Goal: Information Seeking & Learning: Learn about a topic

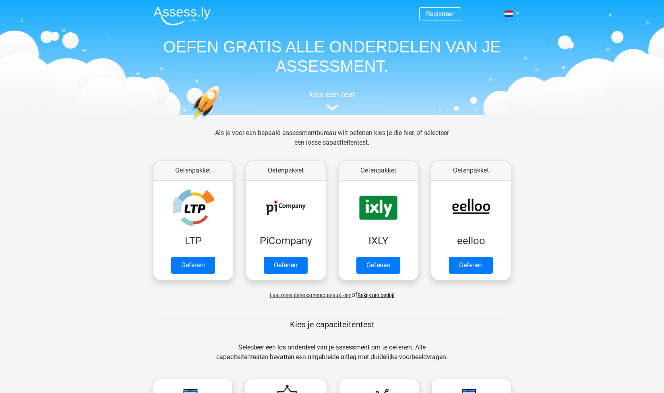
scroll to position [342, 0]
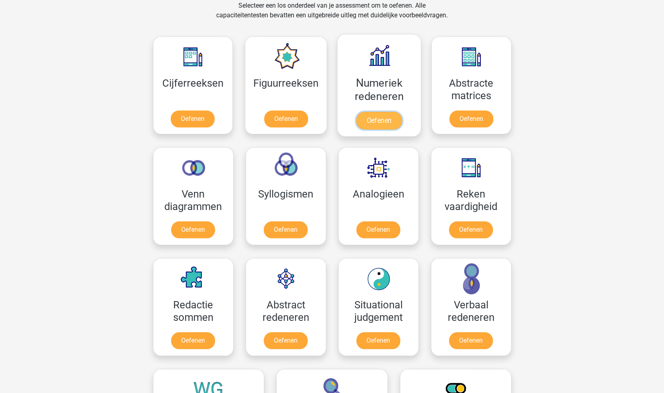
click at [379, 123] on link "Oefenen" at bounding box center [379, 121] width 46 height 18
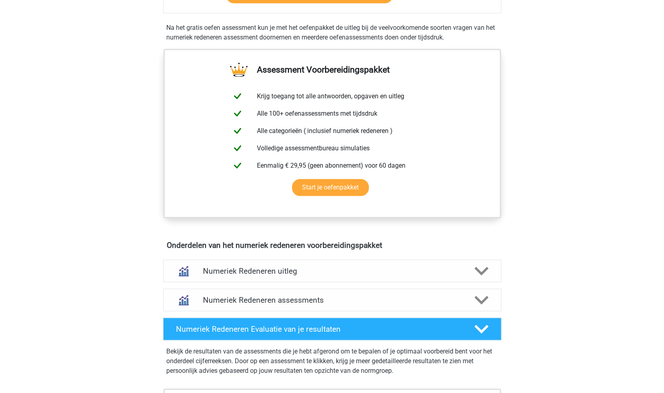
scroll to position [326, 0]
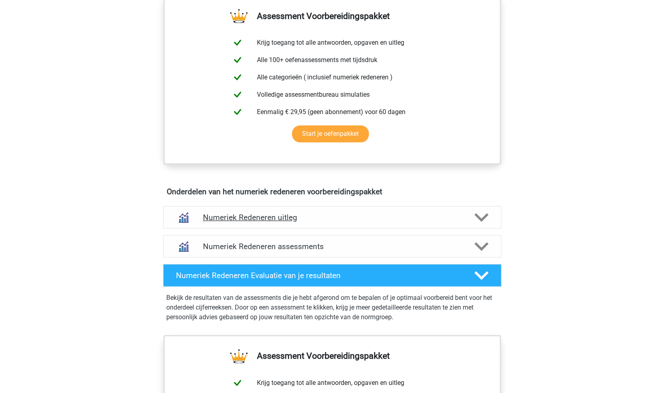
click at [310, 214] on h4 "Numeriek Redeneren uitleg" at bounding box center [332, 217] width 259 height 9
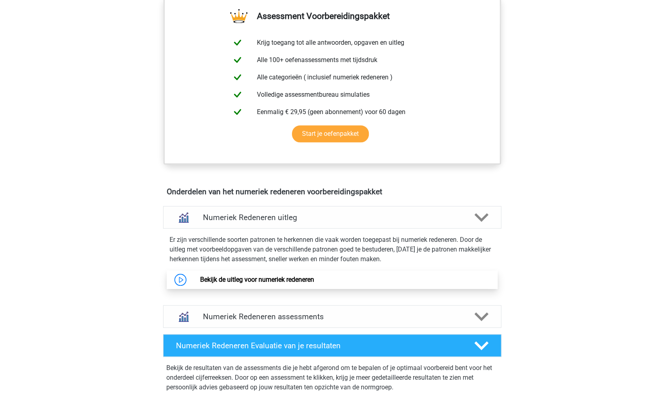
click at [258, 282] on link "Bekijk de uitleg voor numeriek redeneren" at bounding box center [257, 279] width 114 height 8
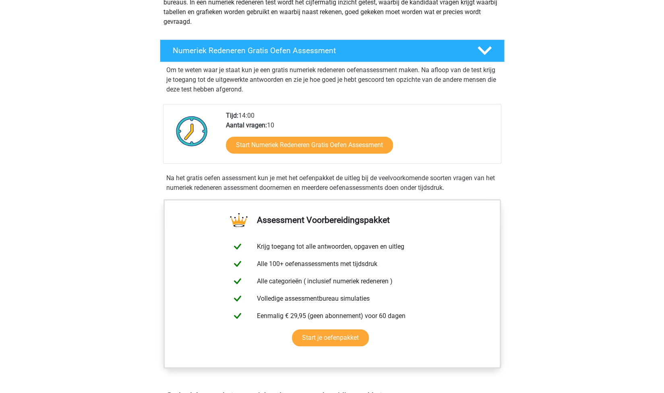
scroll to position [0, 0]
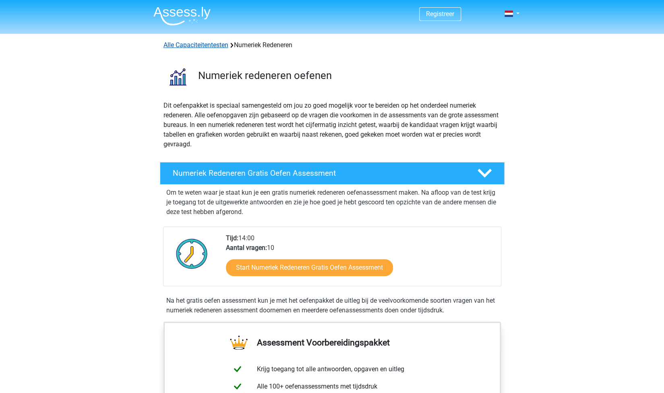
click at [209, 43] on link "Alle Capaciteitentesten" at bounding box center [196, 45] width 65 height 8
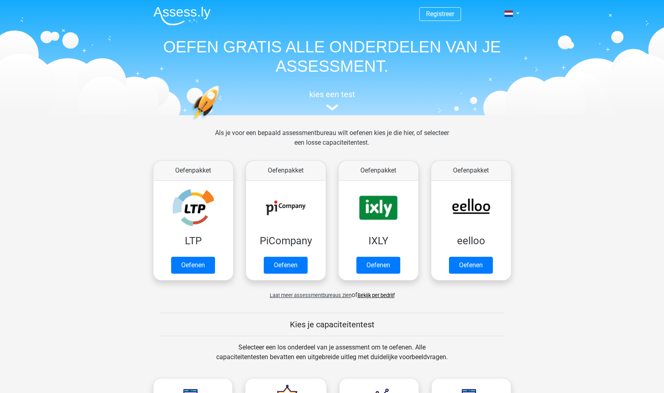
scroll to position [342, 0]
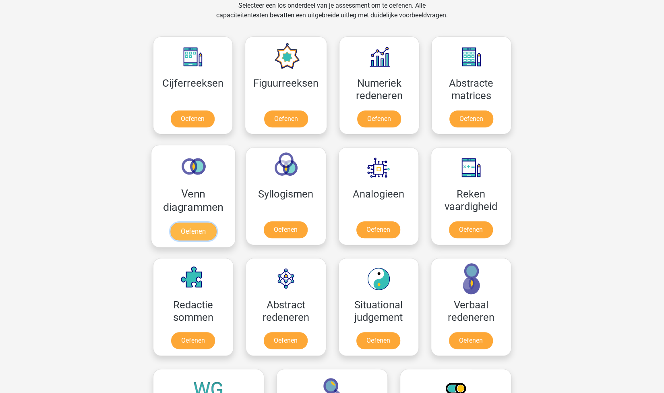
click at [200, 229] on link "Oefenen" at bounding box center [193, 231] width 46 height 18
click at [298, 226] on link "Oefenen" at bounding box center [286, 231] width 46 height 18
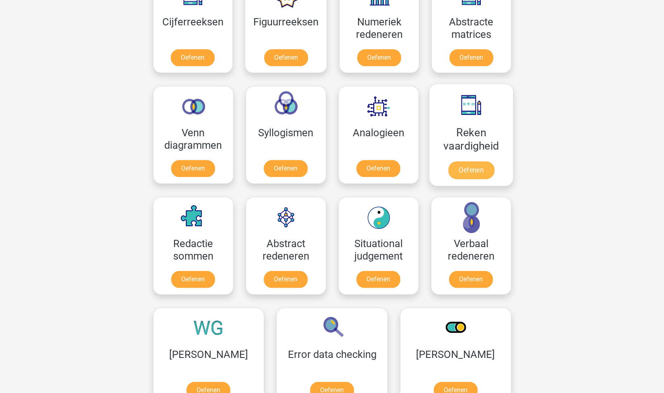
scroll to position [385, 0]
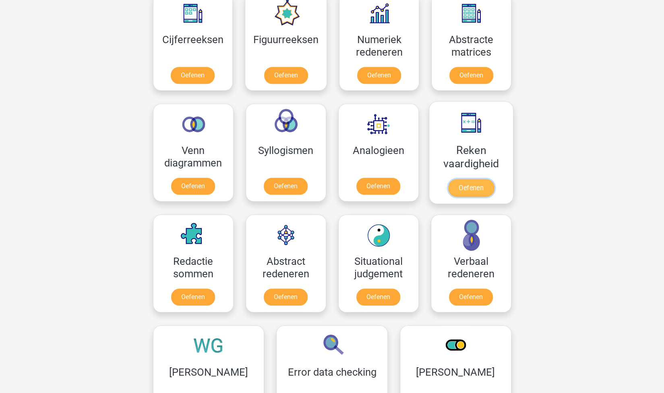
click at [466, 183] on link "Oefenen" at bounding box center [471, 188] width 46 height 18
click at [188, 293] on link "Oefenen" at bounding box center [193, 299] width 46 height 18
click at [282, 292] on link "Oefenen" at bounding box center [286, 299] width 46 height 18
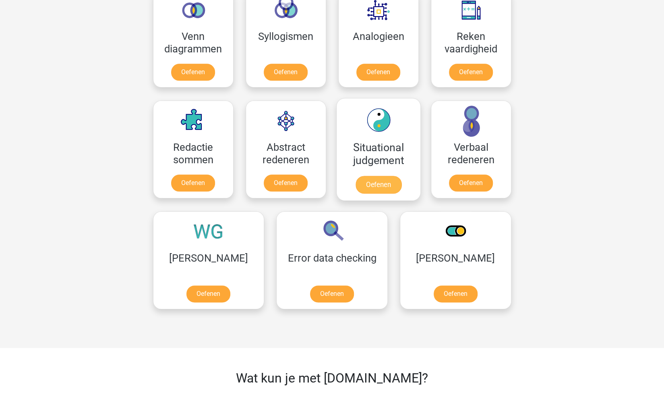
scroll to position [499, 0]
click at [381, 180] on link "Oefenen" at bounding box center [378, 184] width 46 height 18
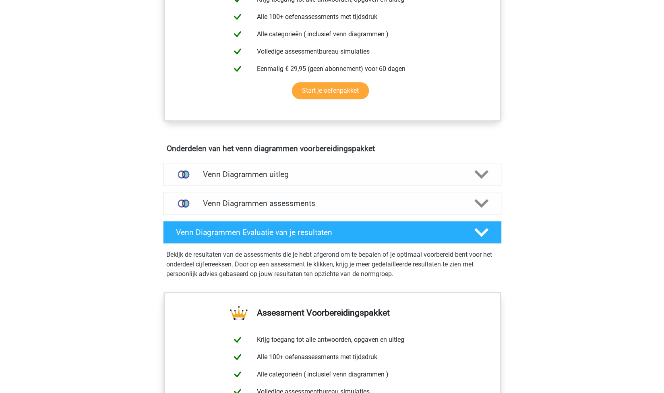
scroll to position [341, 0]
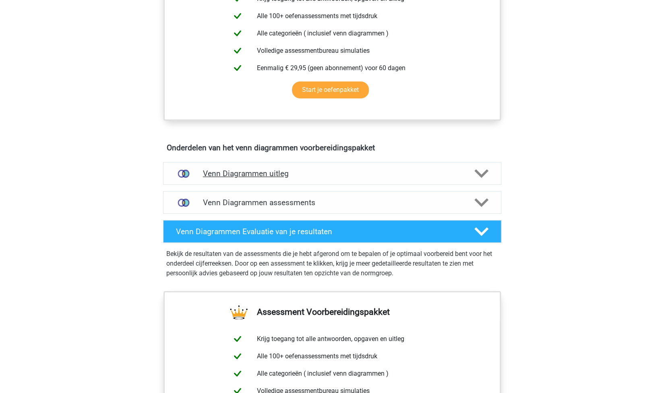
click at [348, 174] on h4 "Venn Diagrammen uitleg" at bounding box center [332, 173] width 259 height 9
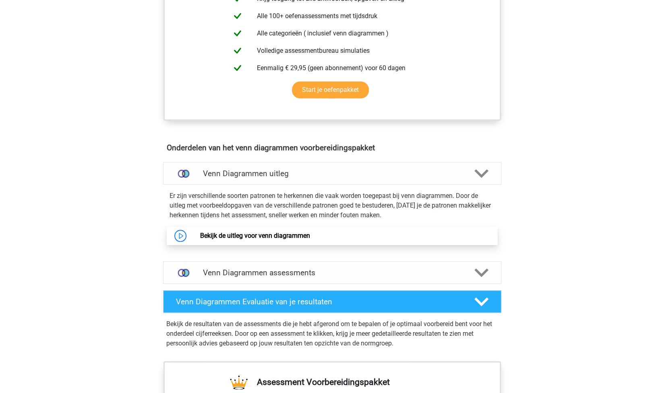
click at [284, 236] on link "Bekijk de uitleg voor venn diagrammen" at bounding box center [255, 236] width 110 height 8
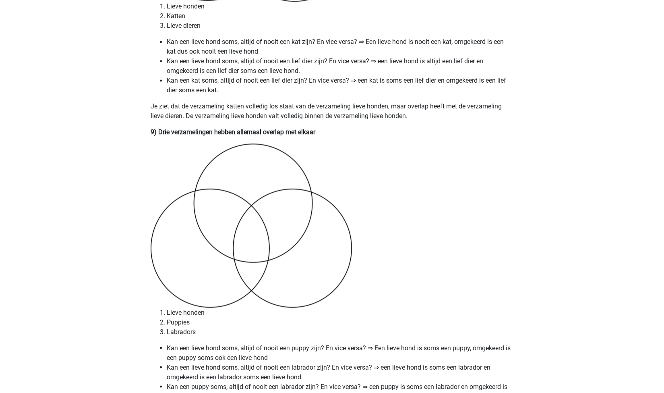
scroll to position [2595, 0]
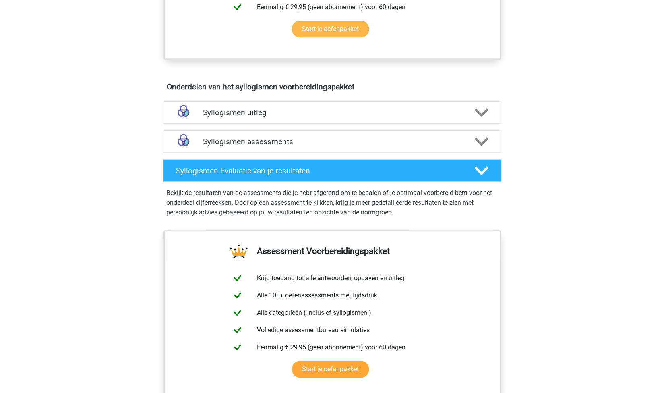
scroll to position [388, 0]
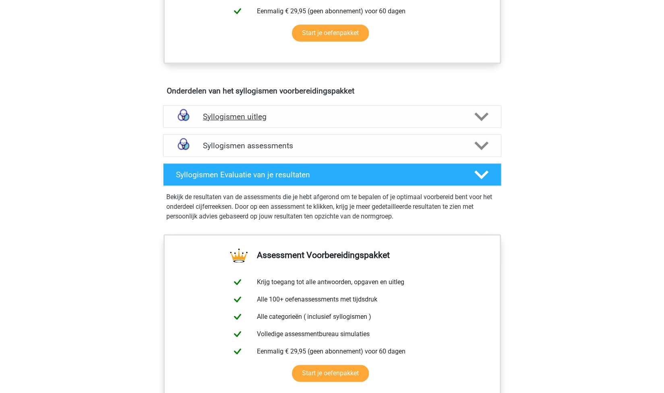
click at [251, 115] on h4 "Syllogismen uitleg" at bounding box center [332, 116] width 259 height 9
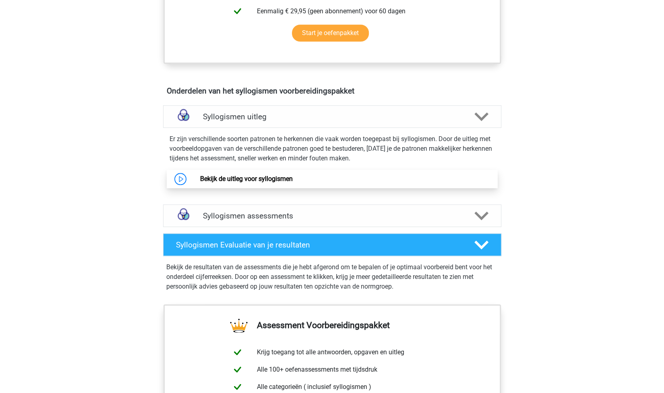
click at [281, 182] on link "Bekijk de uitleg voor syllogismen" at bounding box center [246, 179] width 93 height 8
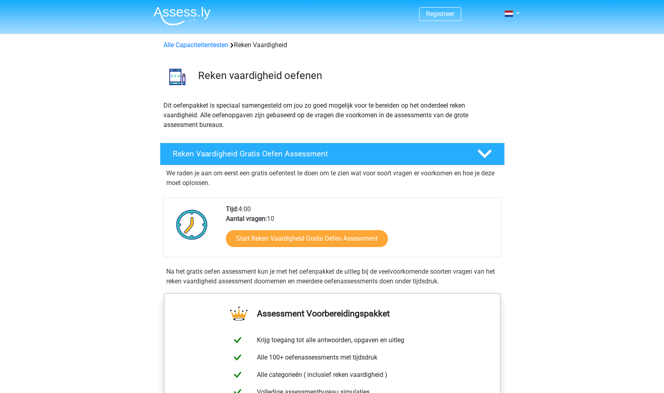
scroll to position [237, 0]
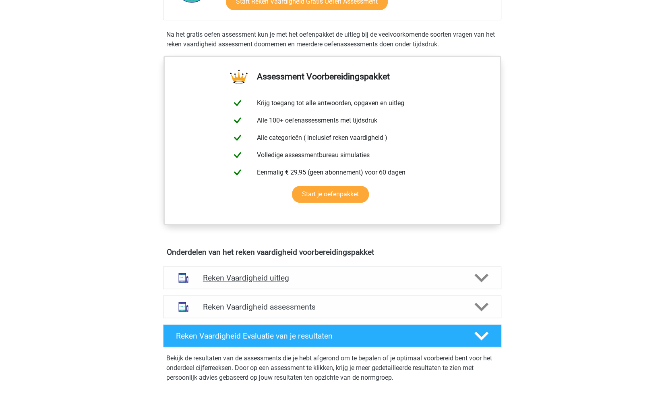
click at [277, 276] on h4 "Reken Vaardigheid uitleg" at bounding box center [332, 277] width 259 height 9
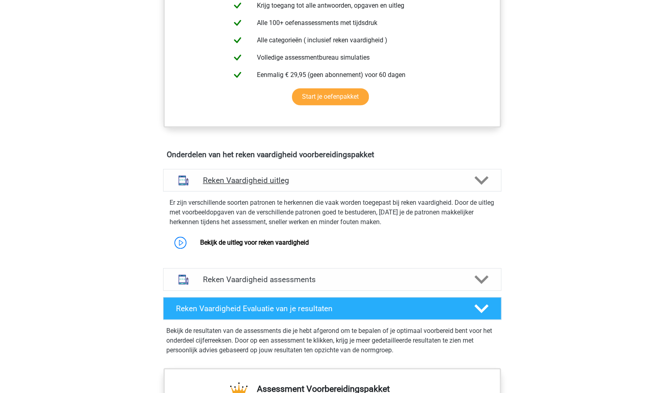
scroll to position [335, 0]
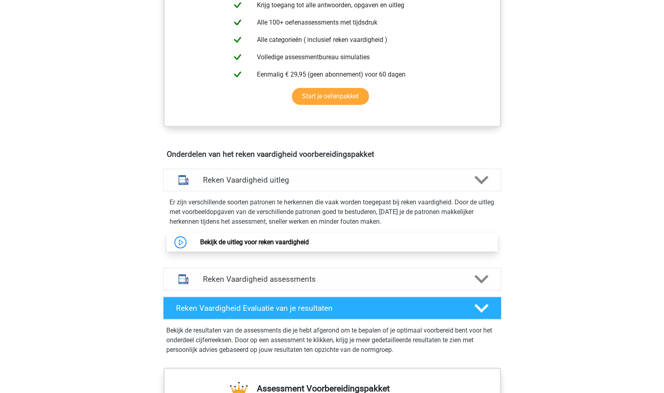
click at [269, 243] on link "Bekijk de uitleg voor reken vaardigheid" at bounding box center [254, 242] width 109 height 8
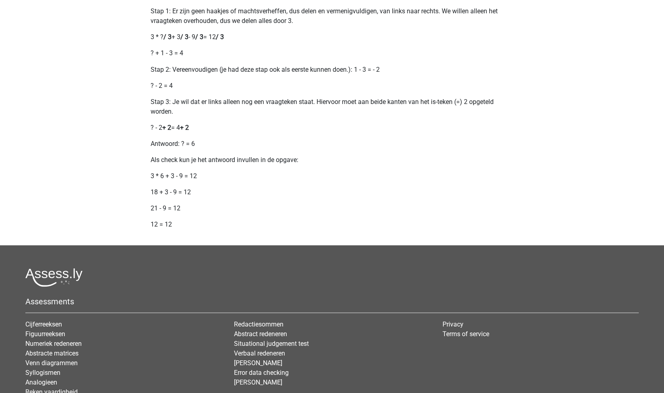
scroll to position [936, 0]
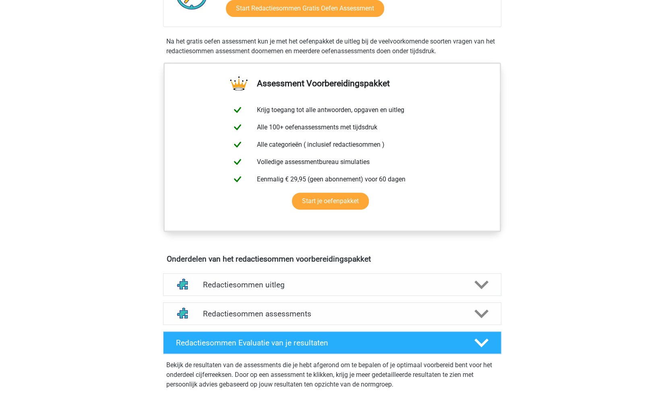
scroll to position [220, 0]
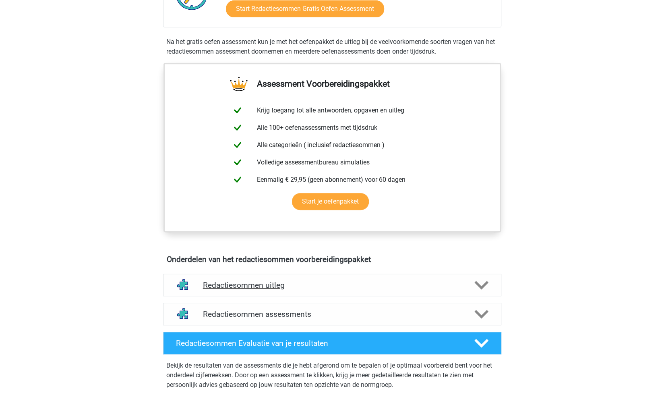
click at [294, 290] on h4 "Redactiesommen uitleg" at bounding box center [332, 284] width 259 height 9
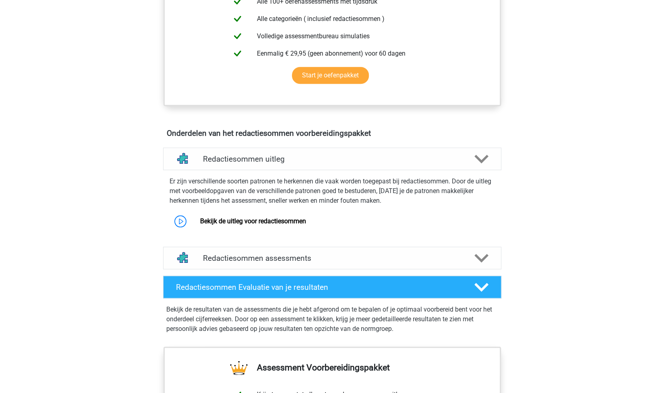
scroll to position [346, 0]
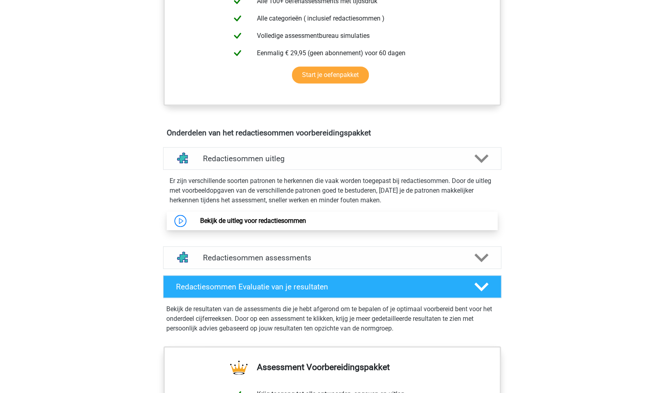
click at [277, 224] on link "Bekijk de uitleg voor redactiesommen" at bounding box center [253, 221] width 106 height 8
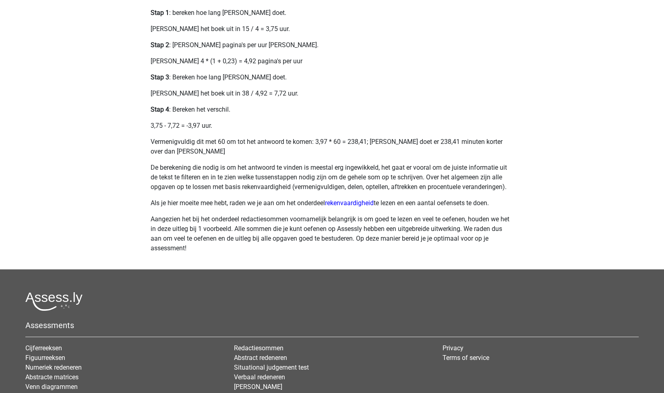
scroll to position [341, 0]
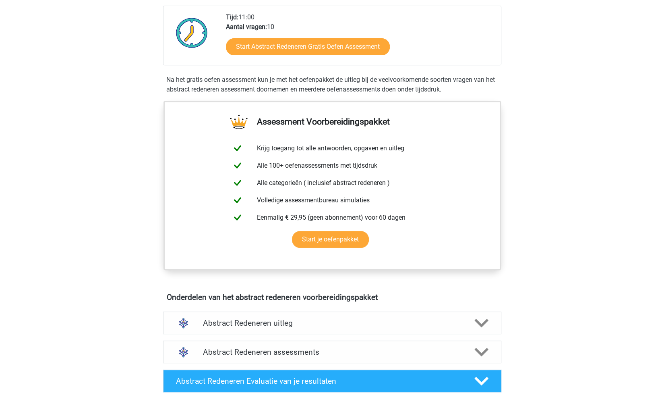
scroll to position [242, 0]
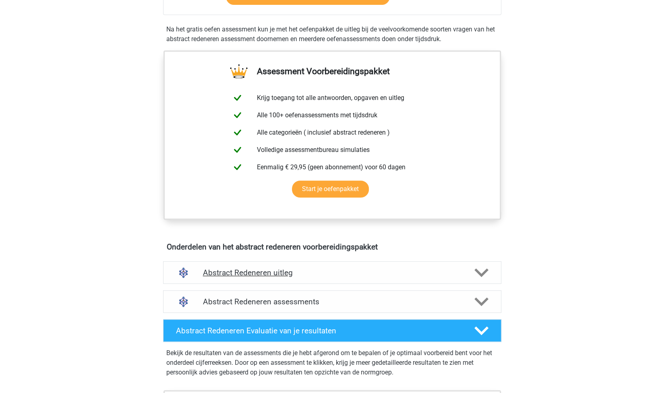
click at [273, 273] on h4 "Abstract Redeneren uitleg" at bounding box center [332, 272] width 259 height 9
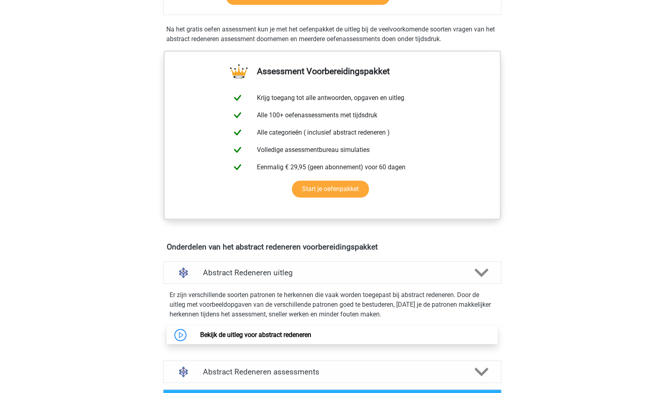
click at [250, 334] on link "Bekijk de uitleg voor abstract redeneren" at bounding box center [255, 335] width 111 height 8
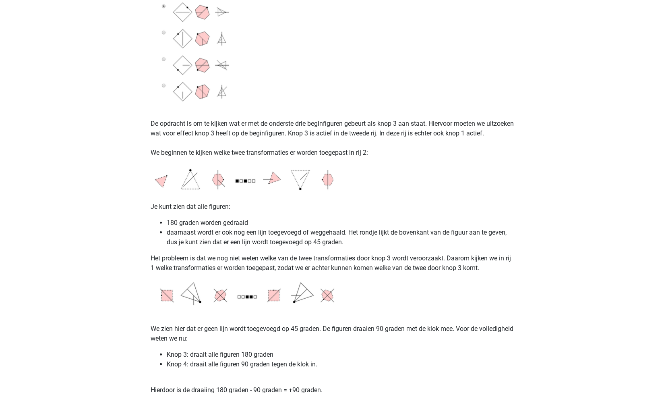
scroll to position [1401, 0]
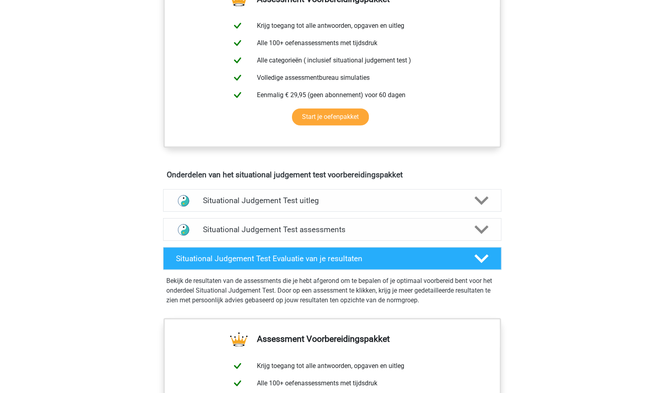
scroll to position [314, 0]
click at [352, 194] on div "Situational Judgement Test uitleg" at bounding box center [332, 199] width 338 height 23
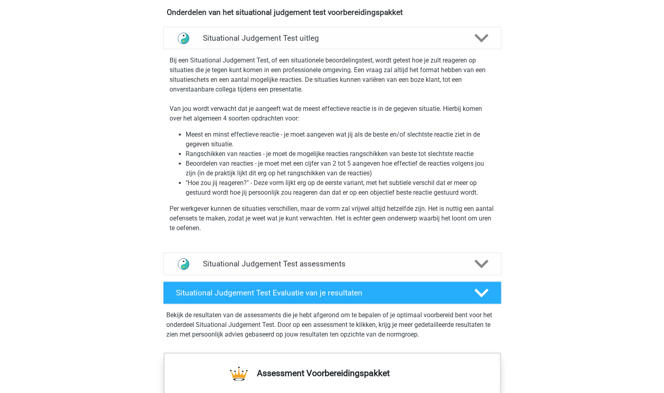
scroll to position [475, 0]
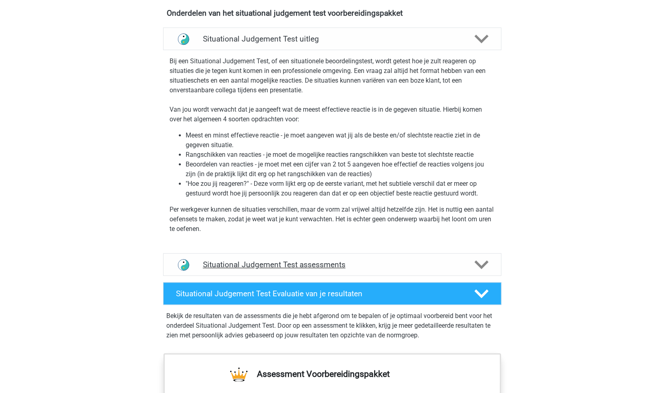
click at [283, 269] on div "Situational Judgement Test assessments" at bounding box center [332, 264] width 338 height 23
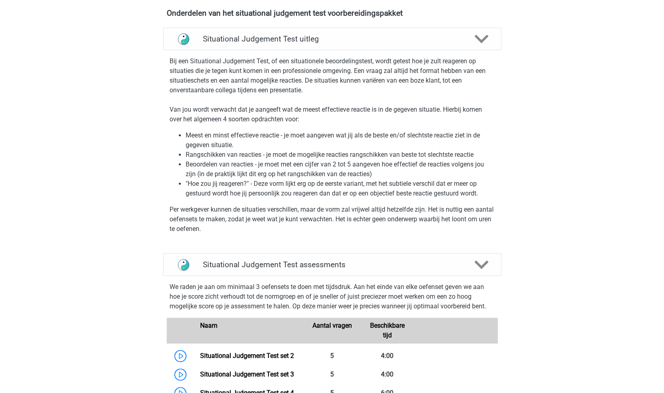
scroll to position [533, 0]
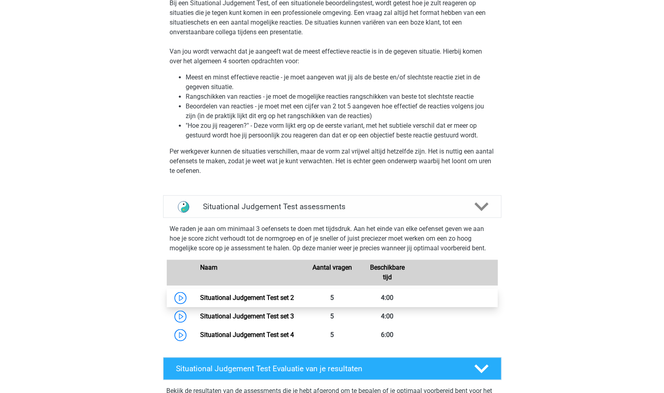
click at [288, 298] on link "Situational Judgement Test set 2" at bounding box center [247, 298] width 94 height 8
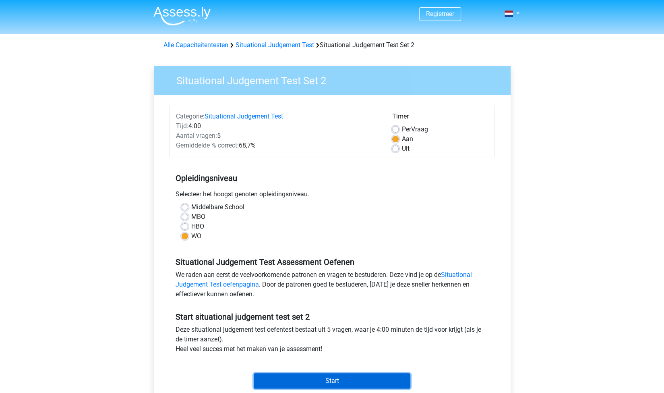
click at [307, 377] on input "Start" at bounding box center [332, 380] width 157 height 15
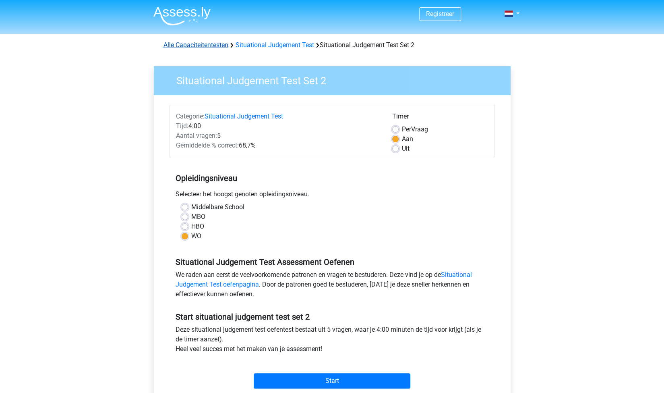
click at [217, 45] on link "Alle Capaciteitentesten" at bounding box center [196, 45] width 65 height 8
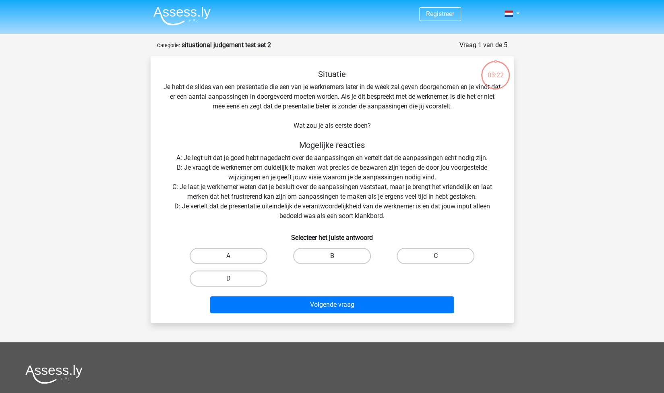
click at [310, 258] on label "B" at bounding box center [332, 256] width 78 height 16
click at [332, 258] on input "B" at bounding box center [334, 258] width 5 height 5
radio input "true"
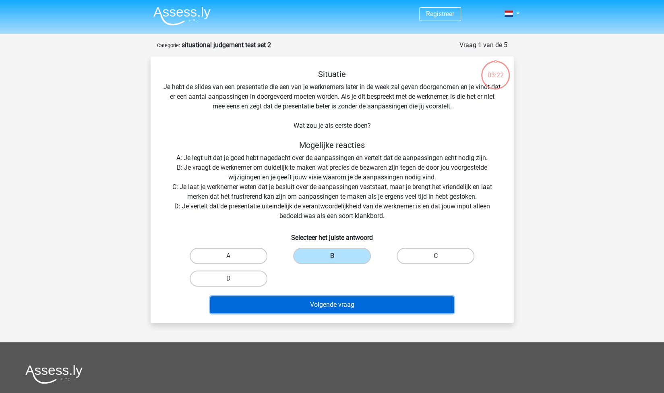
click at [312, 300] on button "Volgende vraag" at bounding box center [332, 304] width 244 height 17
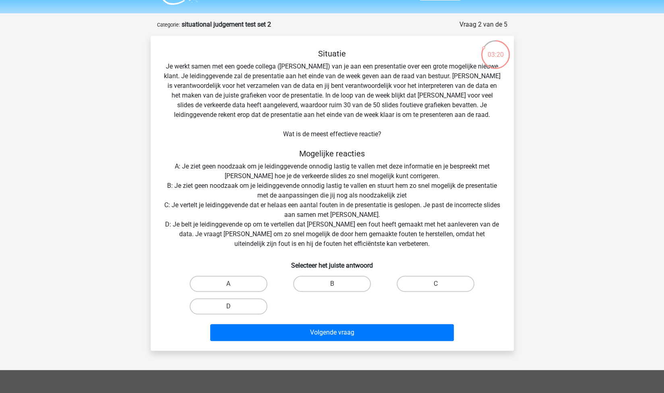
scroll to position [20, 0]
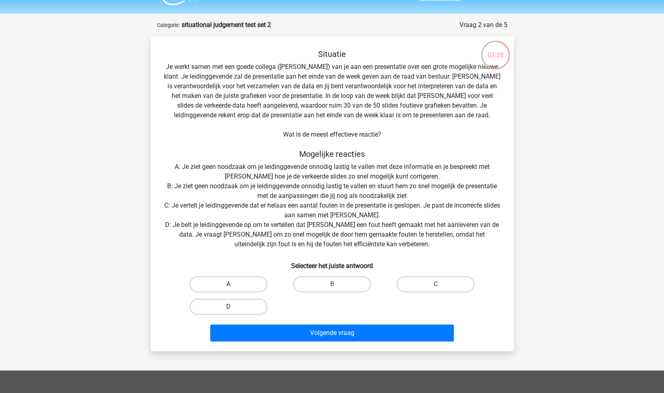
click at [217, 280] on label "A" at bounding box center [229, 284] width 78 height 16
click at [228, 284] on input "A" at bounding box center [230, 286] width 5 height 5
radio input "true"
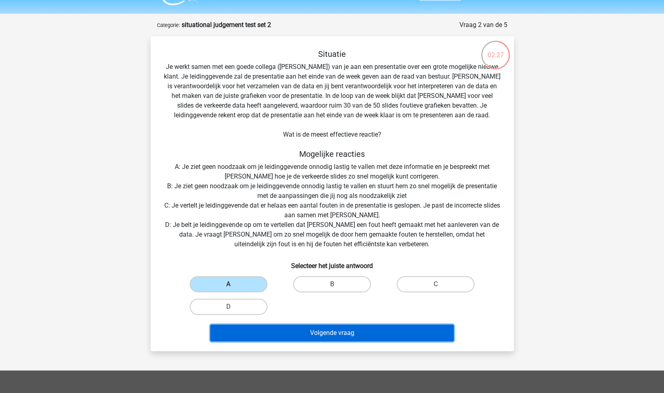
click at [301, 331] on button "Volgende vraag" at bounding box center [332, 332] width 244 height 17
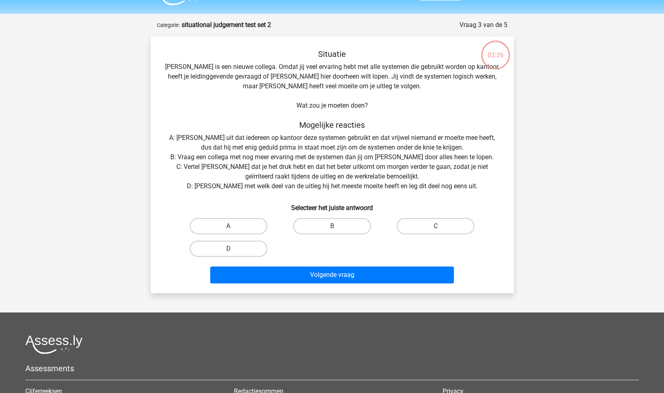
scroll to position [40, 0]
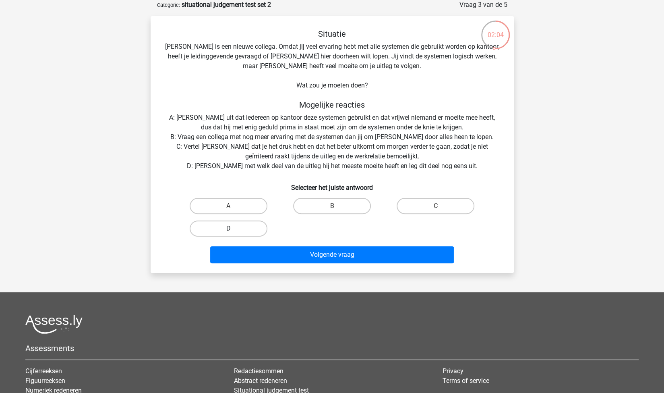
click at [242, 225] on label "D" at bounding box center [229, 228] width 78 height 16
click at [234, 228] on input "D" at bounding box center [230, 230] width 5 height 5
radio input "true"
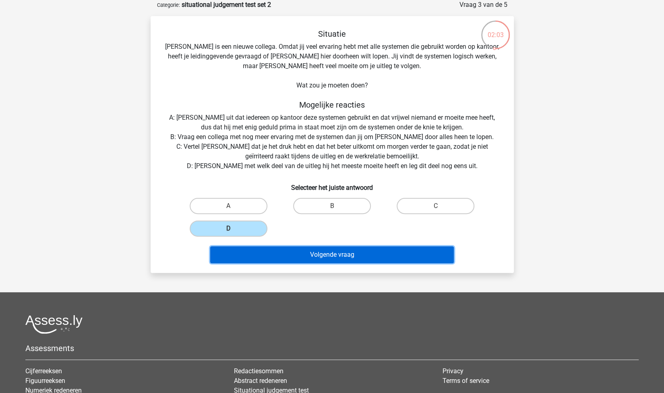
click at [286, 249] on button "Volgende vraag" at bounding box center [332, 254] width 244 height 17
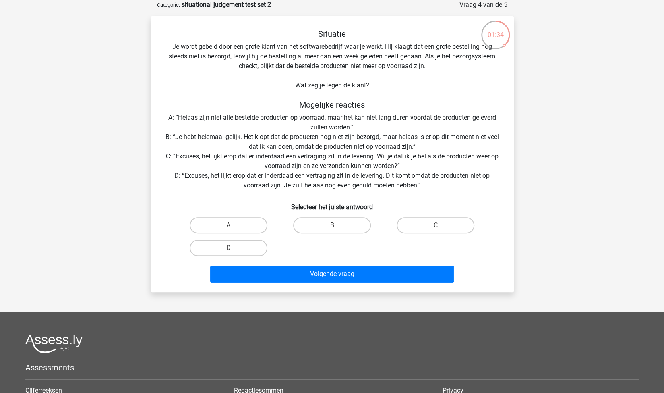
click at [277, 222] on div "C" at bounding box center [228, 225] width 97 height 16
click at [403, 223] on label "C" at bounding box center [436, 225] width 78 height 16
click at [436, 225] on input "C" at bounding box center [438, 227] width 5 height 5
radio input "true"
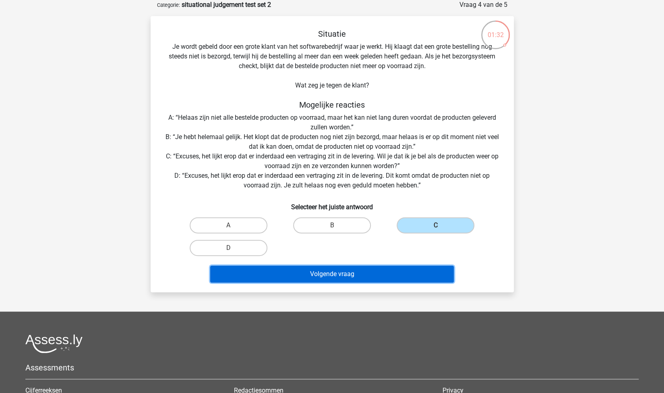
click at [334, 280] on button "Volgende vraag" at bounding box center [332, 273] width 244 height 17
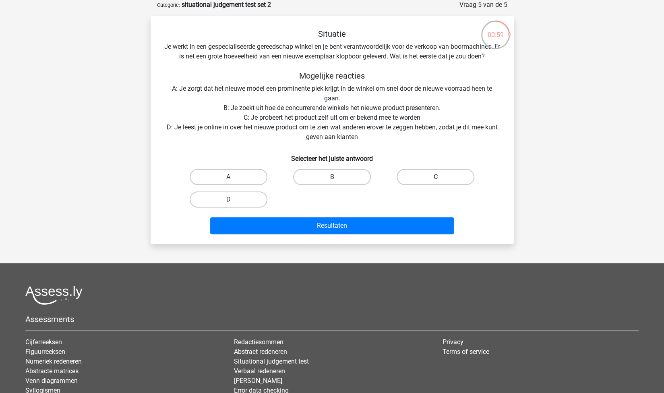
click at [443, 175] on label "C" at bounding box center [436, 177] width 78 height 16
click at [441, 177] on input "C" at bounding box center [438, 179] width 5 height 5
radio input "true"
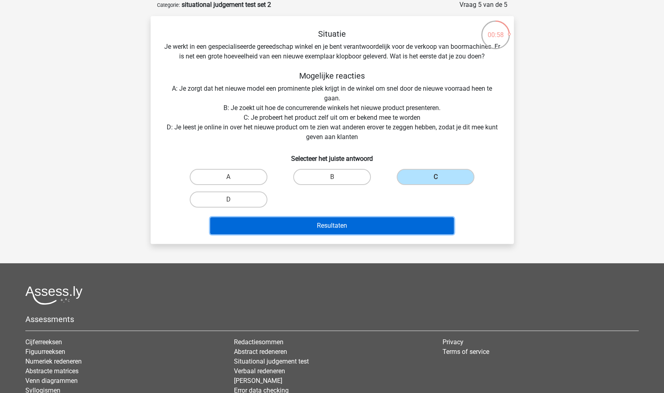
click at [354, 225] on button "Resultaten" at bounding box center [332, 225] width 244 height 17
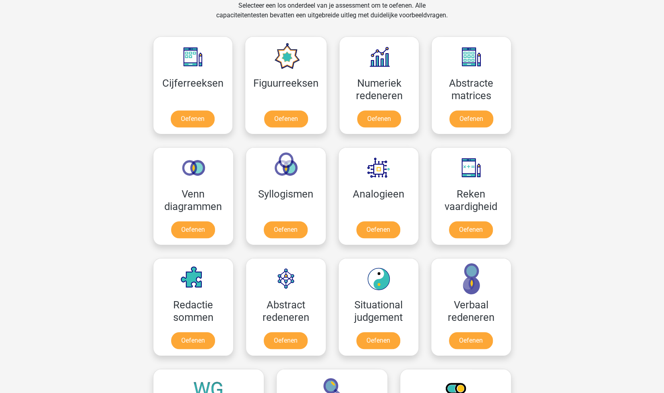
scroll to position [475, 0]
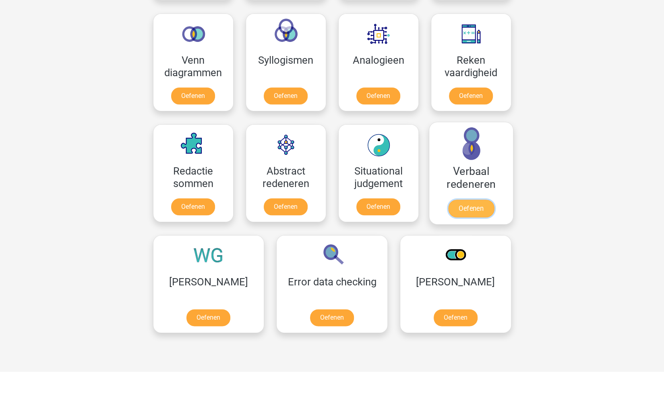
click at [464, 205] on link "Oefenen" at bounding box center [471, 208] width 46 height 18
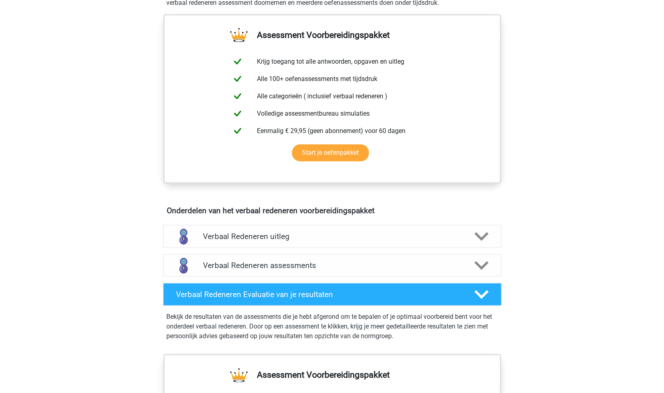
scroll to position [279, 0]
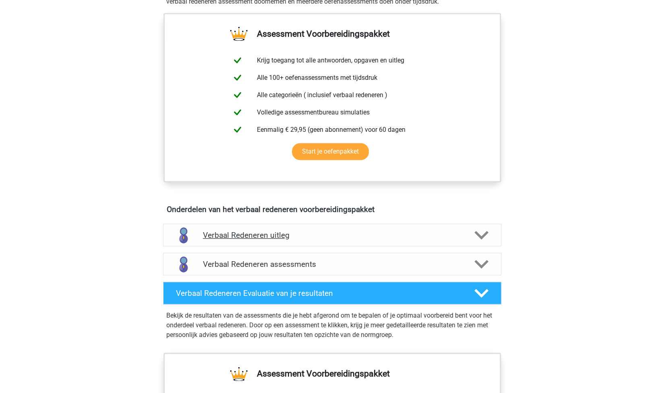
click at [283, 238] on h4 "Verbaal Redeneren uitleg" at bounding box center [332, 234] width 259 height 9
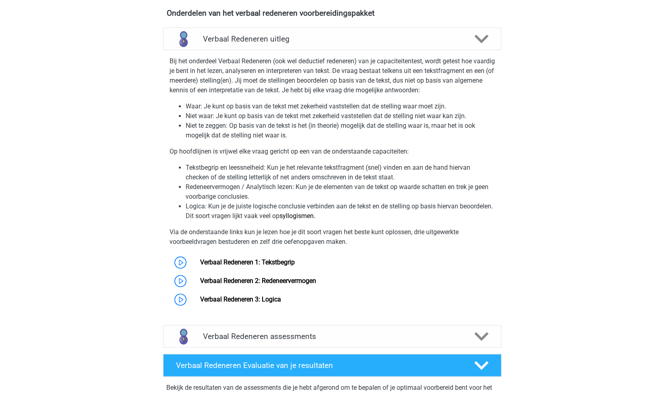
scroll to position [475, 0]
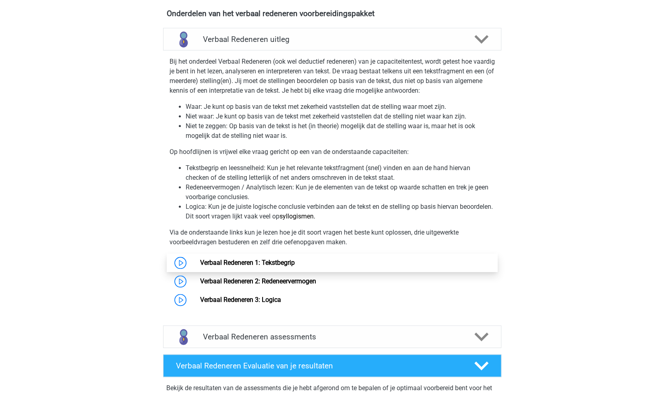
click at [267, 263] on link "Verbaal Redeneren 1: Tekstbegrip" at bounding box center [247, 263] width 95 height 8
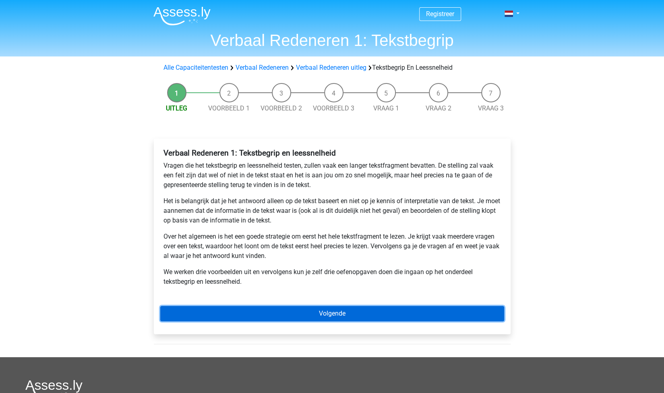
click at [330, 312] on link "Volgende" at bounding box center [332, 313] width 344 height 15
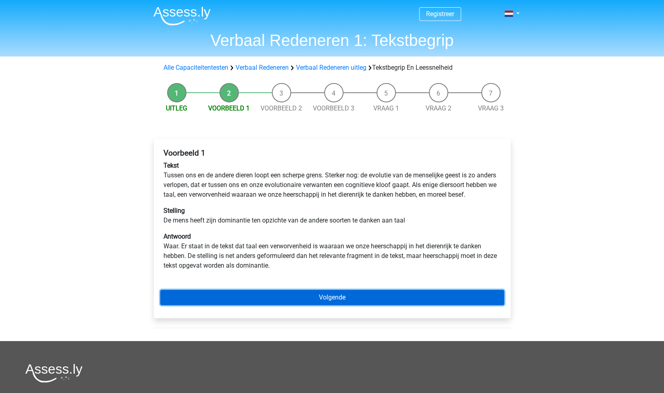
click at [343, 305] on link "Volgende" at bounding box center [332, 297] width 344 height 15
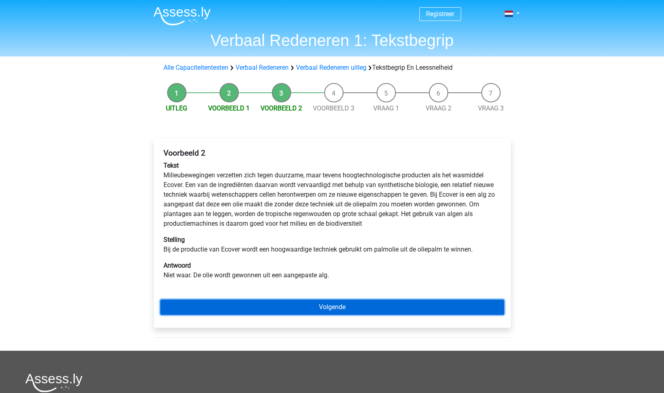
click at [284, 301] on link "Volgende" at bounding box center [332, 306] width 344 height 15
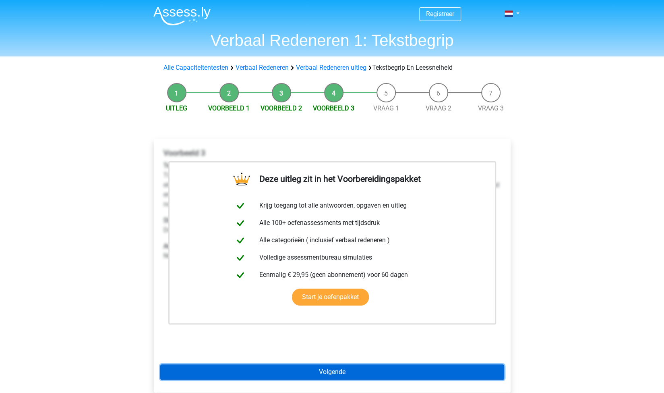
click at [323, 370] on link "Volgende" at bounding box center [332, 371] width 344 height 15
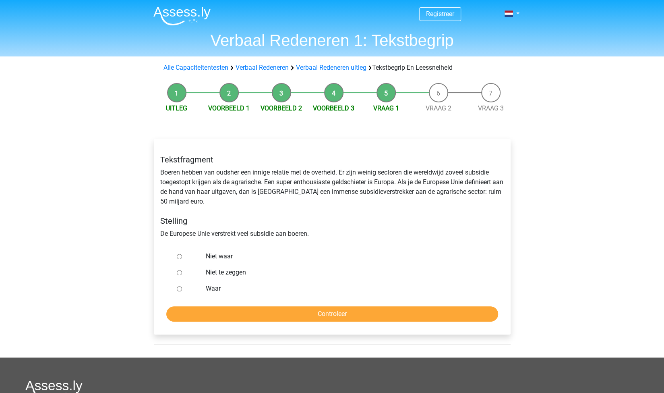
click at [214, 273] on label "Niet te zeggen" at bounding box center [345, 272] width 279 height 10
click at [182, 273] on input "Niet te zeggen" at bounding box center [179, 272] width 5 height 5
radio input "true"
click at [291, 314] on input "Controleer" at bounding box center [332, 313] width 332 height 15
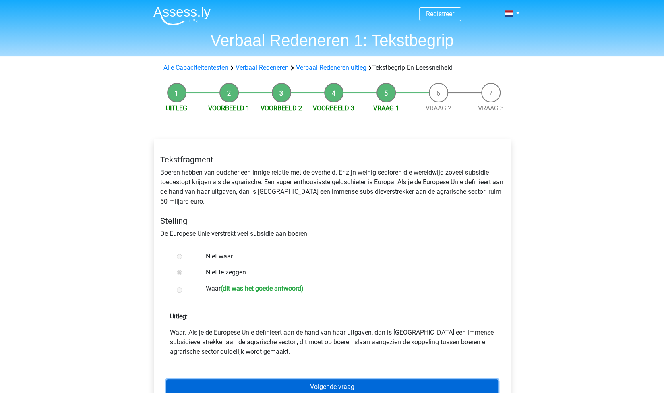
click at [333, 387] on link "Volgende vraag" at bounding box center [332, 386] width 332 height 15
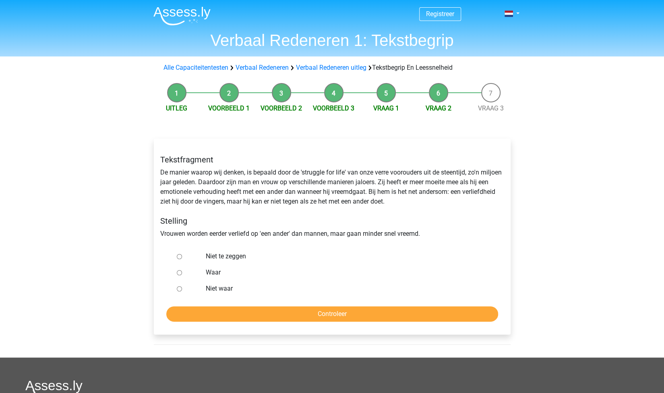
click at [365, 301] on form "Niet te zeggen Waar Niet waar Controleer" at bounding box center [332, 284] width 344 height 73
click at [221, 256] on label "Niet te zeggen" at bounding box center [345, 256] width 279 height 10
click at [182, 256] on input "Niet te zeggen" at bounding box center [179, 256] width 5 height 5
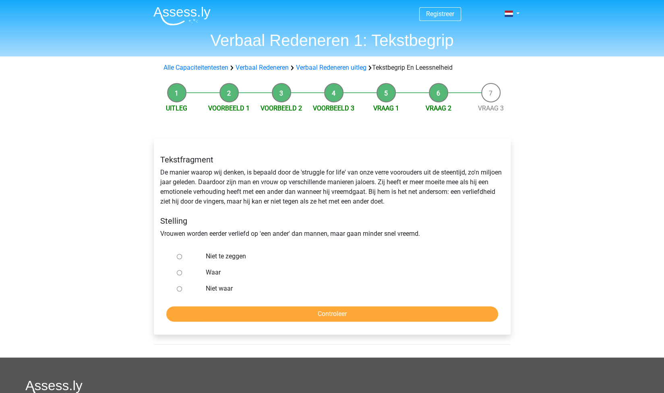
radio input "true"
click at [292, 315] on input "Controleer" at bounding box center [332, 313] width 332 height 15
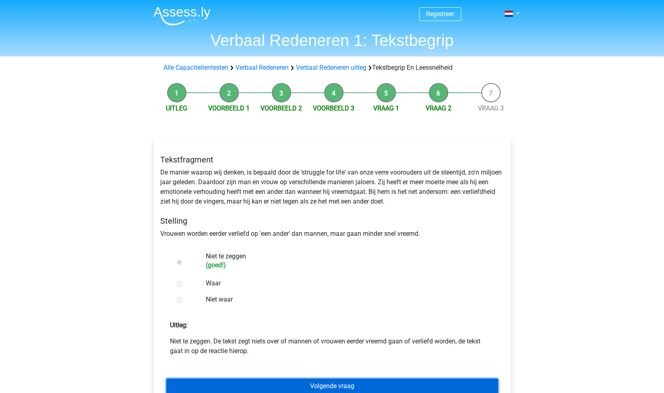
click at [315, 384] on link "Volgende vraag" at bounding box center [332, 385] width 332 height 15
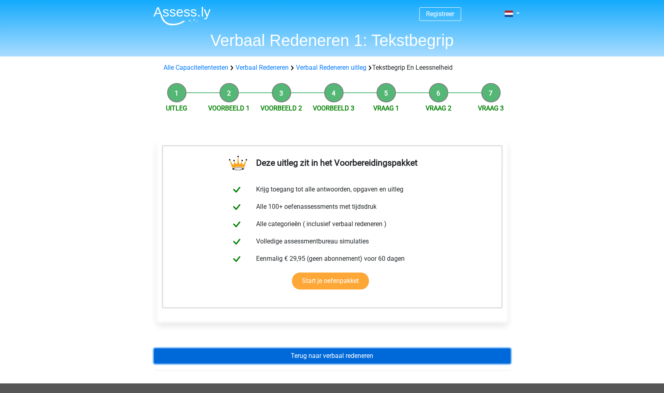
click at [338, 359] on link "Terug naar verbaal redeneren" at bounding box center [332, 355] width 357 height 15
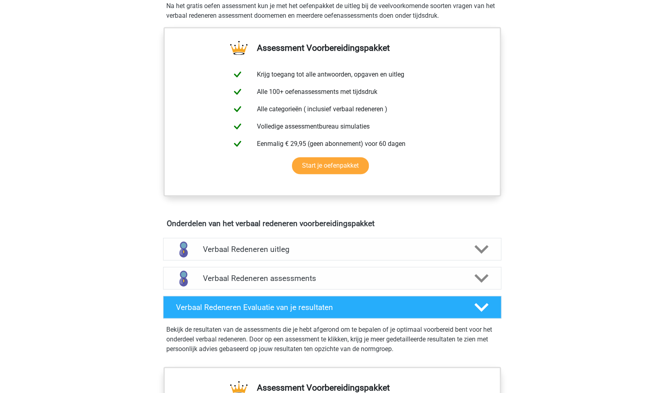
scroll to position [266, 0]
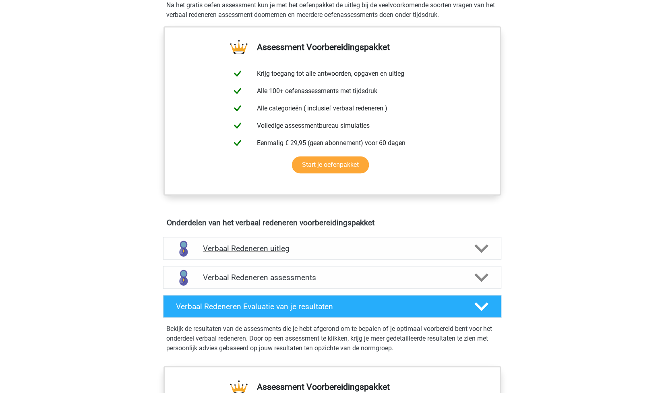
click at [307, 242] on div "Verbaal Redeneren uitleg" at bounding box center [332, 248] width 338 height 23
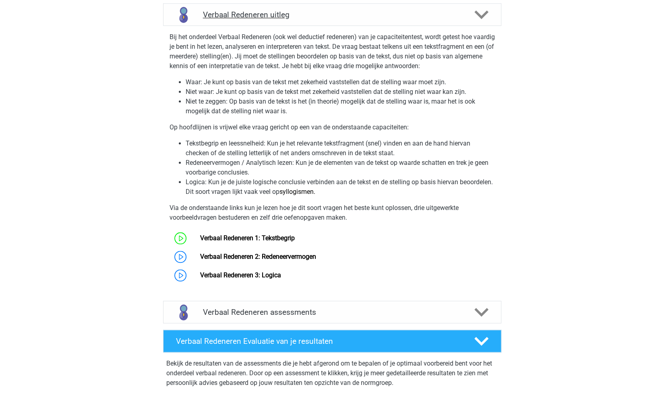
scroll to position [499, 0]
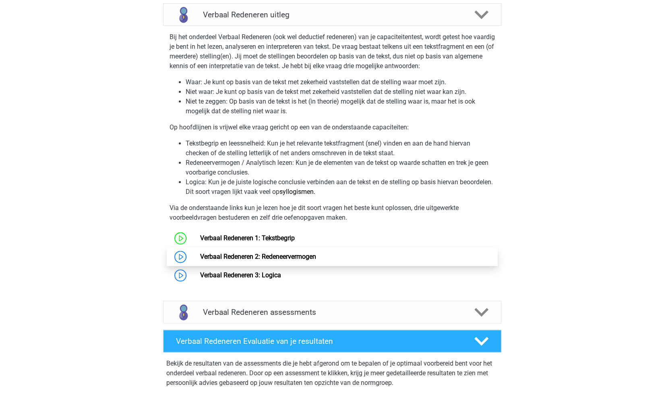
click at [274, 257] on link "Verbaal Redeneren 2: Redeneervermogen" at bounding box center [258, 257] width 116 height 8
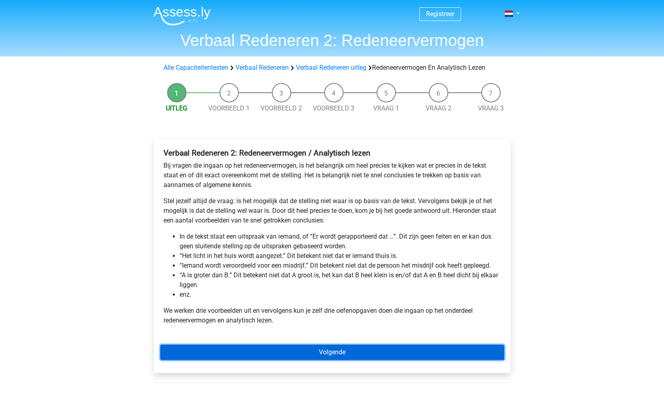
click at [331, 350] on link "Volgende" at bounding box center [332, 351] width 344 height 15
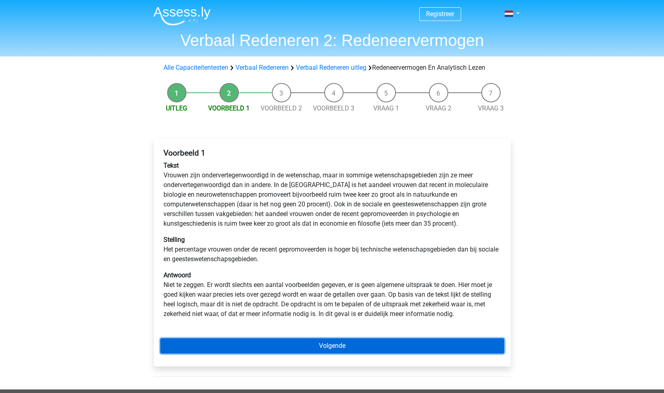
click at [323, 345] on link "Volgende" at bounding box center [332, 345] width 344 height 15
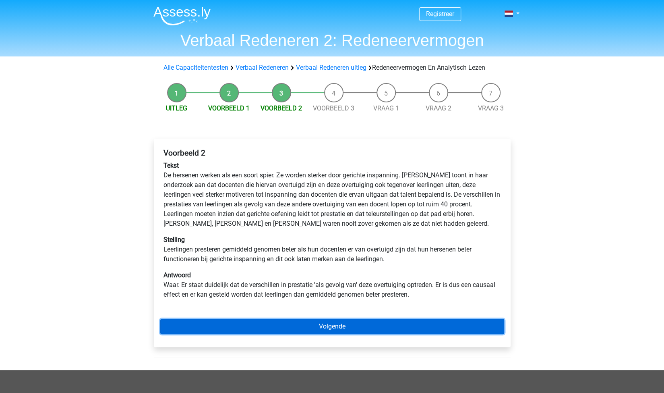
click at [330, 326] on link "Volgende" at bounding box center [332, 326] width 344 height 15
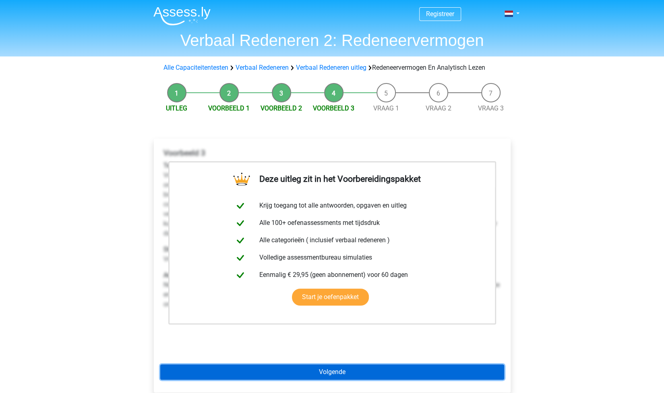
click at [320, 369] on link "Volgende" at bounding box center [332, 371] width 344 height 15
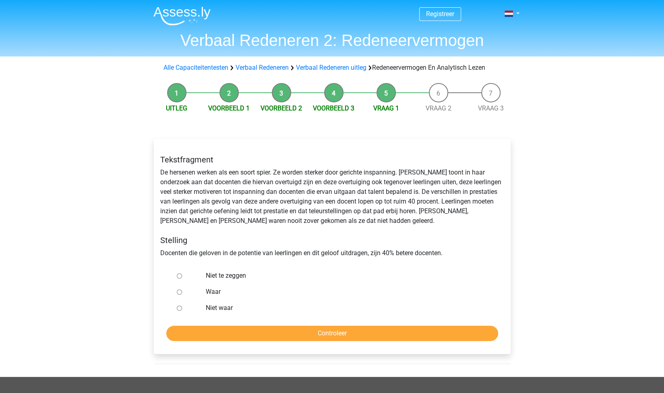
click at [218, 273] on label "Niet te zeggen" at bounding box center [345, 276] width 279 height 10
click at [182, 273] on input "Niet te zeggen" at bounding box center [179, 275] width 5 height 5
radio input "true"
click at [323, 334] on input "Controleer" at bounding box center [332, 332] width 332 height 15
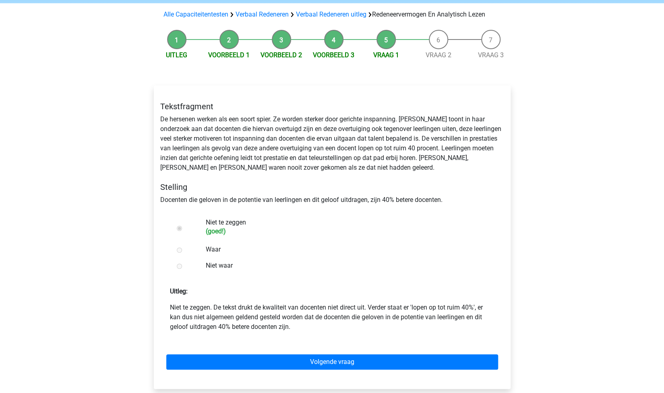
scroll to position [67, 0]
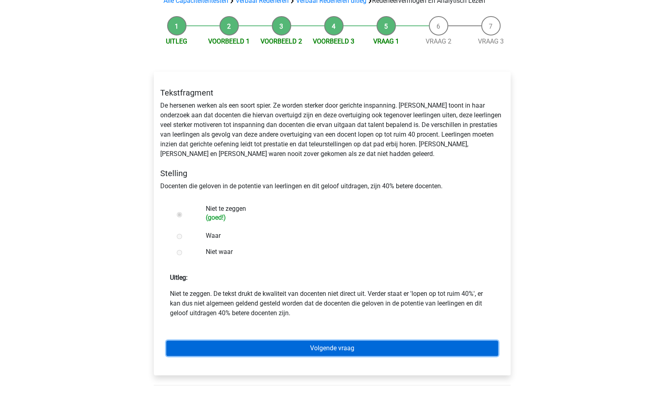
click at [323, 346] on link "Volgende vraag" at bounding box center [332, 347] width 332 height 15
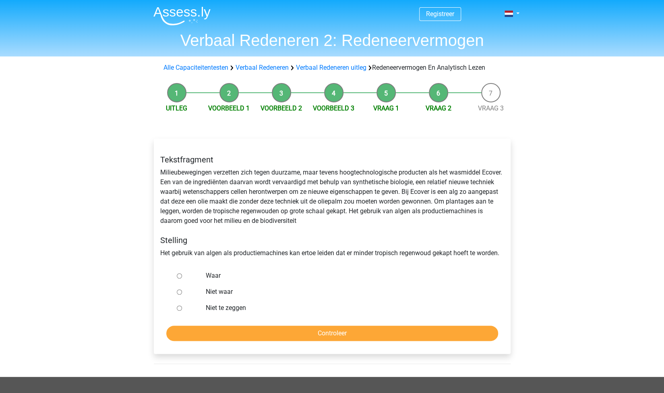
click at [225, 307] on label "Niet te zeggen" at bounding box center [345, 308] width 279 height 10
click at [182, 307] on input "Niet te zeggen" at bounding box center [179, 307] width 5 height 5
radio input "true"
click at [274, 335] on input "Controleer" at bounding box center [332, 332] width 332 height 15
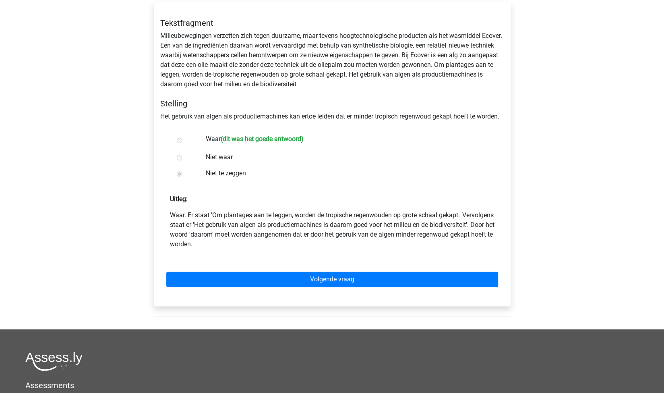
scroll to position [137, 0]
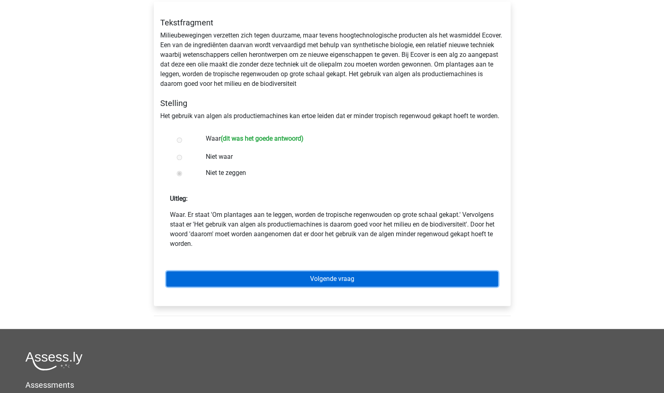
click at [376, 277] on link "Volgende vraag" at bounding box center [332, 278] width 332 height 15
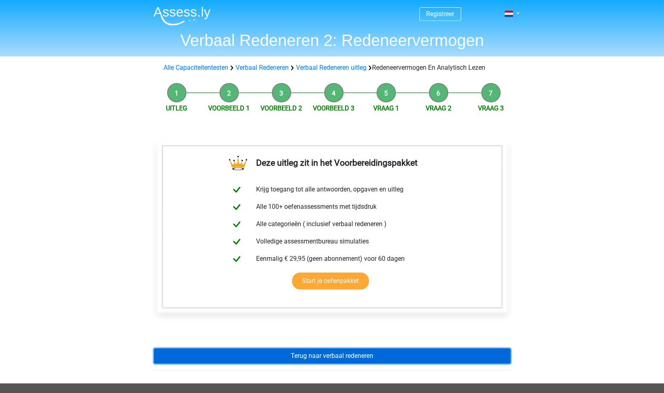
click at [367, 356] on link "Terug naar verbaal redeneren" at bounding box center [332, 355] width 357 height 15
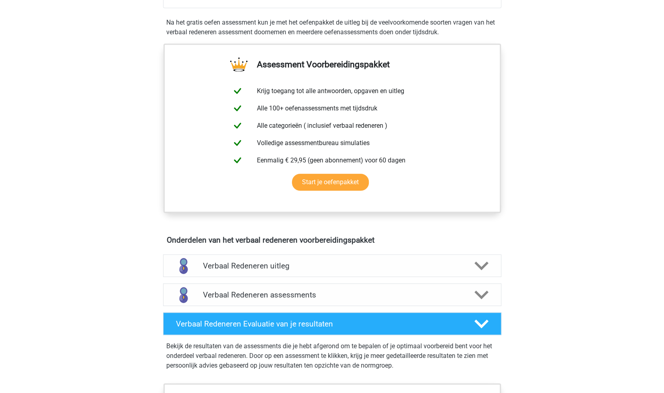
scroll to position [277, 0]
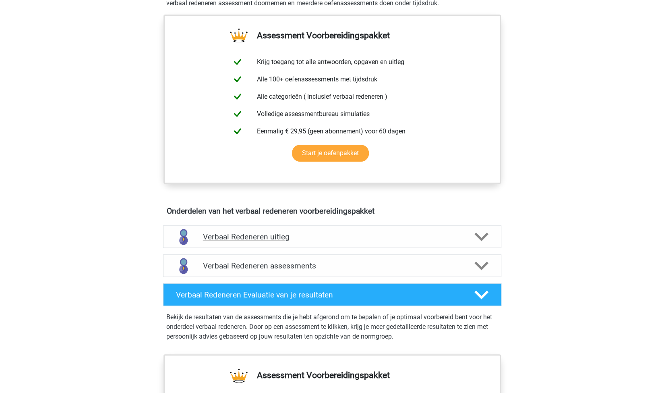
click at [310, 234] on h4 "Verbaal Redeneren uitleg" at bounding box center [332, 236] width 259 height 9
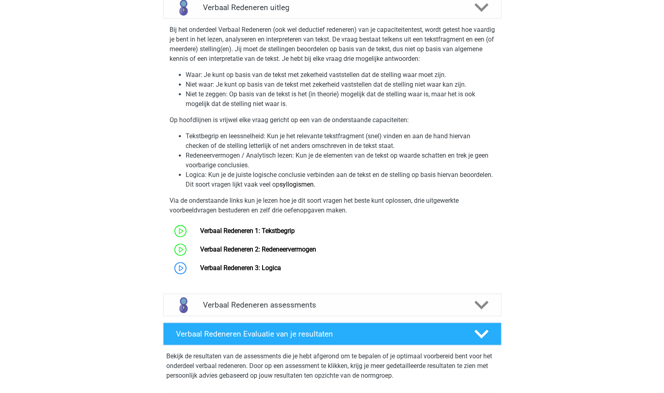
scroll to position [509, 0]
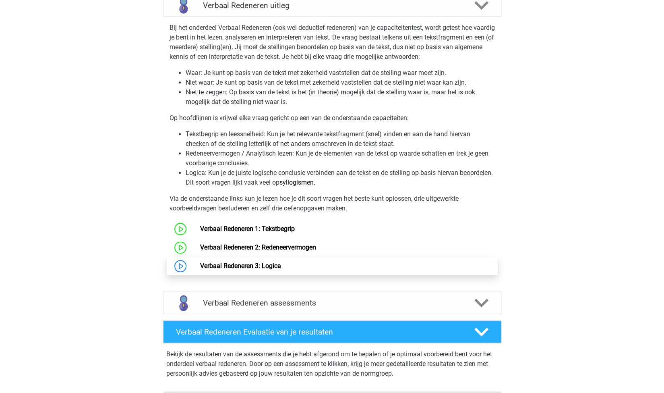
click at [271, 267] on link "Verbaal Redeneren 3: Logica" at bounding box center [240, 266] width 81 height 8
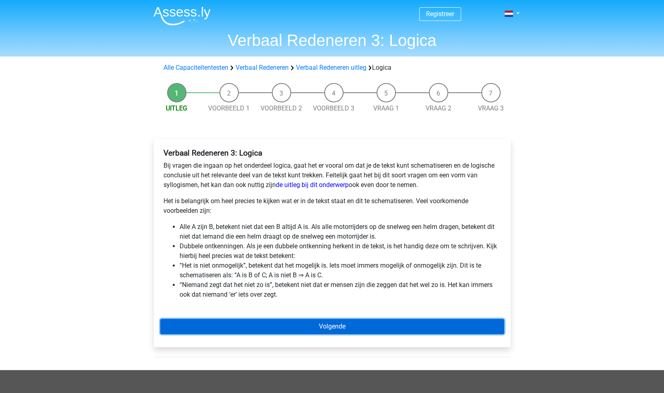
click at [329, 329] on link "Volgende" at bounding box center [332, 326] width 344 height 15
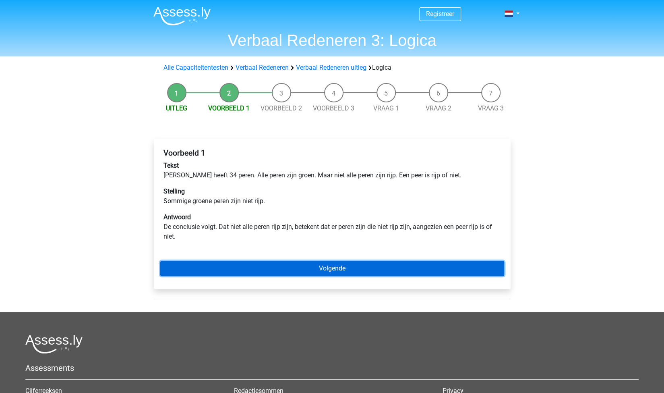
click at [314, 272] on link "Volgende" at bounding box center [332, 268] width 344 height 15
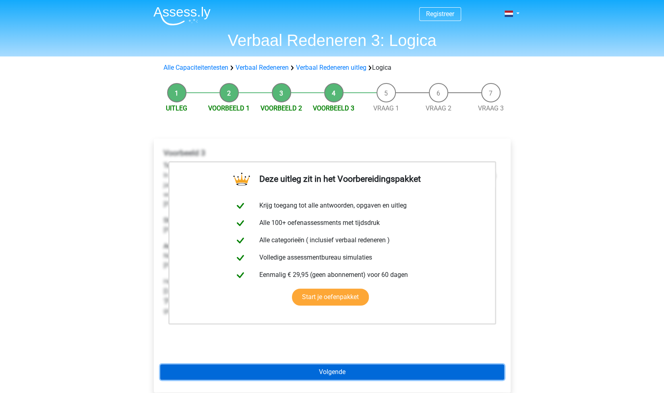
click at [333, 375] on link "Volgende" at bounding box center [332, 371] width 344 height 15
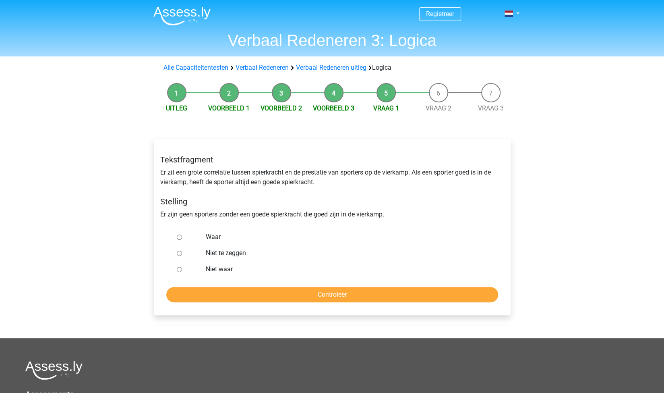
click at [213, 235] on label "Waar" at bounding box center [345, 237] width 279 height 10
click at [182, 235] on input "Waar" at bounding box center [179, 236] width 5 height 5
radio input "true"
click at [348, 297] on input "Controleer" at bounding box center [332, 294] width 332 height 15
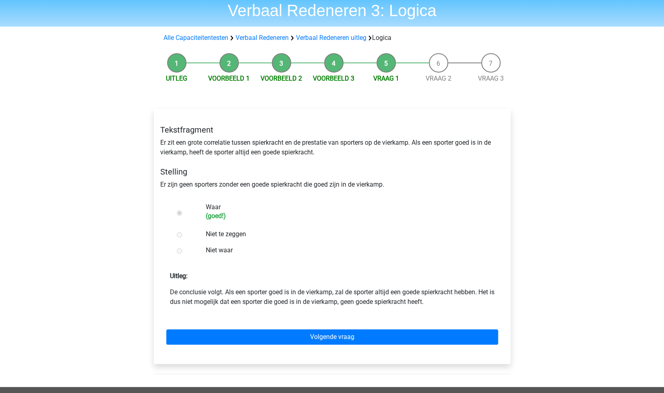
scroll to position [30, 0]
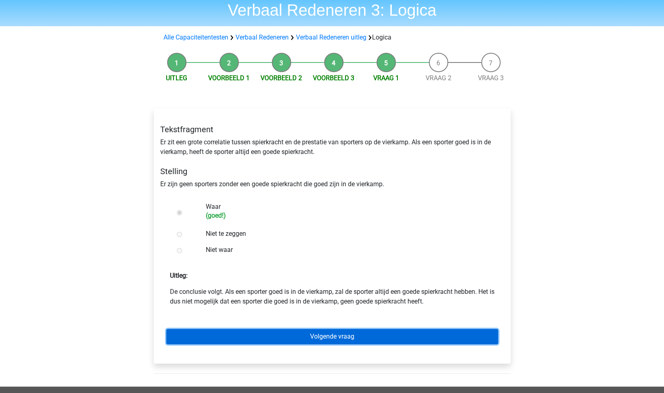
click at [369, 335] on link "Volgende vraag" at bounding box center [332, 336] width 332 height 15
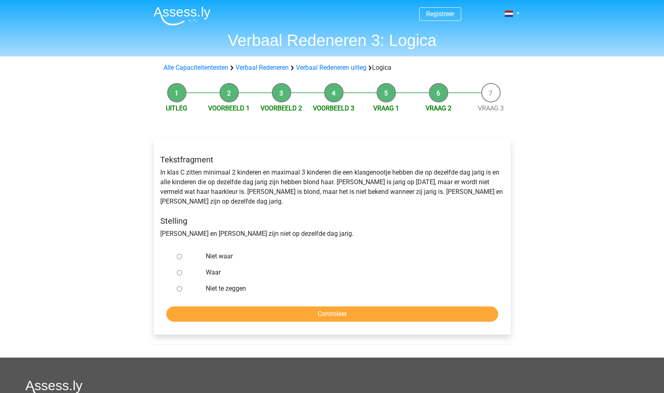
click at [221, 284] on label "Niet te zeggen" at bounding box center [345, 289] width 279 height 10
click at [182, 286] on input "Niet te zeggen" at bounding box center [179, 288] width 5 height 5
radio input "true"
click at [282, 306] on input "Controleer" at bounding box center [332, 313] width 332 height 15
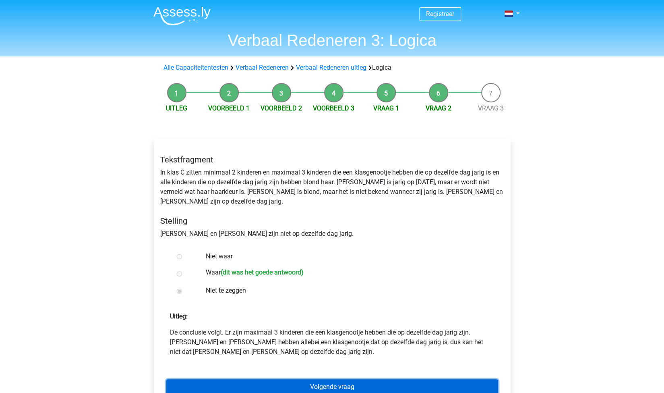
click at [343, 381] on link "Volgende vraag" at bounding box center [332, 386] width 332 height 15
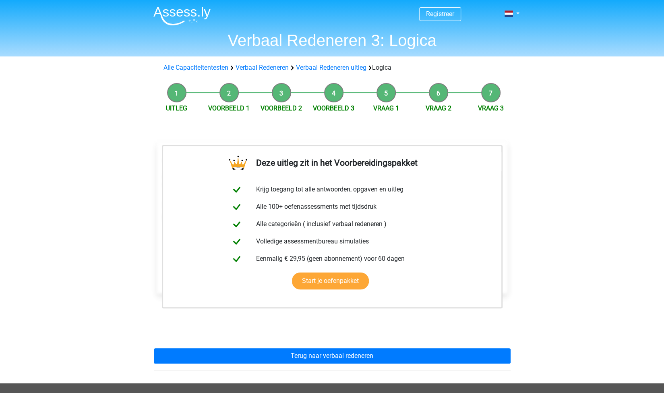
scroll to position [39, 0]
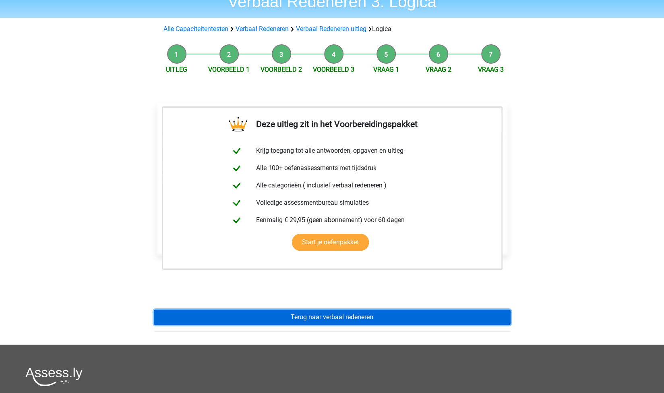
click at [380, 313] on link "Terug naar verbaal redeneren" at bounding box center [332, 316] width 357 height 15
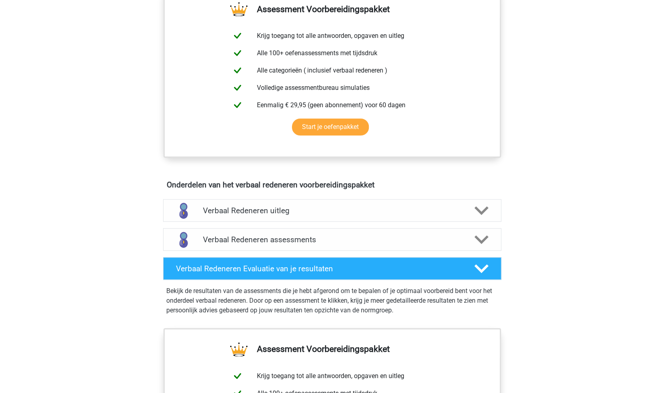
scroll to position [305, 0]
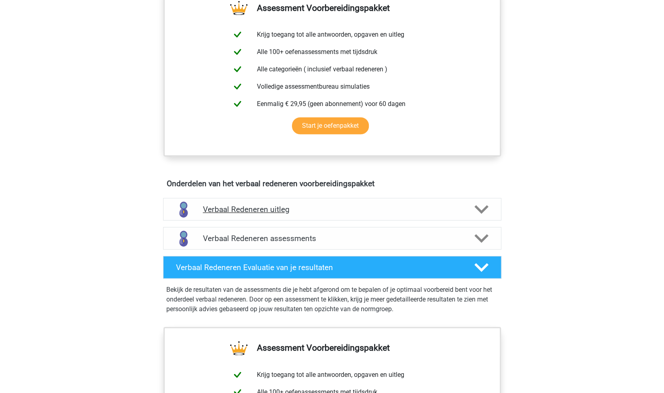
click at [271, 205] on h4 "Verbaal Redeneren uitleg" at bounding box center [332, 209] width 259 height 9
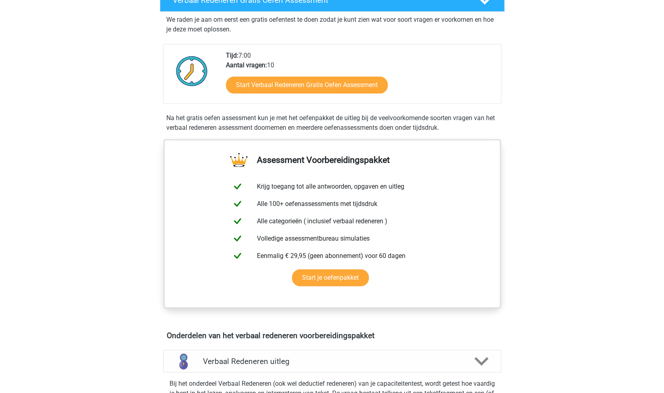
scroll to position [0, 0]
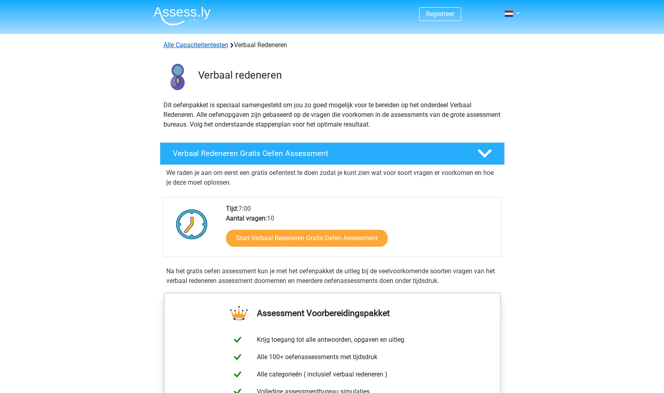
click at [203, 46] on link "Alle Capaciteitentesten" at bounding box center [196, 45] width 65 height 8
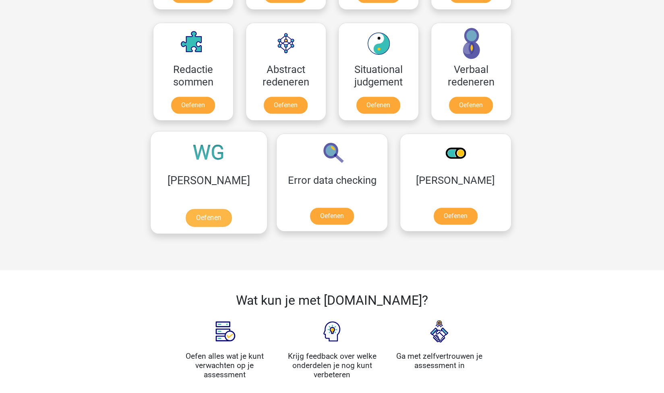
scroll to position [577, 0]
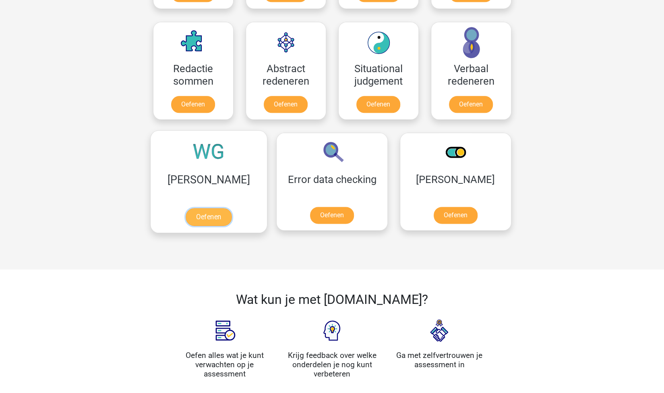
click at [192, 208] on link "Oefenen" at bounding box center [209, 217] width 46 height 18
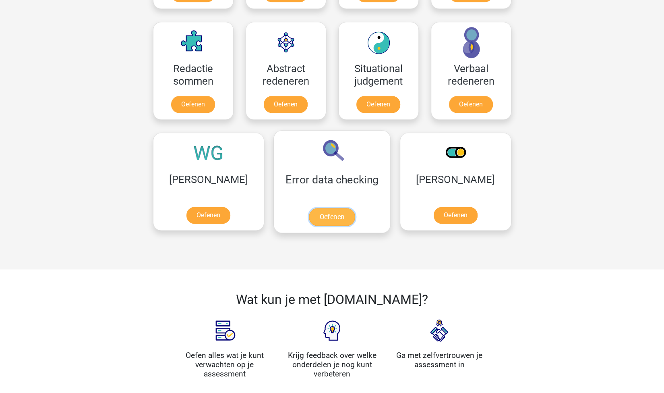
click at [309, 210] on link "Oefenen" at bounding box center [332, 217] width 46 height 18
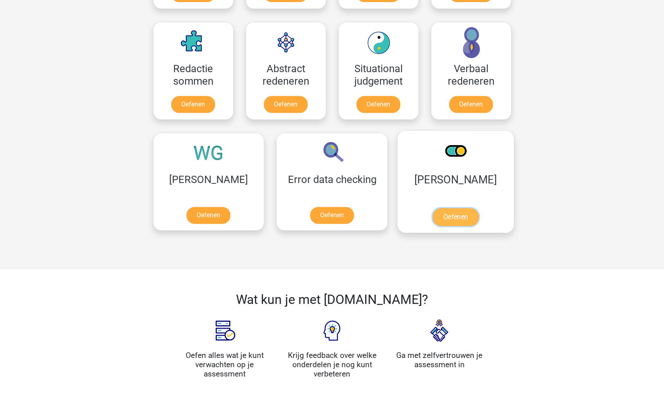
click at [433, 208] on link "Oefenen" at bounding box center [456, 217] width 46 height 18
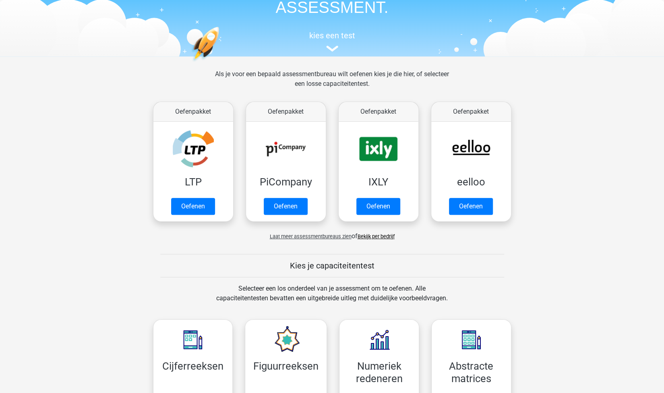
scroll to position [0, 0]
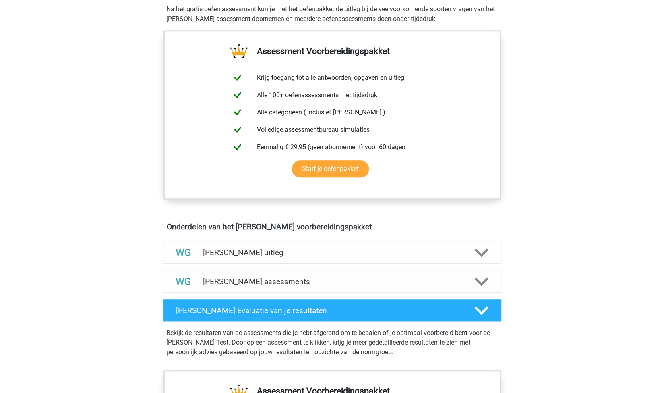
scroll to position [264, 0]
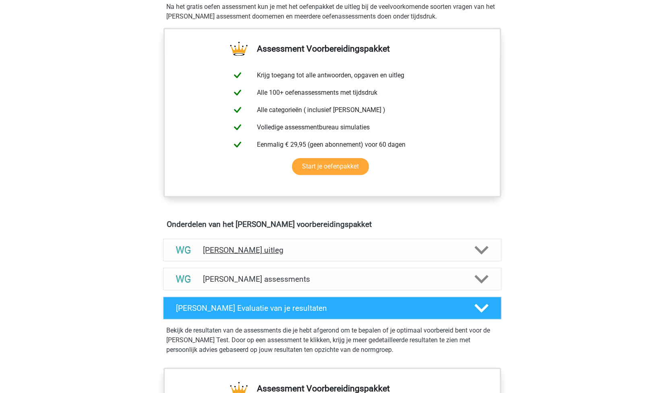
click at [308, 248] on h4 "Watson Glaser uitleg" at bounding box center [332, 249] width 259 height 9
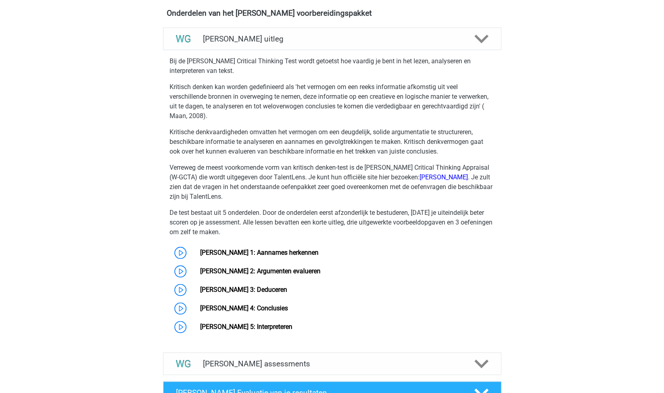
scroll to position [481, 0]
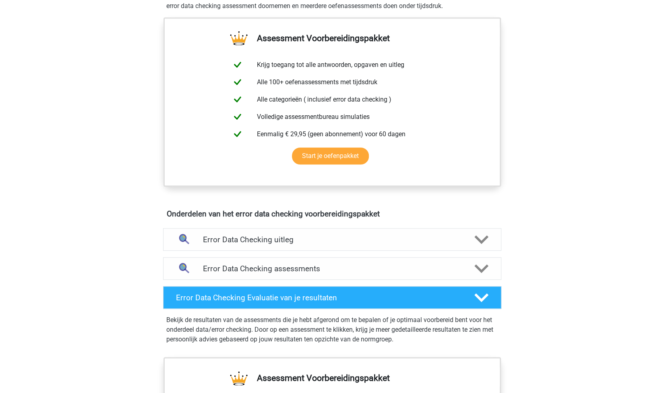
scroll to position [279, 0]
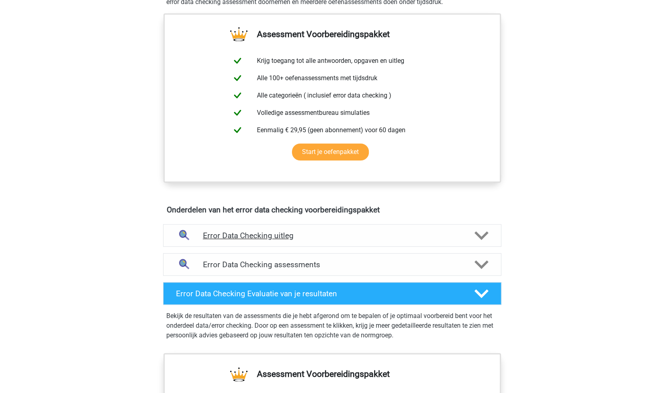
click at [305, 232] on h4 "Error Data Checking uitleg" at bounding box center [332, 235] width 259 height 9
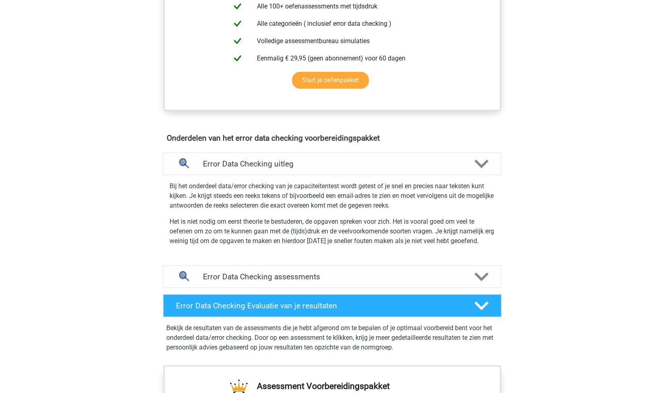
scroll to position [348, 0]
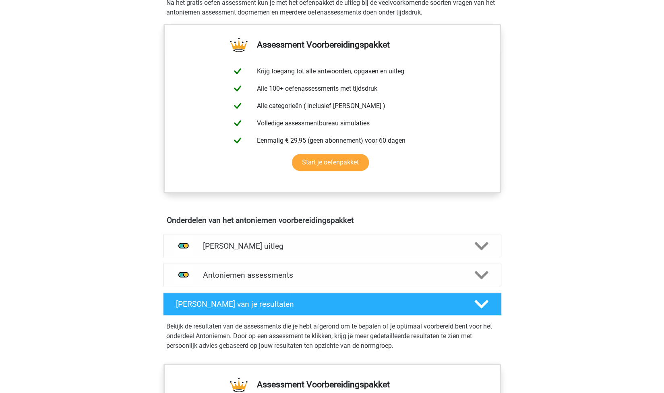
scroll to position [269, 0]
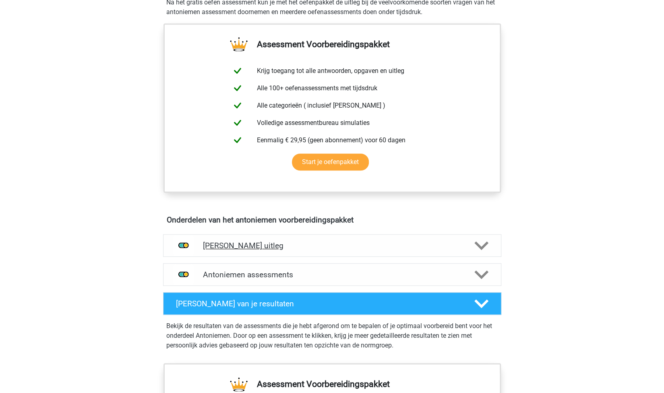
click at [280, 250] on div "Antoniemen uitleg" at bounding box center [332, 245] width 338 height 23
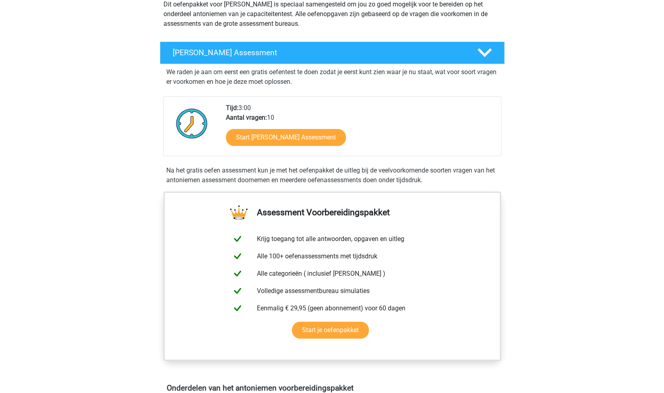
scroll to position [0, 0]
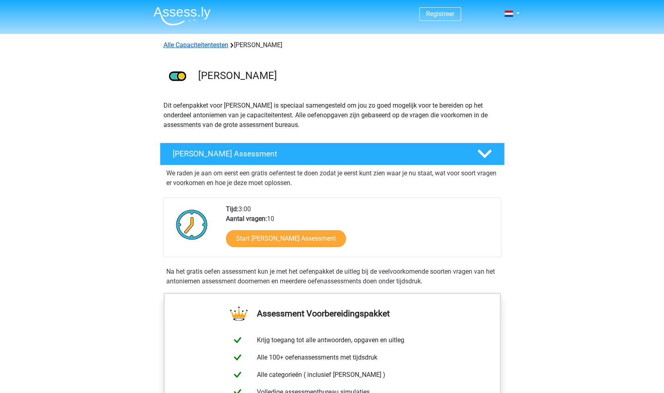
click at [203, 44] on link "Alle Capaciteitentesten" at bounding box center [196, 45] width 65 height 8
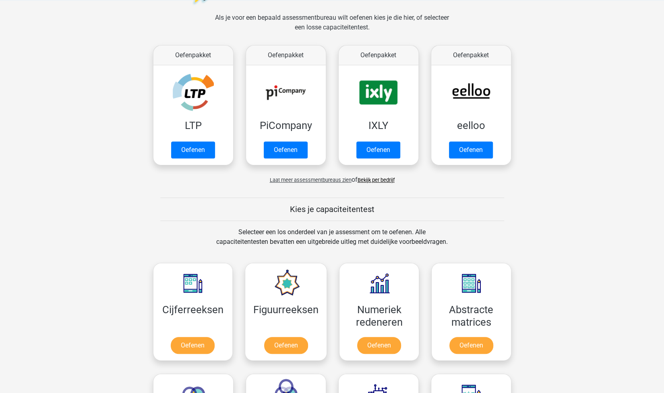
scroll to position [115, 0]
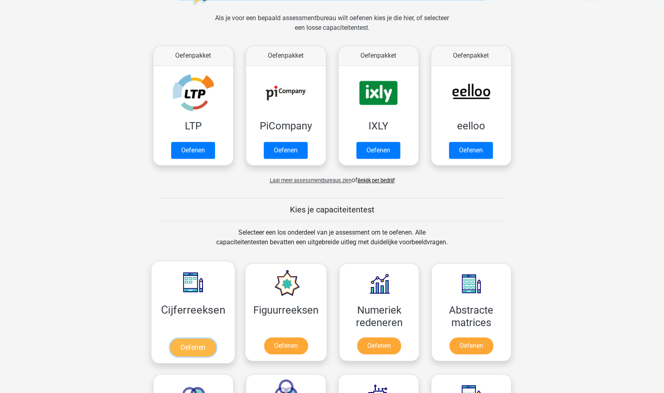
click at [192, 348] on link "Oefenen" at bounding box center [193, 347] width 46 height 18
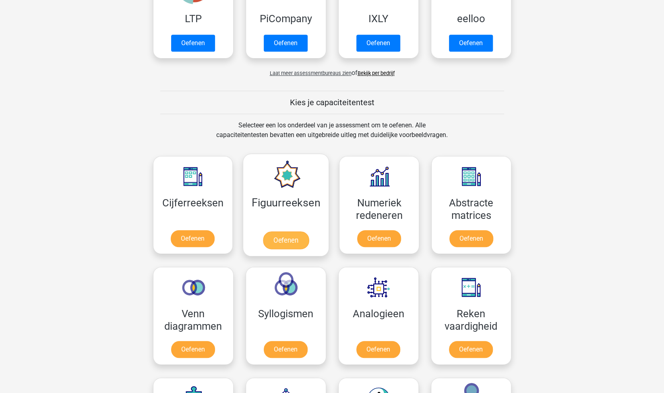
scroll to position [234, 0]
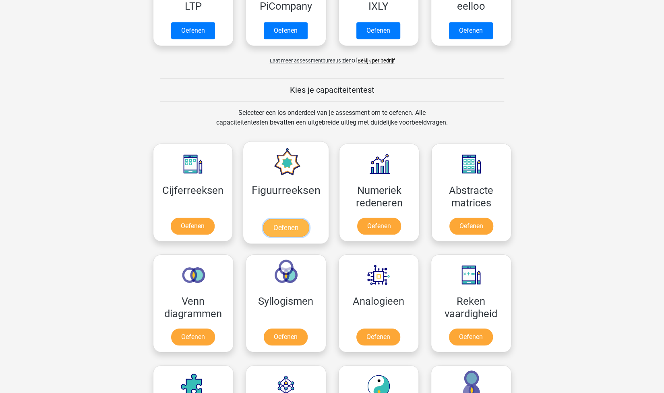
click at [277, 219] on link "Oefenen" at bounding box center [286, 228] width 46 height 18
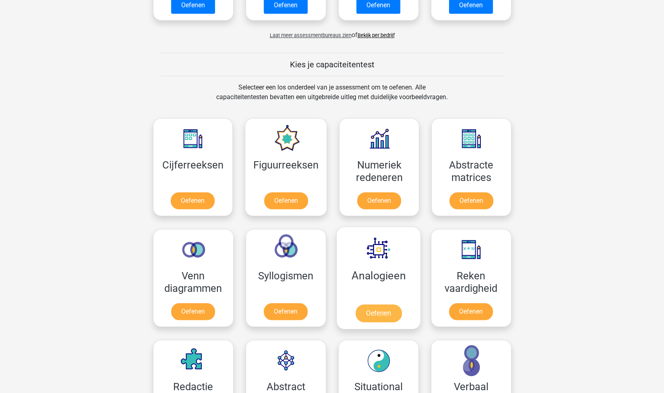
scroll to position [264, 0]
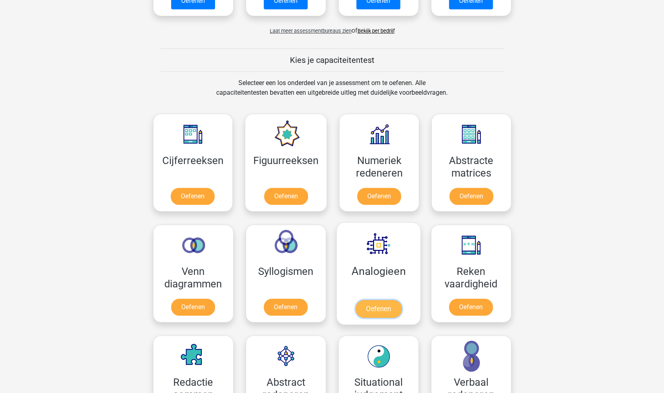
click at [375, 306] on link "Oefenen" at bounding box center [378, 309] width 46 height 18
click at [479, 199] on link "Oefenen" at bounding box center [471, 198] width 46 height 18
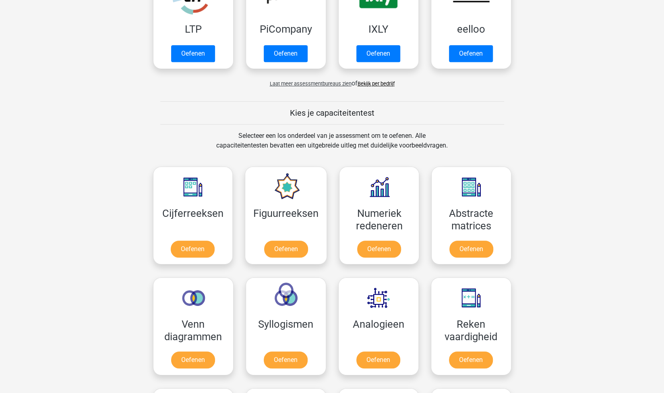
scroll to position [238, 0]
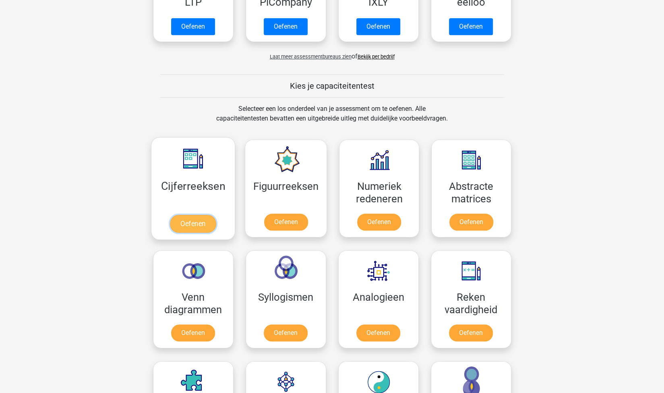
click at [205, 218] on link "Oefenen" at bounding box center [193, 224] width 46 height 18
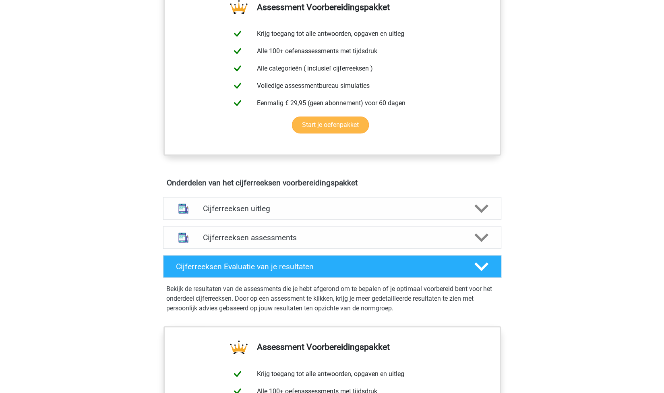
scroll to position [316, 0]
click at [289, 242] on h4 "Cijferreeksen assessments" at bounding box center [332, 237] width 259 height 9
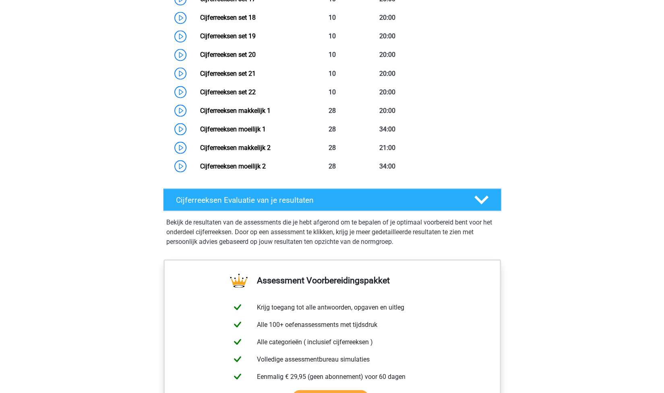
scroll to position [922, 0]
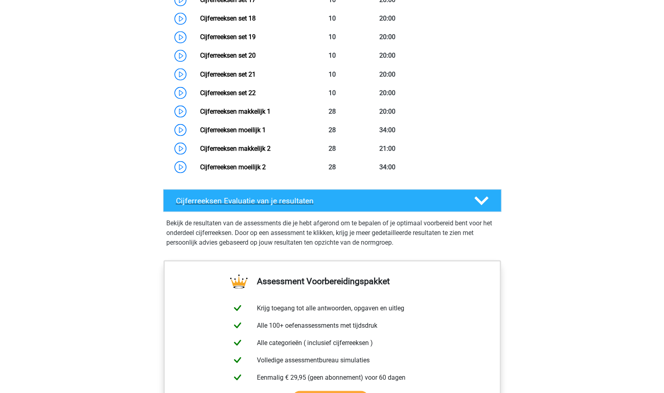
click at [389, 205] on h4 "Cijferreeksen Evaluatie van je resultaten" at bounding box center [319, 200] width 286 height 9
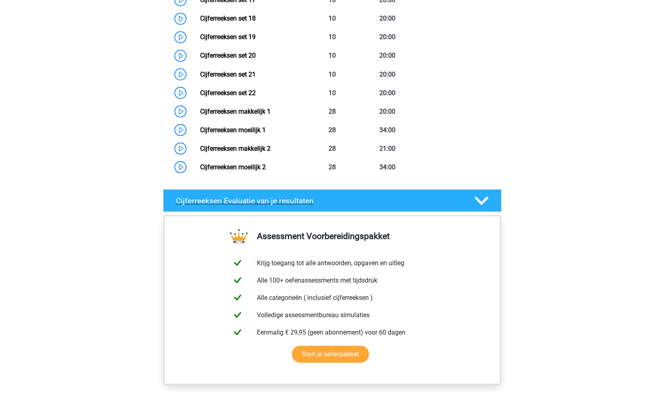
click at [394, 205] on h4 "Cijferreeksen Evaluatie van je resultaten" at bounding box center [319, 200] width 286 height 9
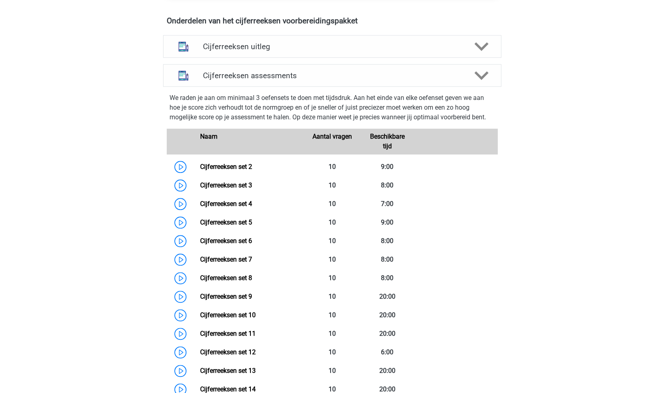
scroll to position [477, 0]
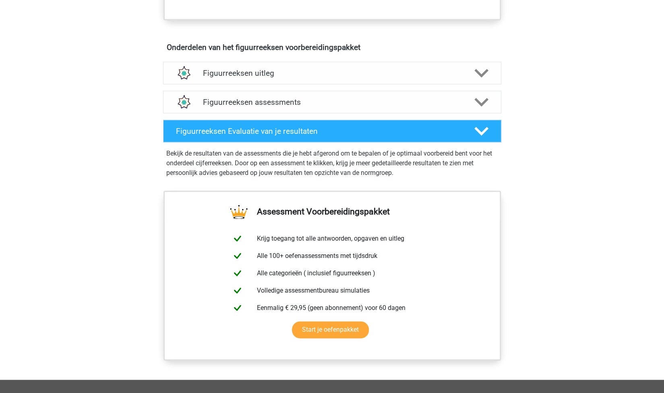
scroll to position [435, 0]
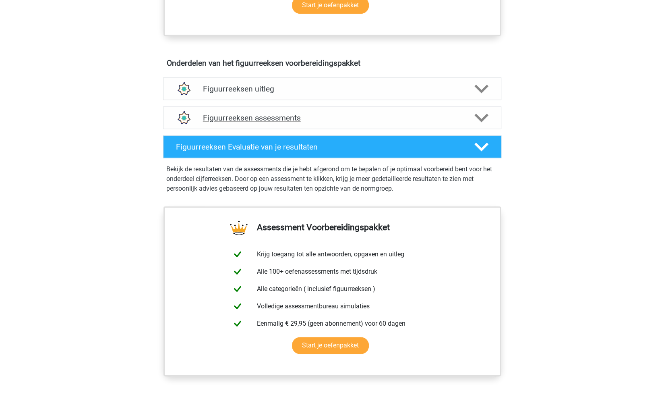
click at [300, 113] on h4 "Figuurreeksen assessments" at bounding box center [332, 117] width 259 height 9
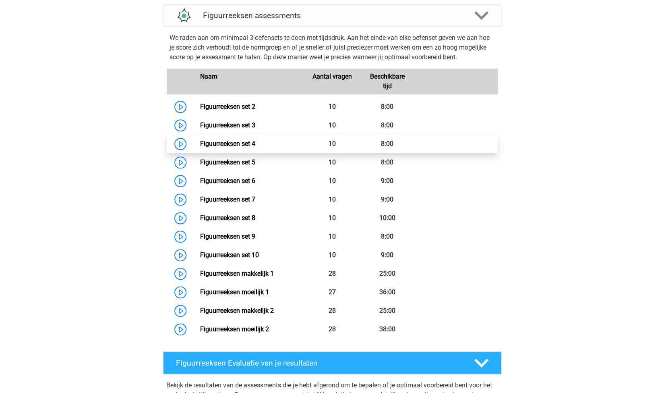
scroll to position [536, 0]
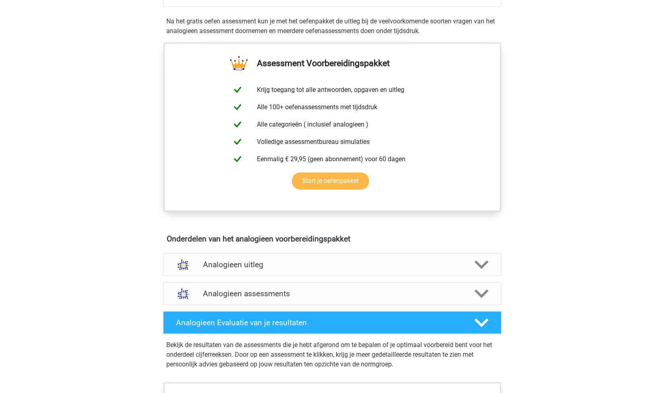
scroll to position [312, 0]
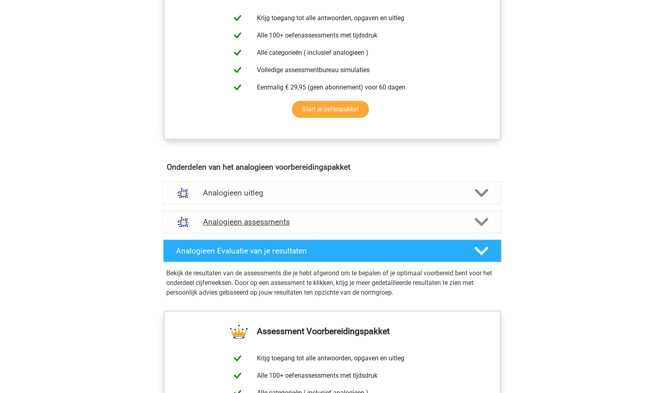
click at [350, 228] on div "Analogieen assessments" at bounding box center [332, 221] width 338 height 23
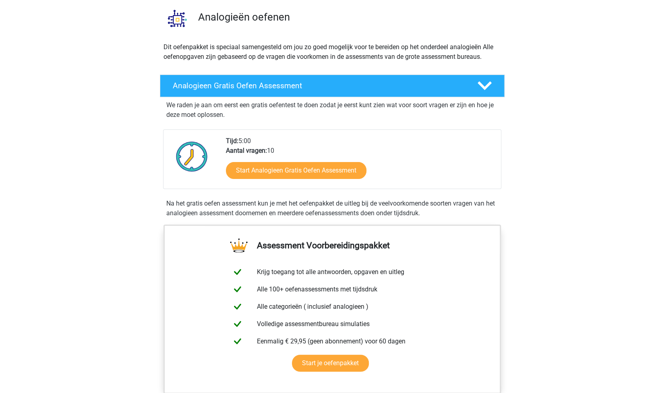
scroll to position [0, 0]
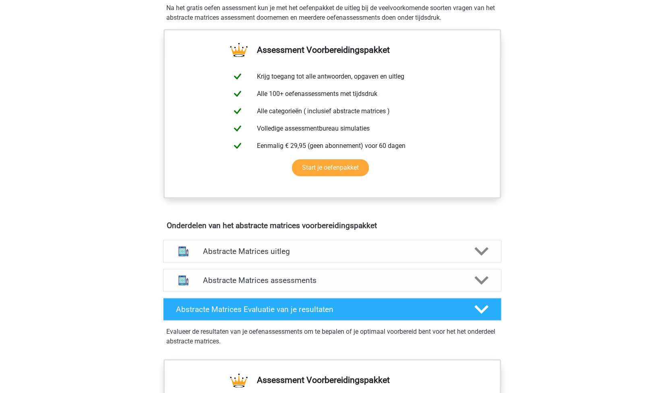
scroll to position [286, 0]
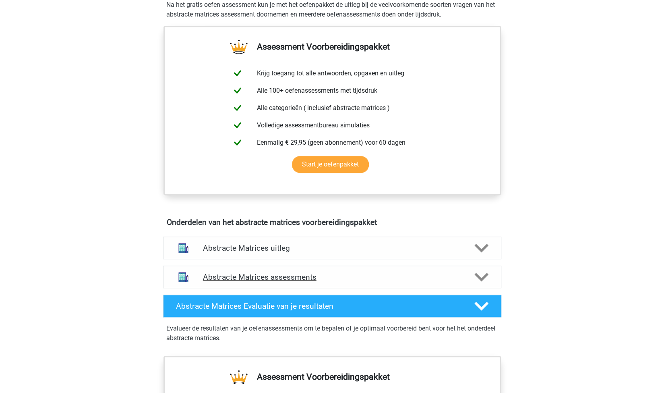
click at [356, 273] on h4 "Abstracte Matrices assessments" at bounding box center [332, 276] width 259 height 9
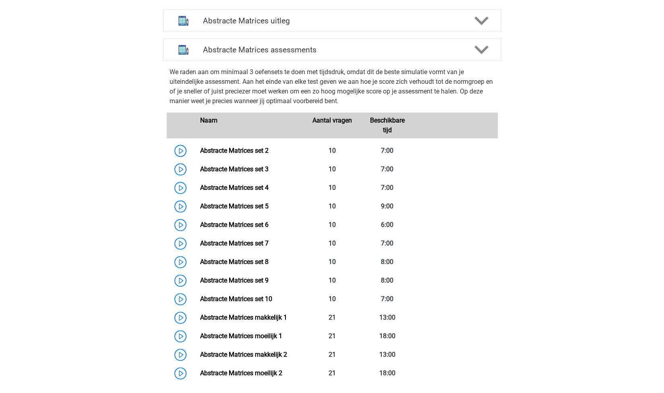
scroll to position [566, 0]
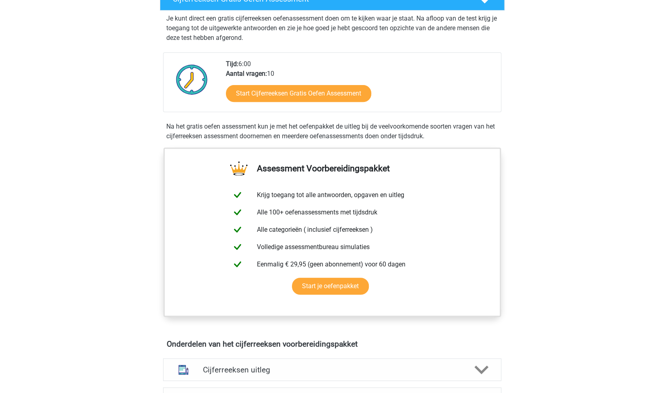
scroll to position [154, 0]
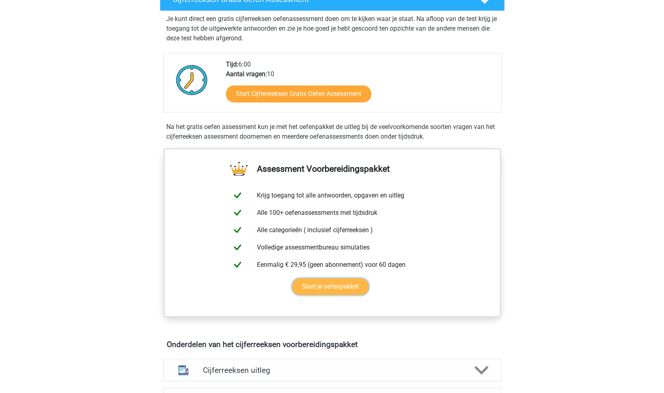
click at [337, 295] on link "Start je oefenpakket" at bounding box center [330, 286] width 77 height 17
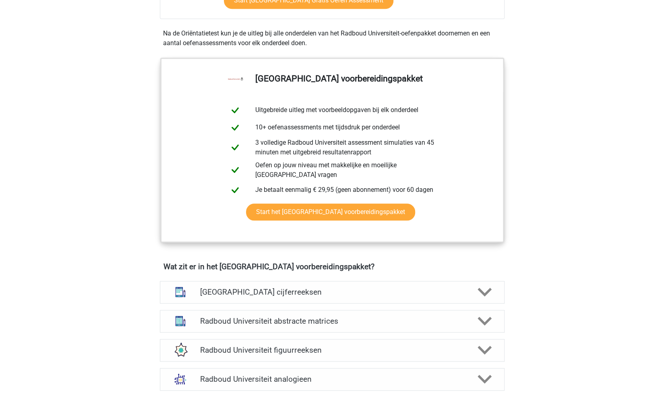
scroll to position [341, 0]
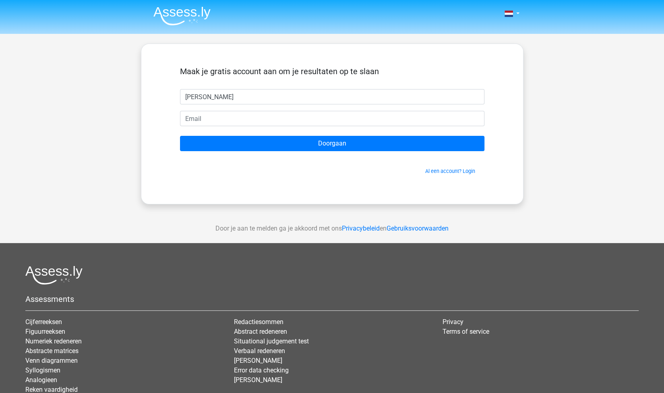
type input "[PERSON_NAME]"
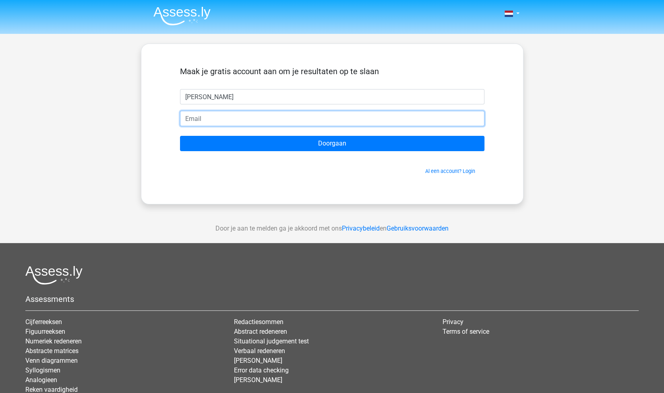
click at [245, 121] on input "email" at bounding box center [332, 118] width 304 height 15
type input "[PERSON_NAME][EMAIL_ADDRESS][DOMAIN_NAME]"
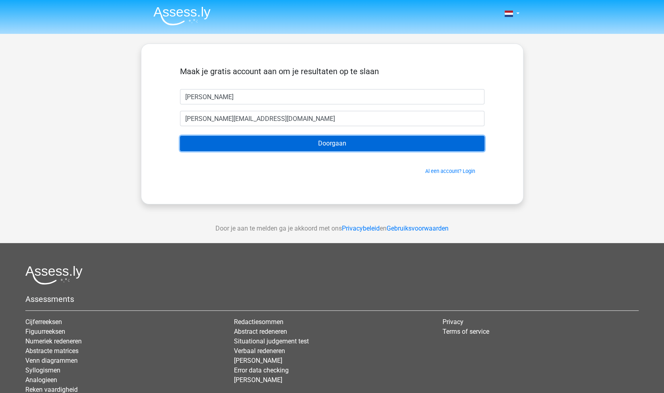
click at [257, 137] on input "Doorgaan" at bounding box center [332, 143] width 304 height 15
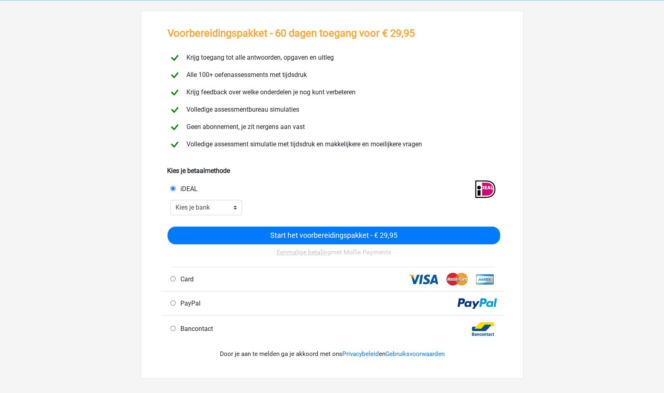
scroll to position [53, 0]
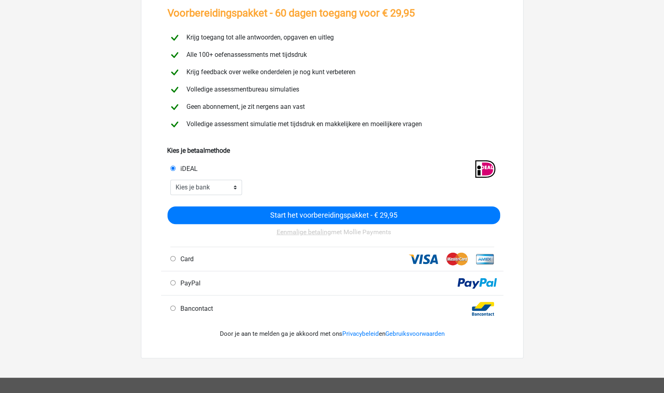
click at [203, 309] on span "Bancontact" at bounding box center [195, 308] width 36 height 8
click at [176, 309] on input "Bancontact" at bounding box center [172, 307] width 5 height 5
radio input "true"
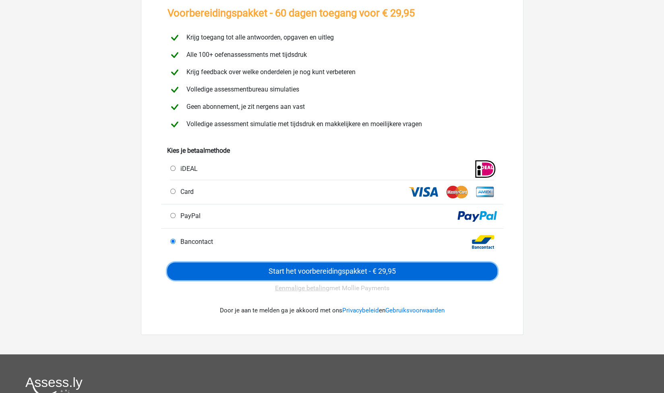
click at [373, 272] on input "Start het voorbereidingspakket - € 29,95" at bounding box center [332, 271] width 330 height 18
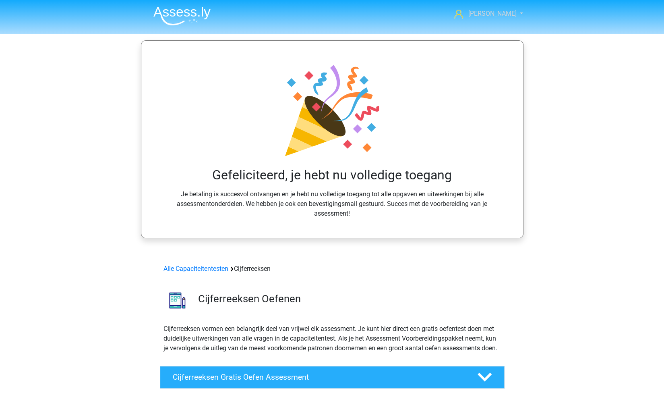
click at [511, 15] on link "[PERSON_NAME]" at bounding box center [484, 14] width 66 height 10
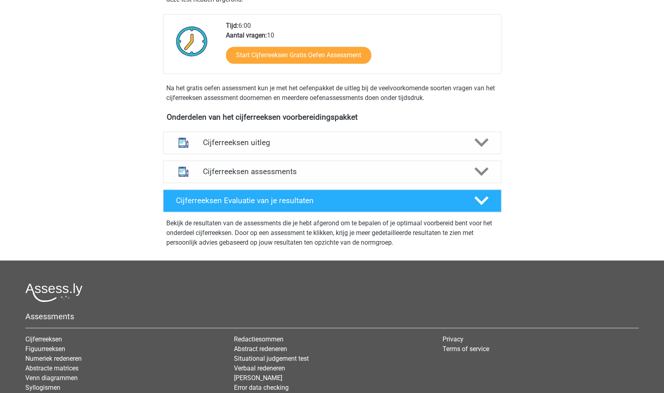
scroll to position [417, 0]
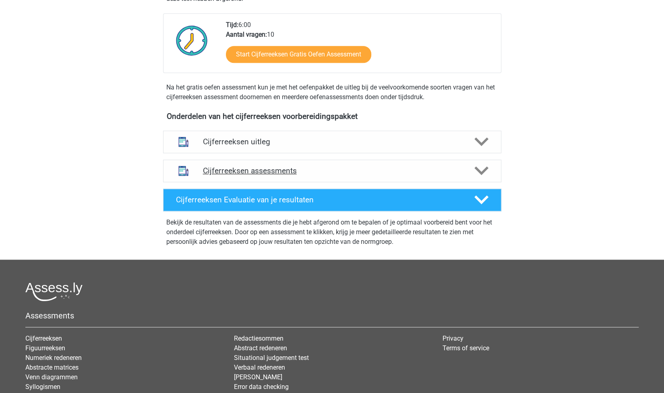
click at [301, 175] on h4 "Cijferreeksen assessments" at bounding box center [332, 170] width 259 height 9
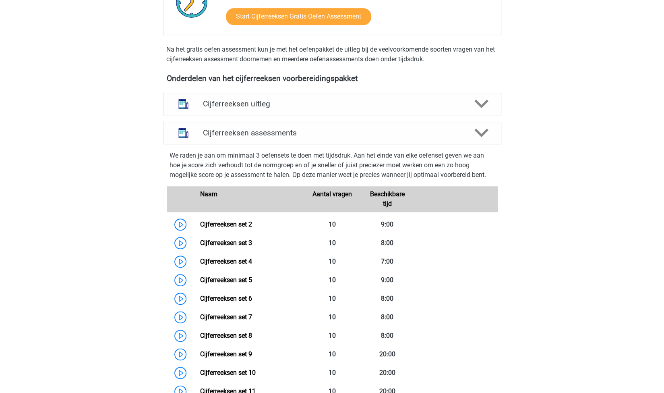
scroll to position [460, 0]
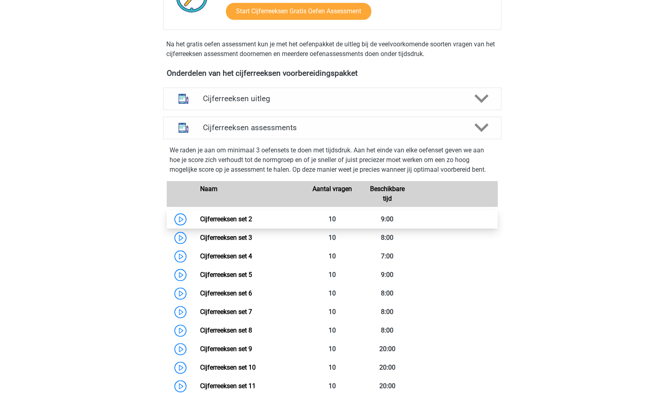
click at [234, 223] on link "Cijferreeksen set 2" at bounding box center [226, 219] width 52 height 8
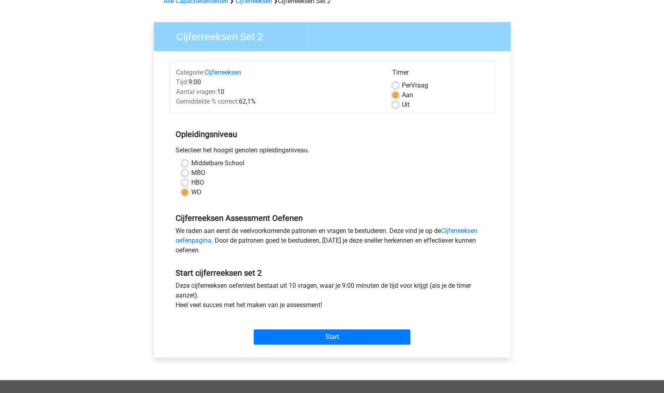
scroll to position [49, 0]
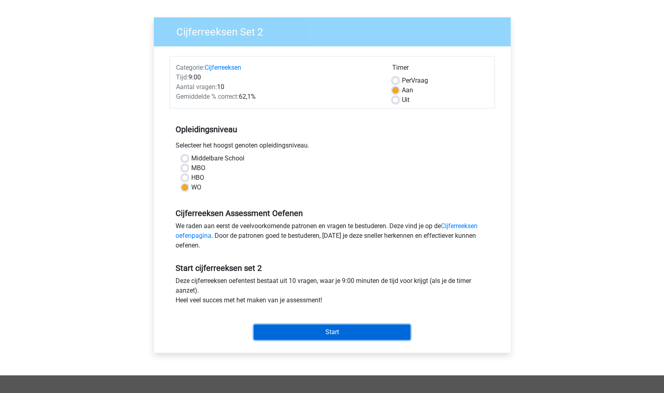
click at [345, 328] on input "Start" at bounding box center [332, 331] width 157 height 15
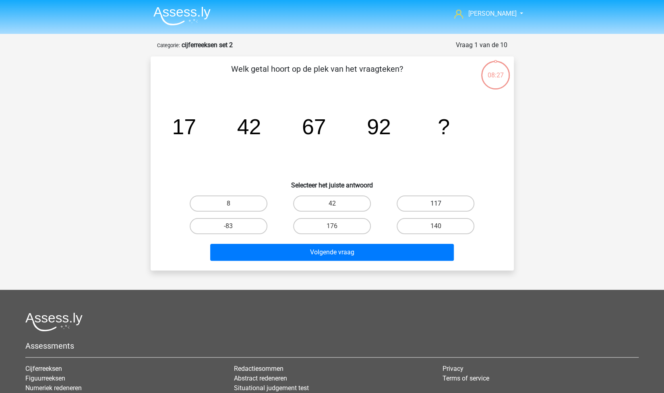
click at [431, 202] on label "117" at bounding box center [436, 203] width 78 height 16
click at [436, 203] on input "117" at bounding box center [438, 205] width 5 height 5
radio input "true"
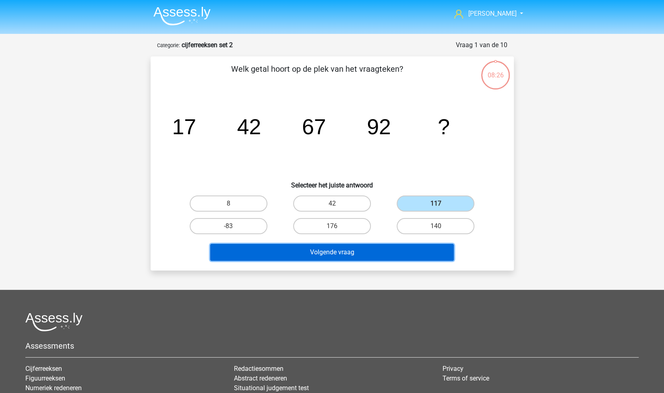
click at [392, 252] on button "Volgende vraag" at bounding box center [332, 252] width 244 height 17
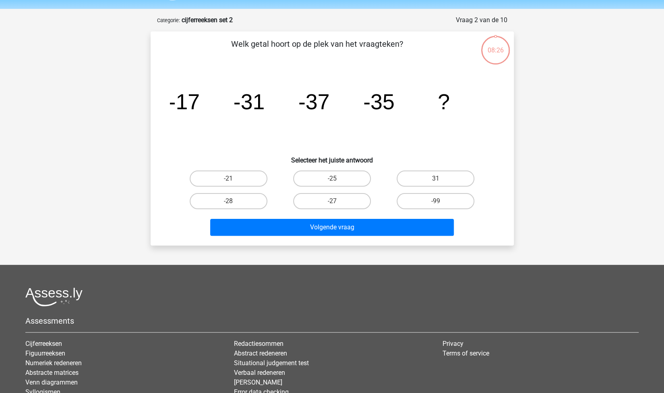
scroll to position [40, 0]
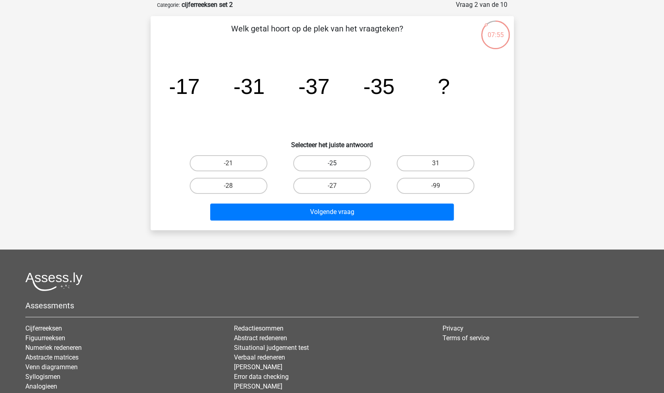
click at [358, 165] on label "-25" at bounding box center [332, 163] width 78 height 16
click at [337, 165] on input "-25" at bounding box center [334, 165] width 5 height 5
radio input "true"
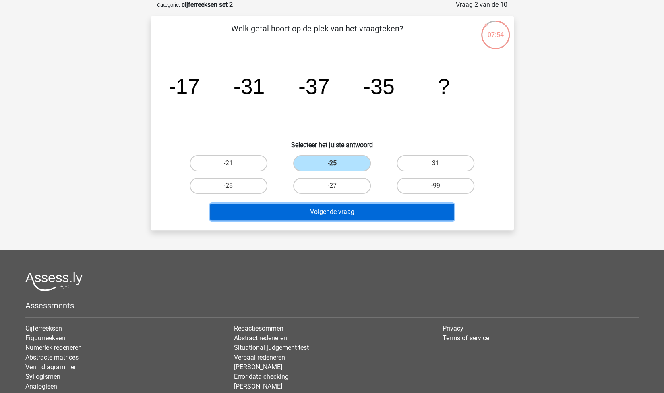
click at [358, 210] on button "Volgende vraag" at bounding box center [332, 211] width 244 height 17
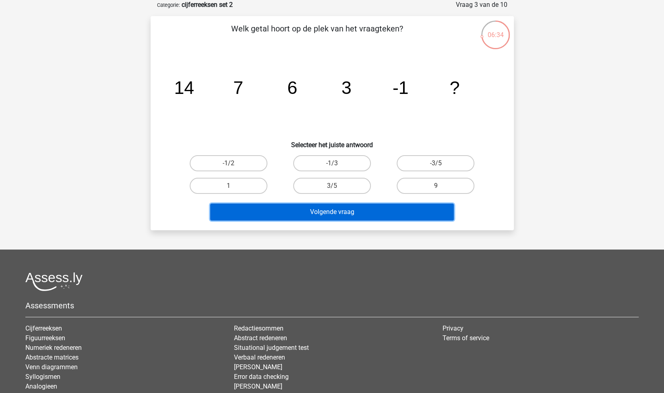
click at [377, 209] on button "Volgende vraag" at bounding box center [332, 211] width 244 height 17
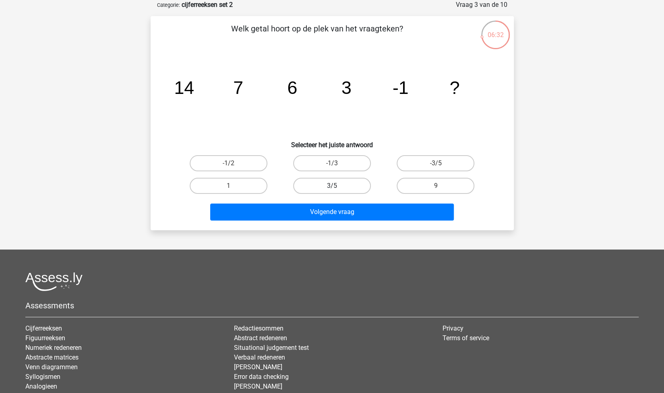
click at [342, 185] on label "3/5" at bounding box center [332, 186] width 78 height 16
click at [337, 186] on input "3/5" at bounding box center [334, 188] width 5 height 5
radio input "true"
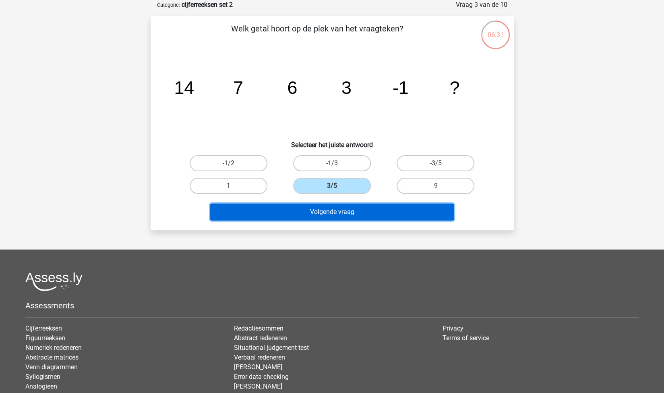
click at [343, 208] on button "Volgende vraag" at bounding box center [332, 211] width 244 height 17
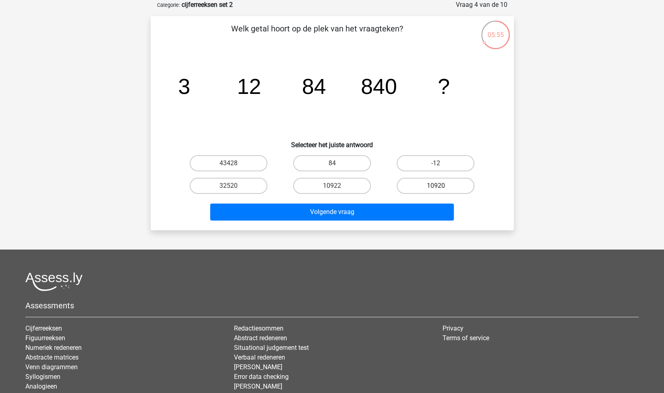
click at [427, 179] on label "10920" at bounding box center [436, 186] width 78 height 16
click at [436, 186] on input "10920" at bounding box center [438, 188] width 5 height 5
radio input "true"
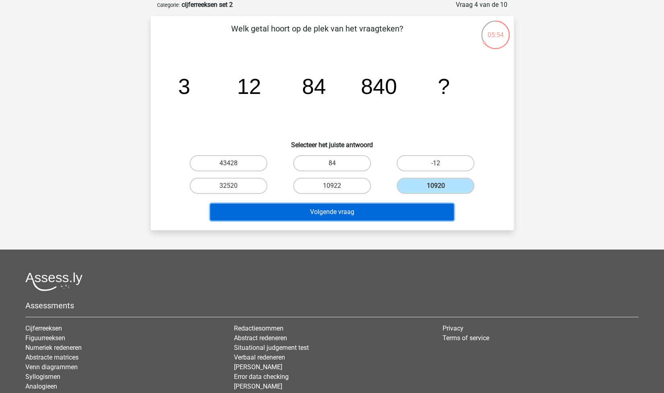
click at [387, 215] on button "Volgende vraag" at bounding box center [332, 211] width 244 height 17
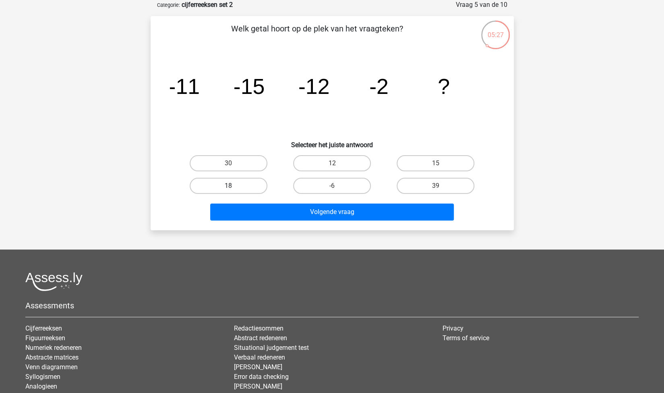
click at [256, 192] on label "18" at bounding box center [229, 186] width 78 height 16
click at [234, 191] on input "18" at bounding box center [230, 188] width 5 height 5
radio input "true"
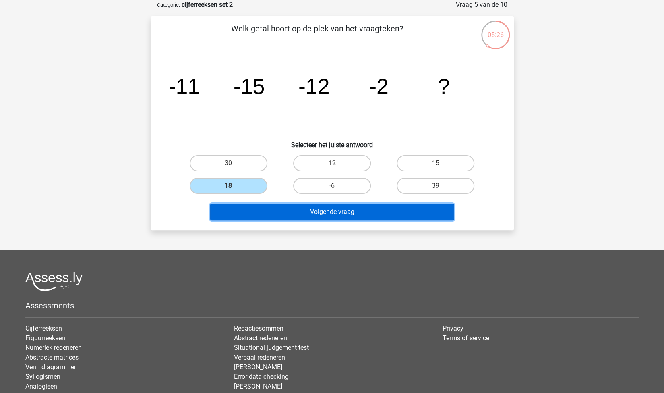
click at [296, 213] on button "Volgende vraag" at bounding box center [332, 211] width 244 height 17
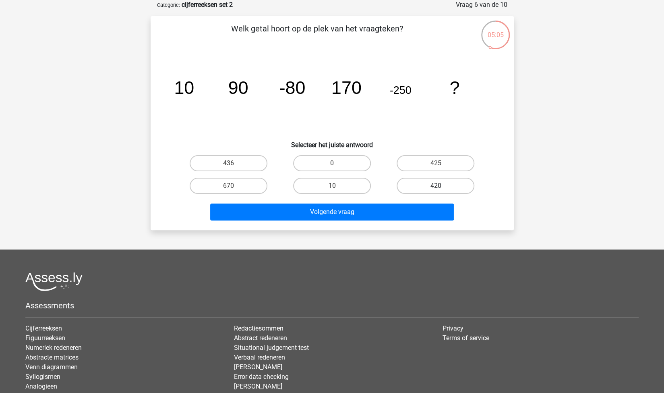
click at [417, 179] on label "420" at bounding box center [436, 186] width 78 height 16
click at [436, 186] on input "420" at bounding box center [438, 188] width 5 height 5
radio input "true"
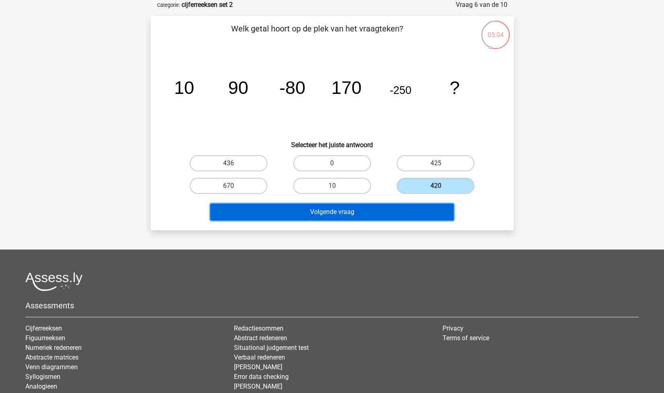
click at [407, 209] on button "Volgende vraag" at bounding box center [332, 211] width 244 height 17
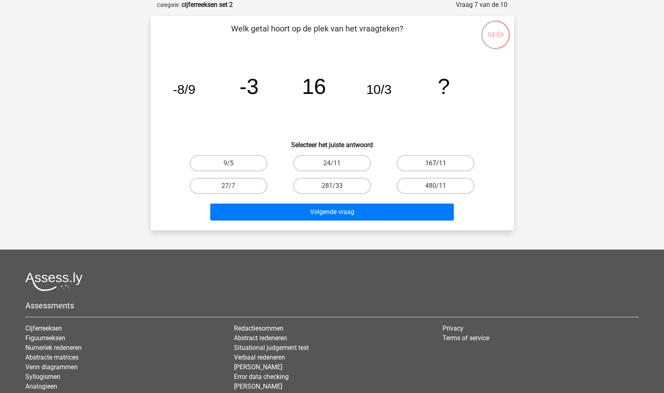
click at [432, 161] on label "167/11" at bounding box center [436, 163] width 78 height 16
click at [436, 163] on input "167/11" at bounding box center [438, 165] width 5 height 5
radio input "true"
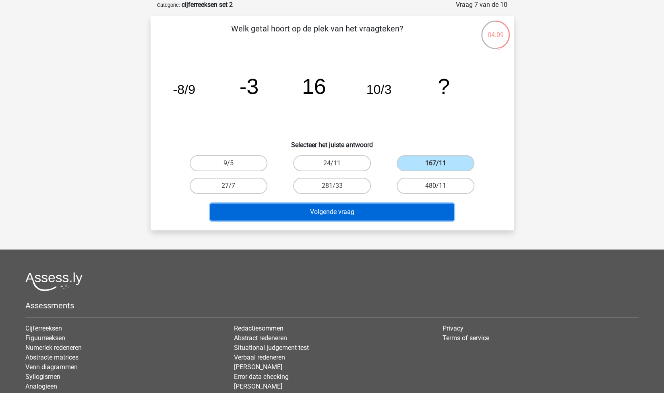
click at [414, 211] on button "Volgende vraag" at bounding box center [332, 211] width 244 height 17
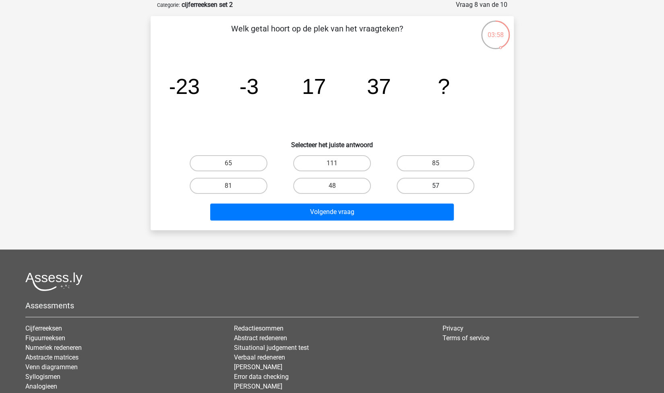
click at [423, 185] on label "57" at bounding box center [436, 186] width 78 height 16
click at [436, 186] on input "57" at bounding box center [438, 188] width 5 height 5
radio input "true"
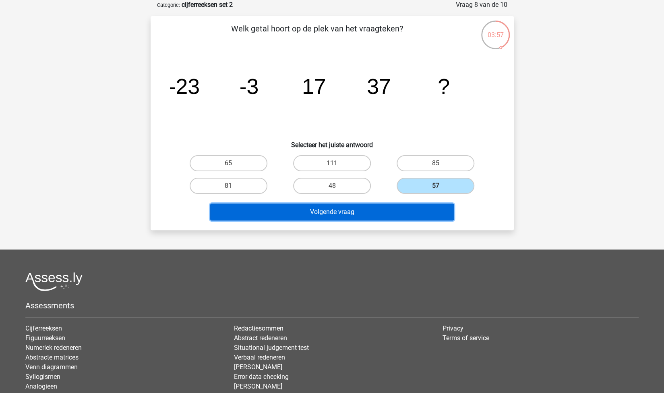
click at [405, 211] on button "Volgende vraag" at bounding box center [332, 211] width 244 height 17
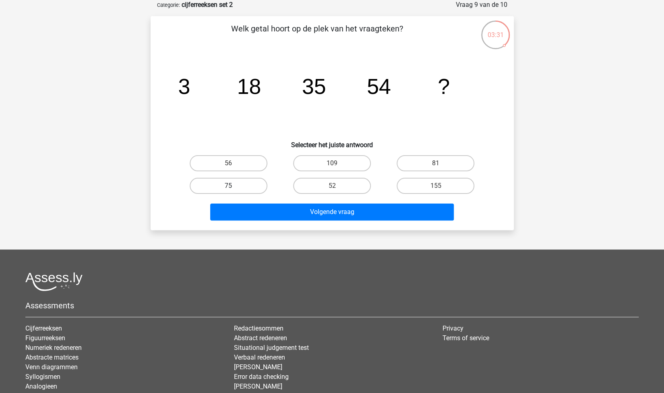
click at [230, 180] on label "75" at bounding box center [229, 186] width 78 height 16
click at [230, 186] on input "75" at bounding box center [230, 188] width 5 height 5
radio input "true"
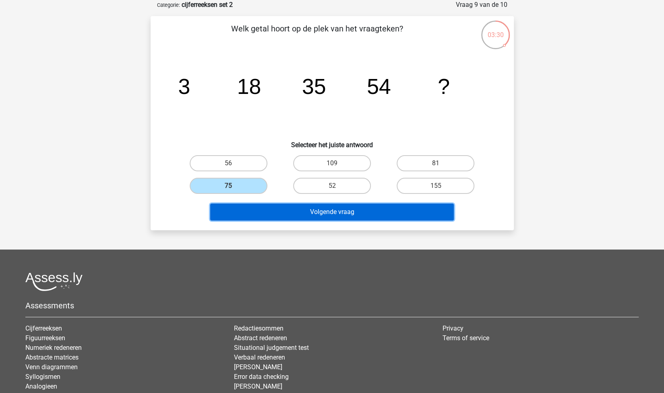
click at [277, 208] on button "Volgende vraag" at bounding box center [332, 211] width 244 height 17
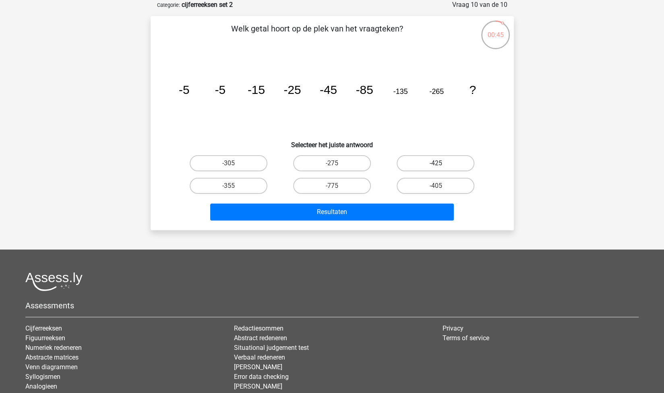
click at [434, 161] on label "-425" at bounding box center [436, 163] width 78 height 16
click at [436, 163] on input "-425" at bounding box center [438, 165] width 5 height 5
radio input "true"
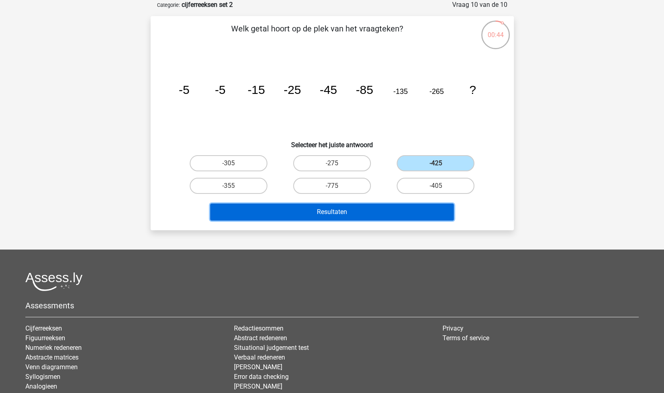
click at [409, 215] on button "Resultaten" at bounding box center [332, 211] width 244 height 17
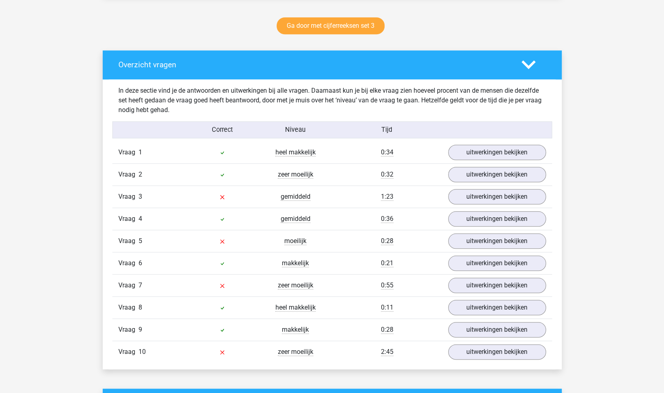
scroll to position [414, 0]
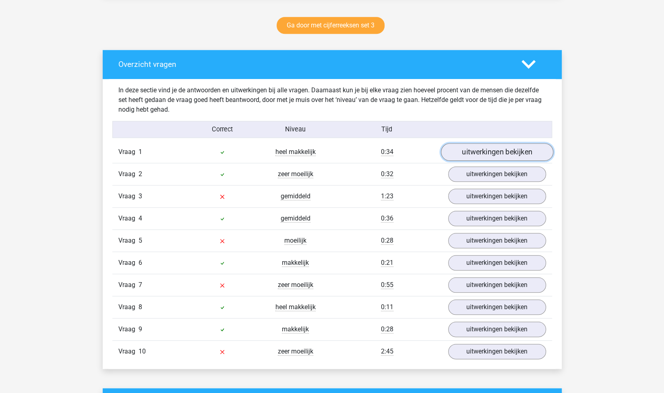
click at [499, 148] on link "uitwerkingen bekijken" at bounding box center [497, 152] width 112 height 18
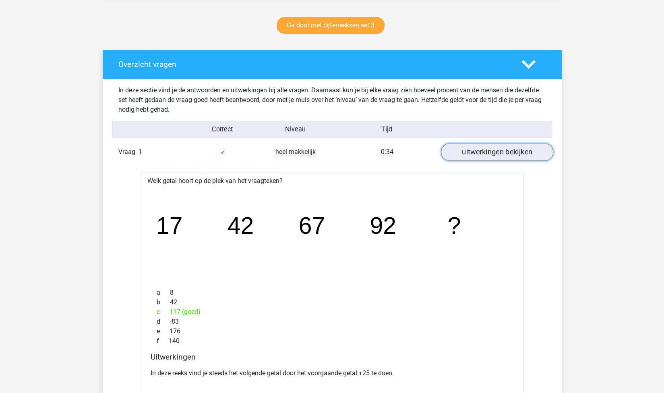
click at [497, 151] on link "uitwerkingen bekijken" at bounding box center [497, 152] width 112 height 18
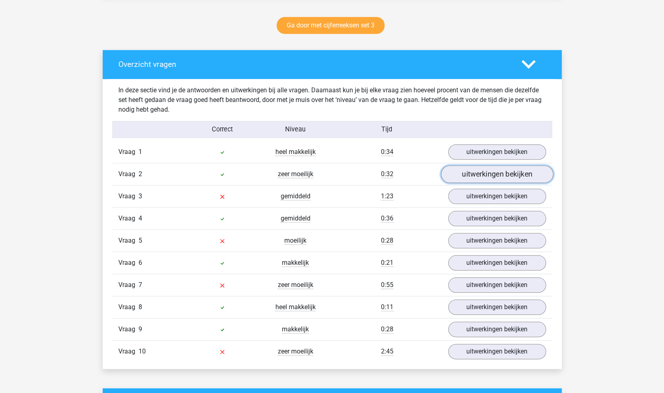
click at [480, 172] on link "uitwerkingen bekijken" at bounding box center [497, 174] width 112 height 18
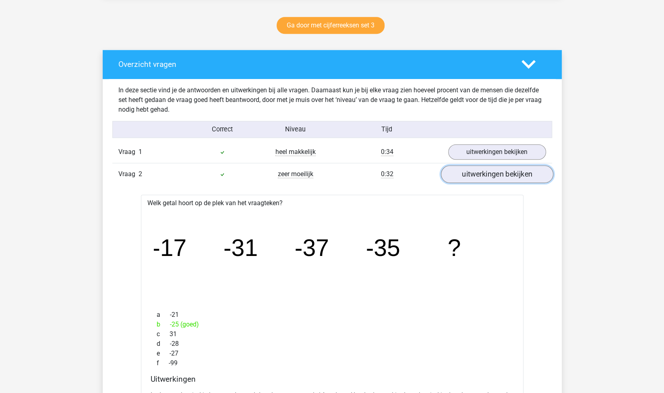
click at [485, 175] on link "uitwerkingen bekijken" at bounding box center [497, 174] width 112 height 18
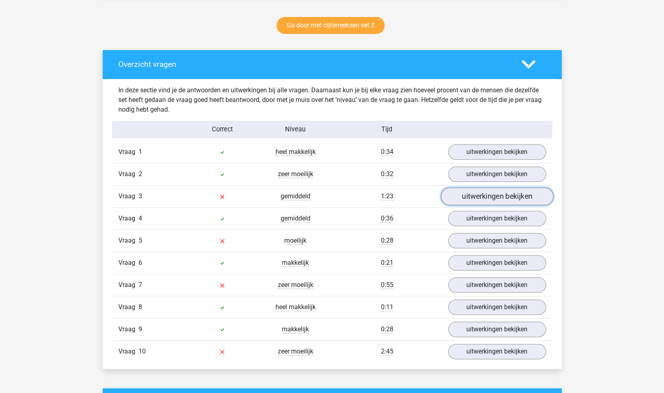
click at [480, 197] on link "uitwerkingen bekijken" at bounding box center [497, 196] width 112 height 18
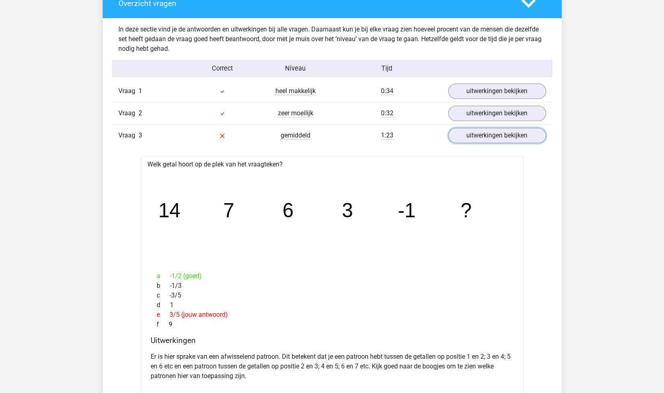
scroll to position [475, 0]
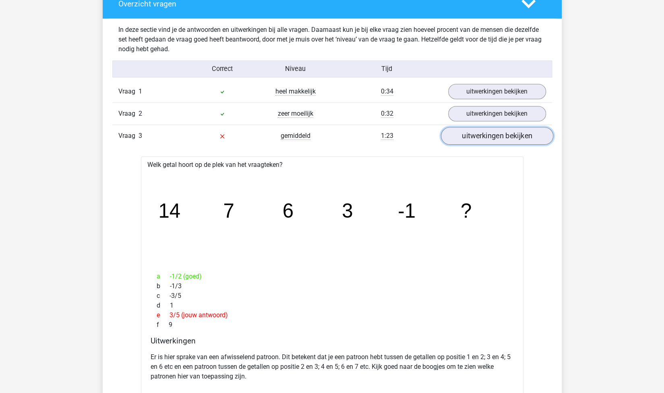
click at [462, 134] on link "uitwerkingen bekijken" at bounding box center [497, 136] width 112 height 18
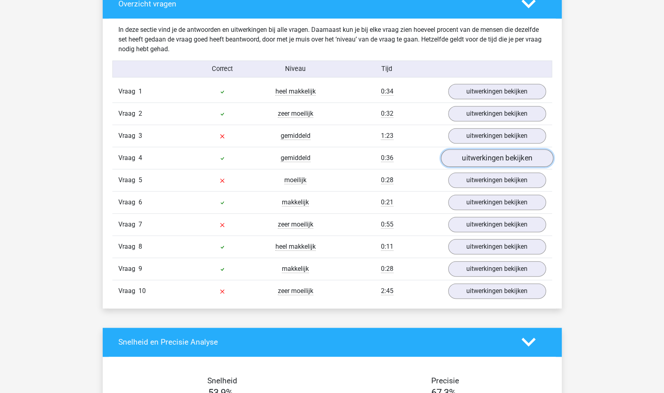
click at [470, 158] on link "uitwerkingen bekijken" at bounding box center [497, 158] width 112 height 18
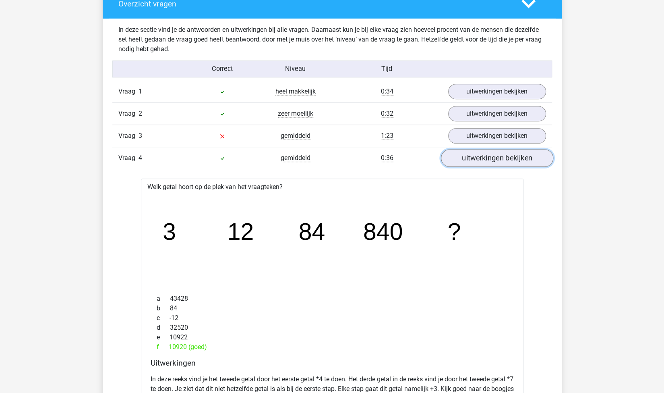
click at [496, 157] on link "uitwerkingen bekijken" at bounding box center [497, 158] width 112 height 18
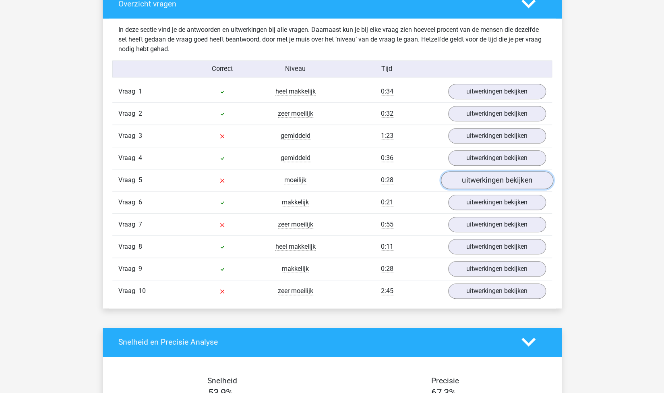
click at [494, 178] on link "uitwerkingen bekijken" at bounding box center [497, 180] width 112 height 18
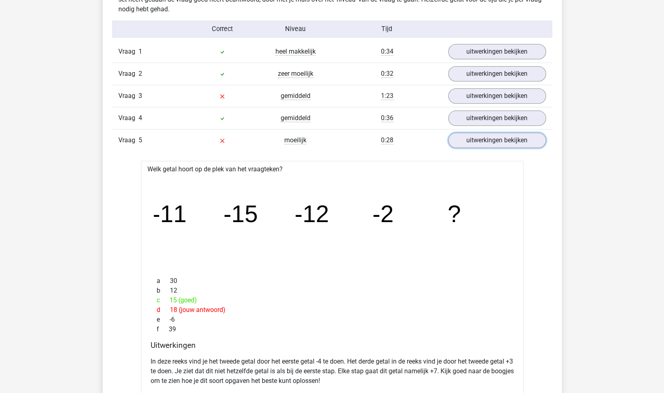
scroll to position [514, 0]
click at [499, 137] on link "uitwerkingen bekijken" at bounding box center [497, 141] width 112 height 18
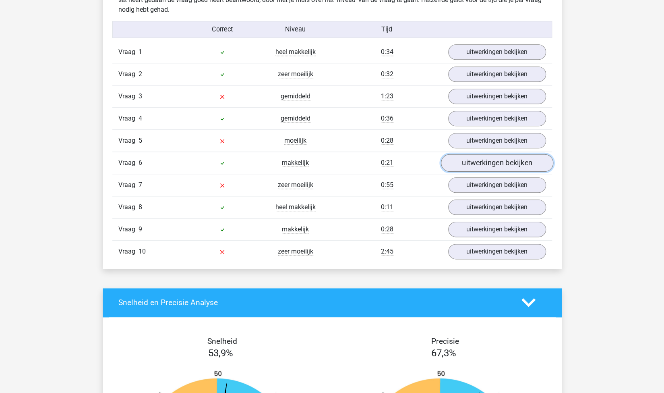
click at [480, 161] on link "uitwerkingen bekijken" at bounding box center [497, 163] width 112 height 18
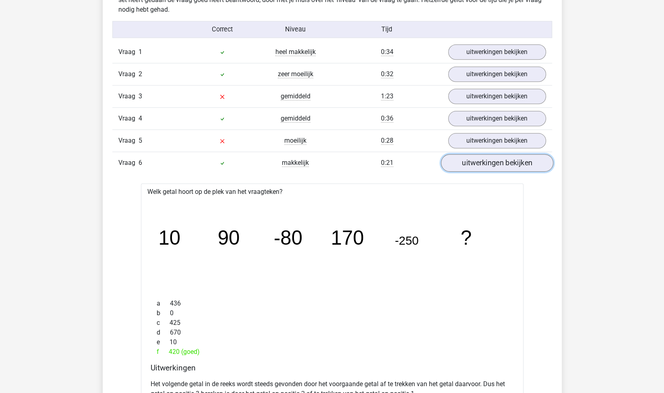
click at [480, 161] on link "uitwerkingen bekijken" at bounding box center [497, 163] width 112 height 18
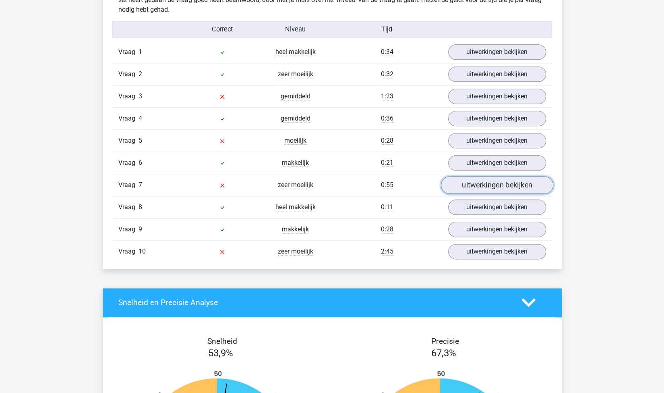
click at [480, 180] on link "uitwerkingen bekijken" at bounding box center [497, 185] width 112 height 18
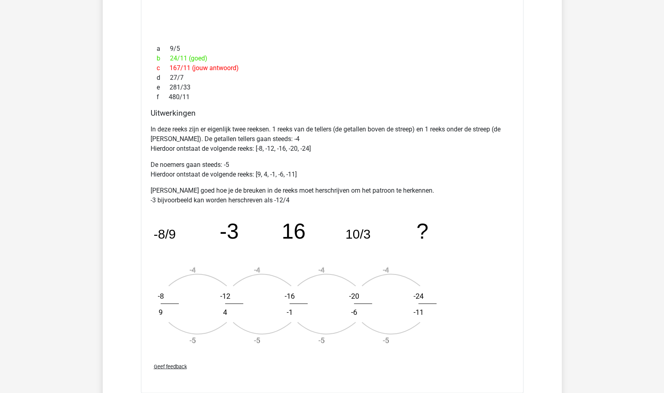
scroll to position [797, 0]
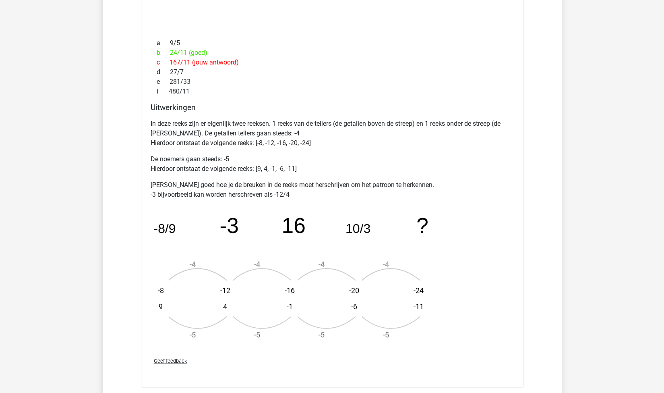
click at [321, 198] on div "In deze reeks zijn er eigenlijk twee reeksen. 1 reeks van de tellers (de getall…" at bounding box center [332, 233] width 363 height 234
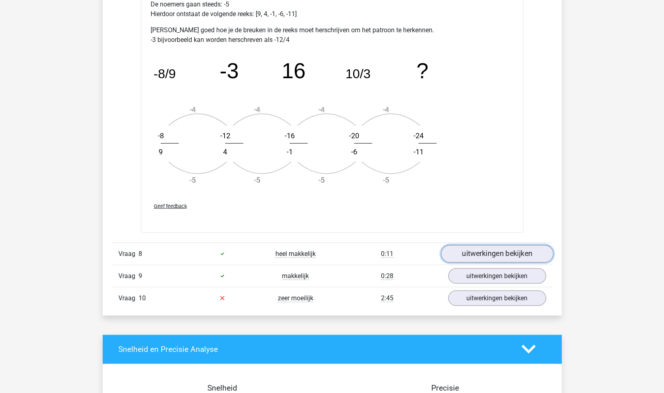
click at [462, 250] on link "uitwerkingen bekijken" at bounding box center [497, 253] width 112 height 18
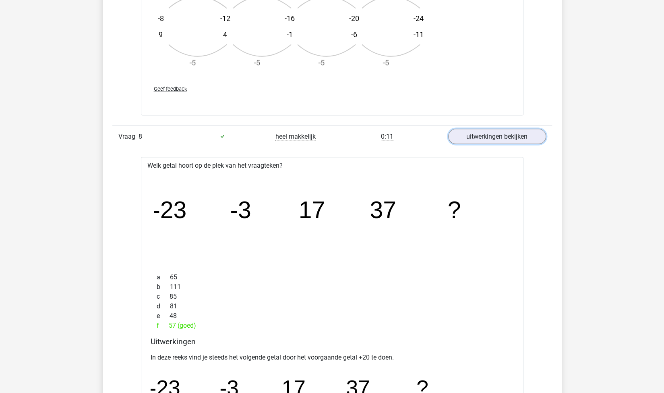
scroll to position [1070, 0]
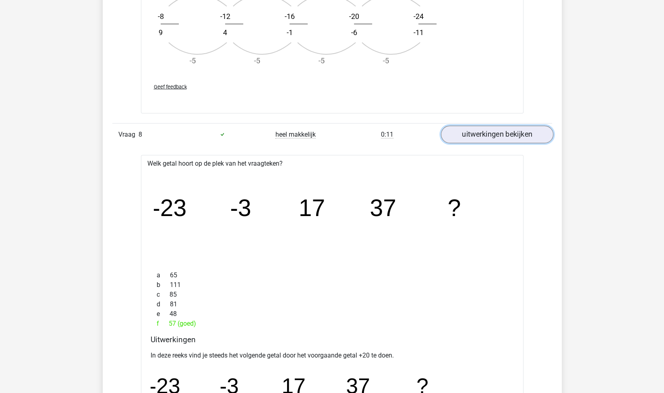
click at [492, 131] on link "uitwerkingen bekijken" at bounding box center [497, 135] width 112 height 18
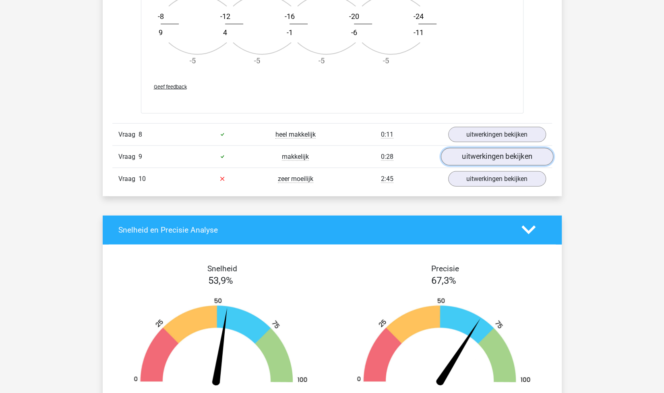
click at [480, 156] on link "uitwerkingen bekijken" at bounding box center [497, 157] width 112 height 18
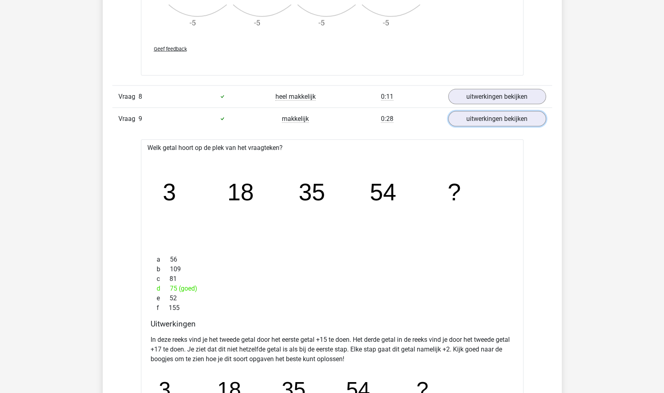
scroll to position [1126, 0]
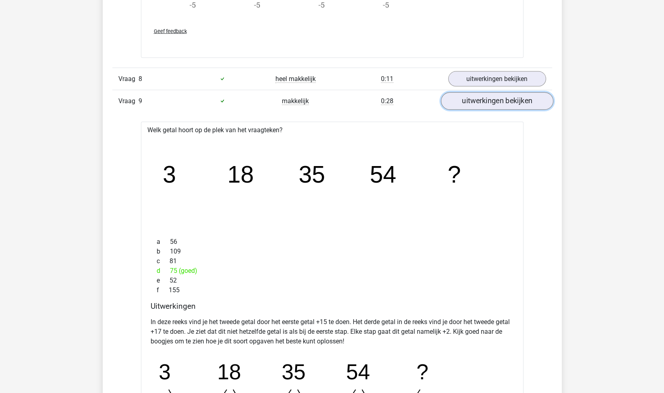
click at [482, 97] on link "uitwerkingen bekijken" at bounding box center [497, 101] width 112 height 18
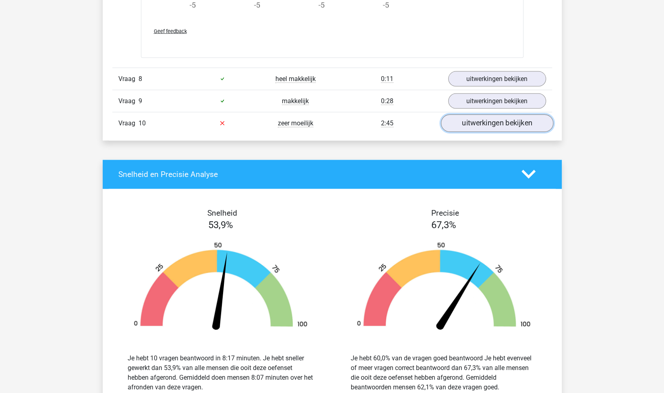
click at [480, 121] on link "uitwerkingen bekijken" at bounding box center [497, 123] width 112 height 18
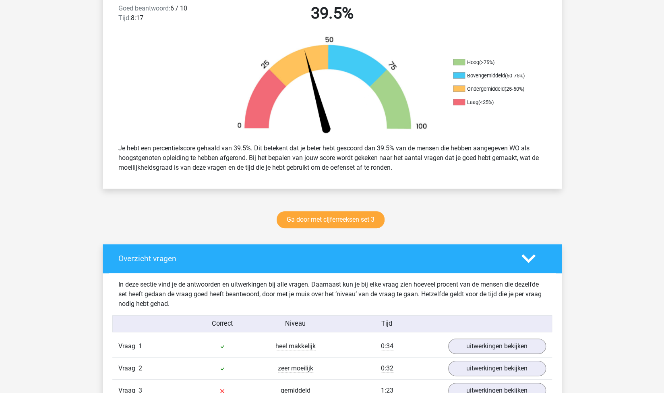
scroll to position [221, 0]
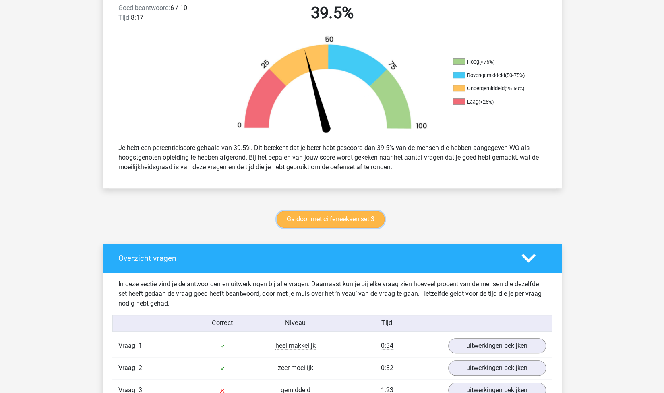
click at [361, 219] on link "Ga door met cijferreeksen set 3" at bounding box center [331, 219] width 108 height 17
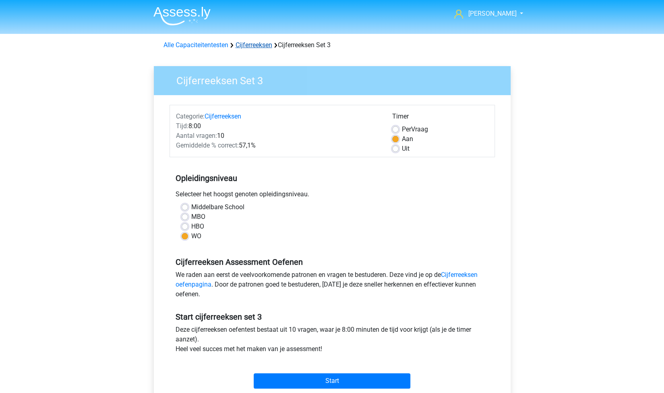
click at [248, 47] on link "Cijferreeksen" at bounding box center [254, 45] width 37 height 8
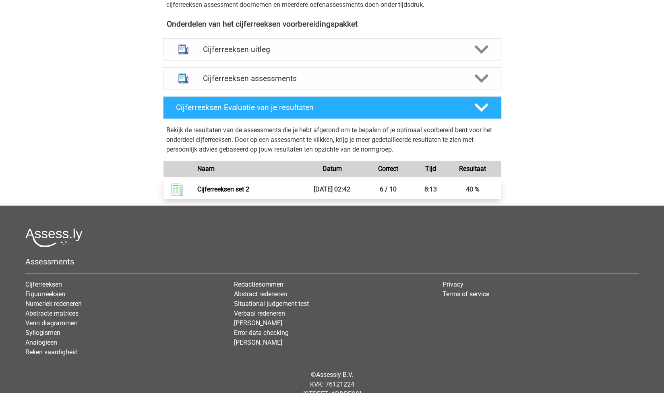
scroll to position [288, 0]
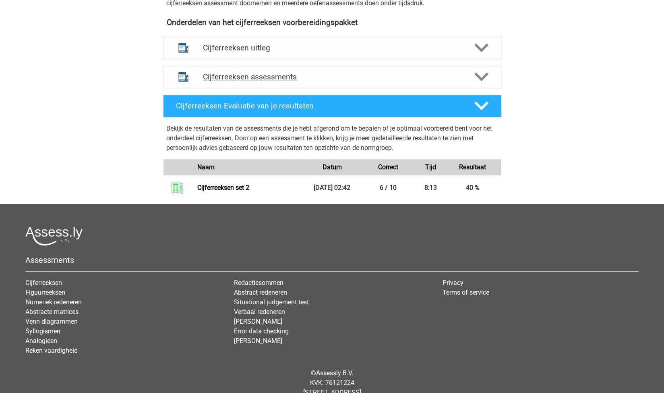
click at [337, 81] on h4 "Cijferreeksen assessments" at bounding box center [332, 76] width 259 height 9
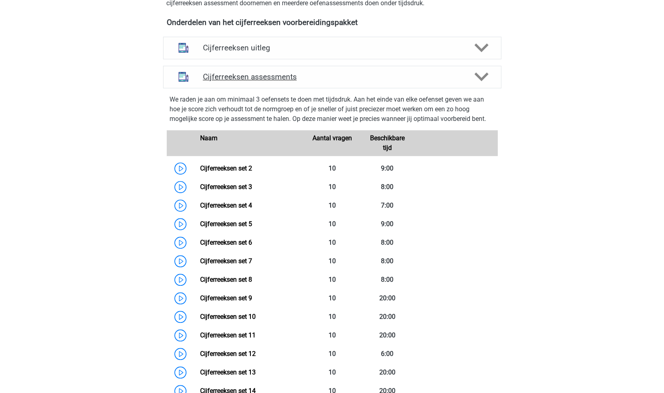
click at [340, 81] on h4 "Cijferreeksen assessments" at bounding box center [332, 76] width 259 height 9
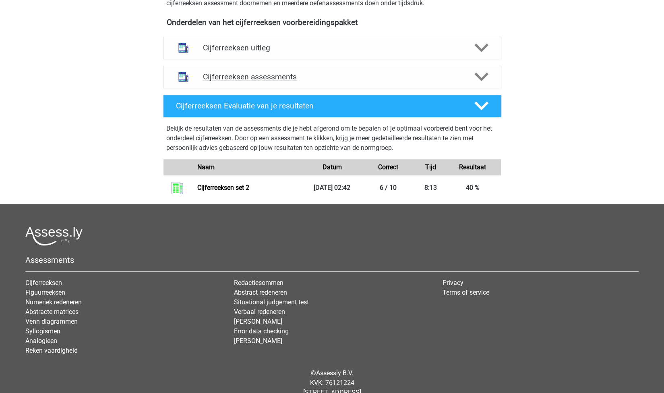
click at [340, 81] on h4 "Cijferreeksen assessments" at bounding box center [332, 76] width 259 height 9
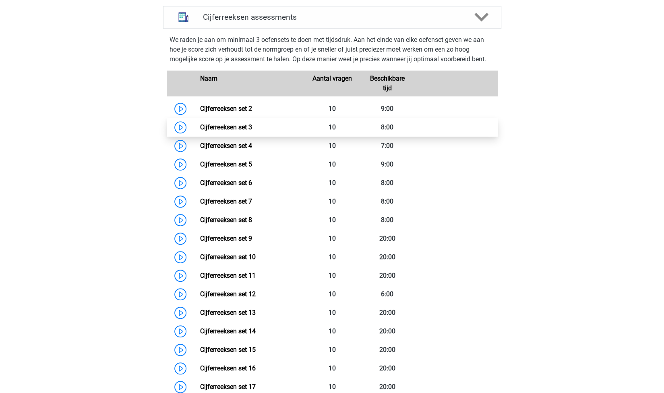
scroll to position [347, 0]
click at [247, 131] on link "Cijferreeksen set 3" at bounding box center [226, 128] width 52 height 8
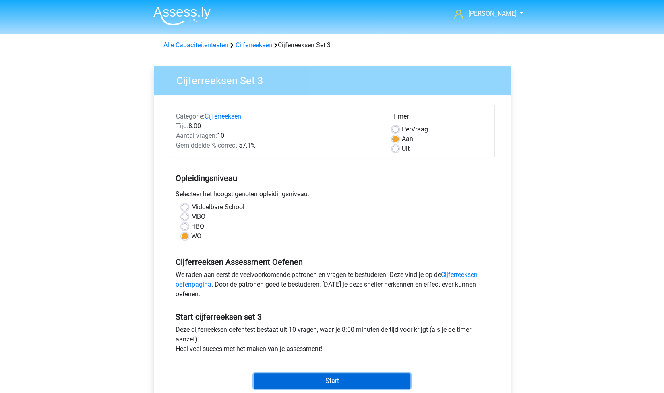
click at [317, 381] on input "Start" at bounding box center [332, 380] width 157 height 15
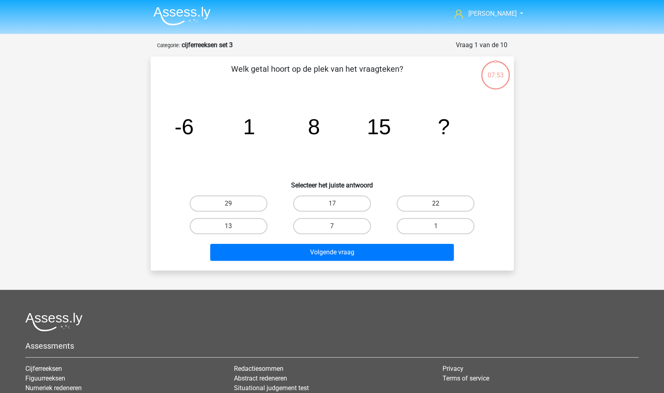
click at [435, 200] on label "22" at bounding box center [436, 203] width 78 height 16
click at [436, 203] on input "22" at bounding box center [438, 205] width 5 height 5
radio input "true"
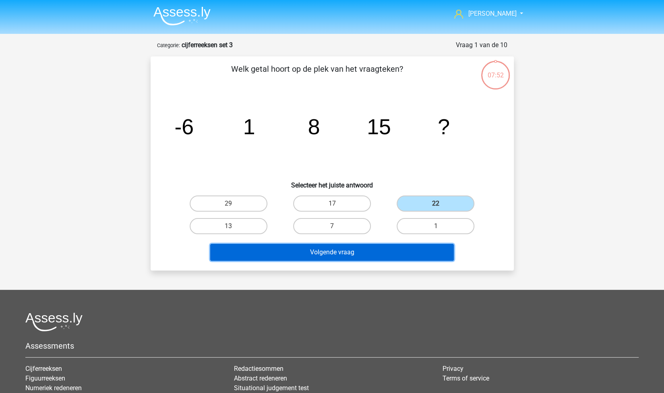
click at [363, 254] on button "Volgende vraag" at bounding box center [332, 252] width 244 height 17
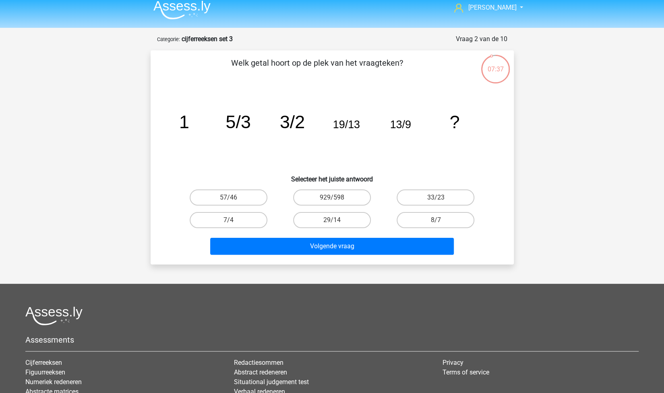
scroll to position [6, 0]
click at [420, 215] on label "8/7" at bounding box center [436, 220] width 78 height 16
click at [436, 220] on input "8/7" at bounding box center [438, 222] width 5 height 5
radio input "true"
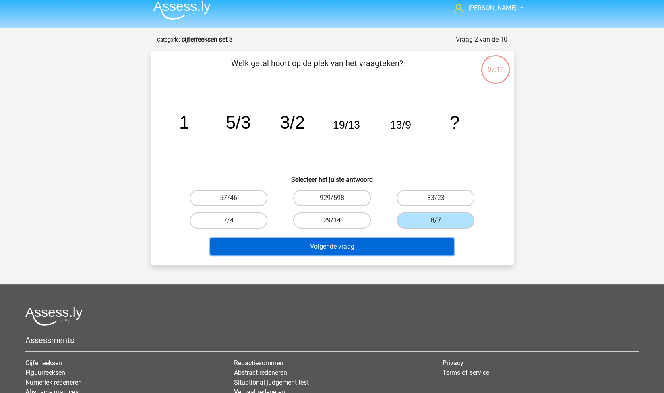
click at [342, 245] on button "Volgende vraag" at bounding box center [332, 246] width 244 height 17
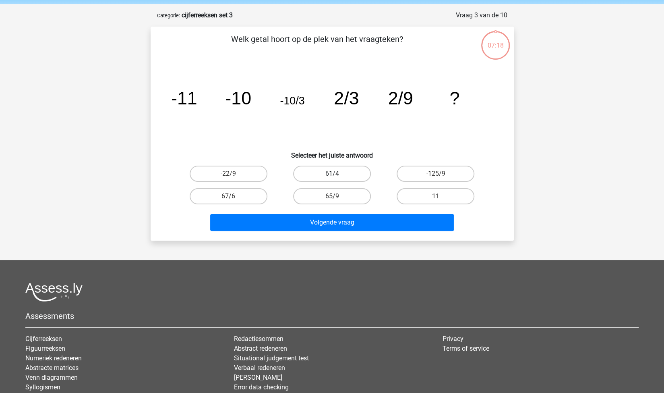
scroll to position [40, 0]
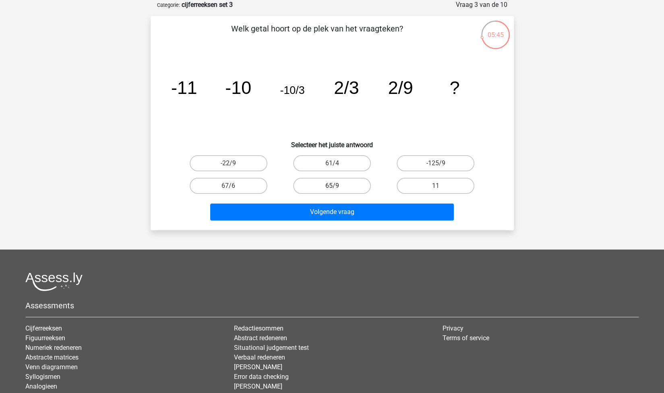
click at [344, 178] on label "65/9" at bounding box center [332, 186] width 78 height 16
click at [337, 186] on input "65/9" at bounding box center [334, 188] width 5 height 5
radio input "true"
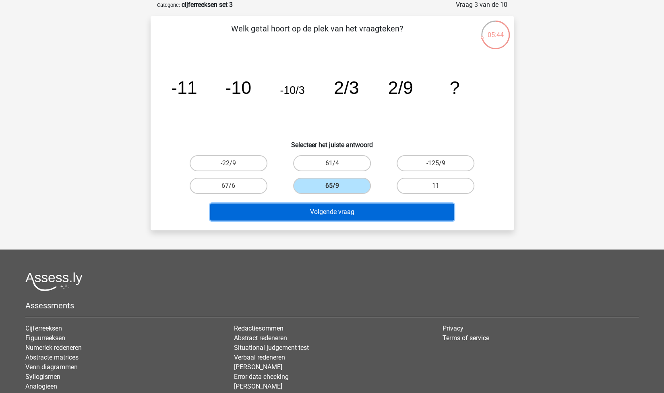
click at [345, 208] on button "Volgende vraag" at bounding box center [332, 211] width 244 height 17
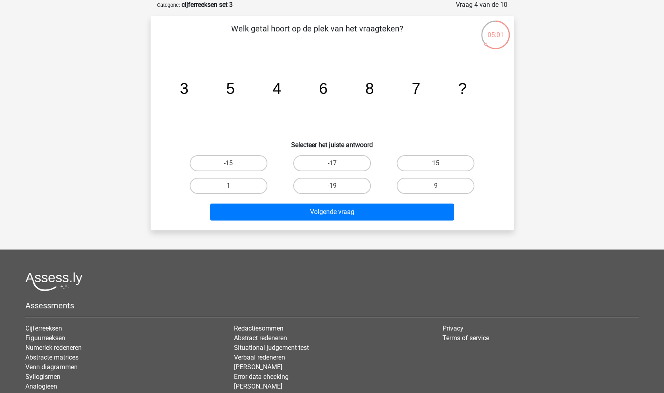
click at [439, 187] on input "9" at bounding box center [438, 188] width 5 height 5
radio input "true"
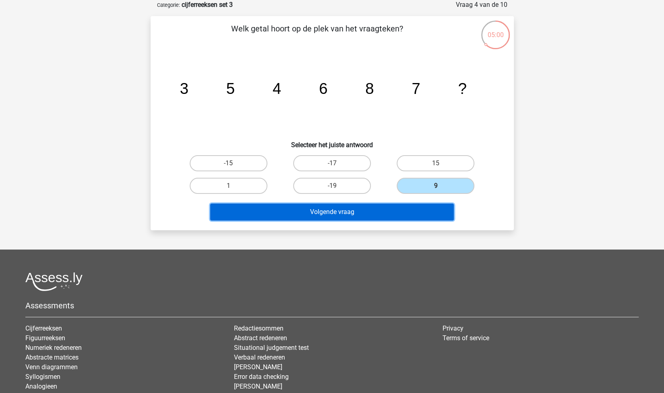
click at [391, 208] on button "Volgende vraag" at bounding box center [332, 211] width 244 height 17
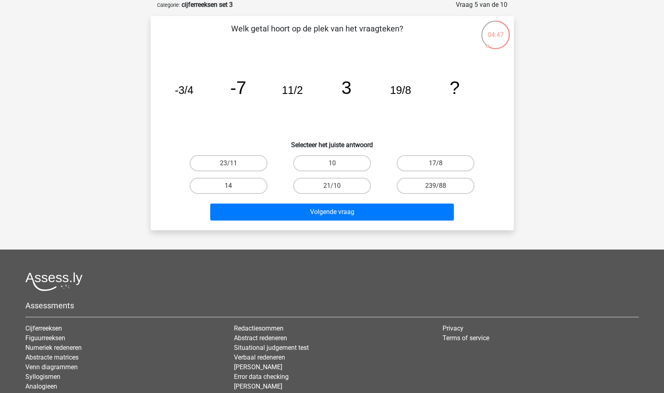
click at [253, 184] on label "14" at bounding box center [229, 186] width 78 height 16
click at [234, 186] on input "14" at bounding box center [230, 188] width 5 height 5
radio input "true"
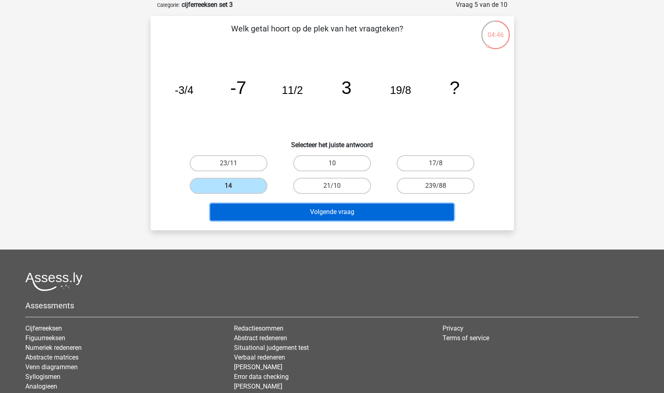
click at [286, 209] on button "Volgende vraag" at bounding box center [332, 211] width 244 height 17
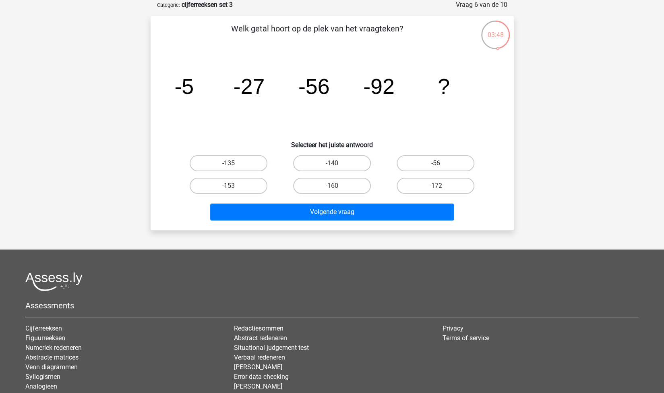
click at [232, 160] on label "-135" at bounding box center [229, 163] width 78 height 16
click at [232, 163] on input "-135" at bounding box center [230, 165] width 5 height 5
radio input "true"
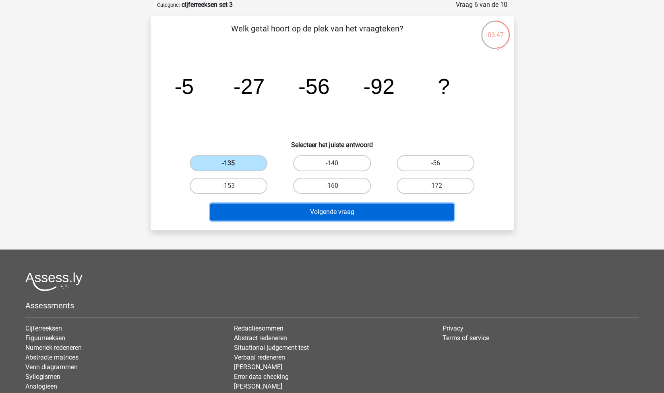
click at [318, 217] on button "Volgende vraag" at bounding box center [332, 211] width 244 height 17
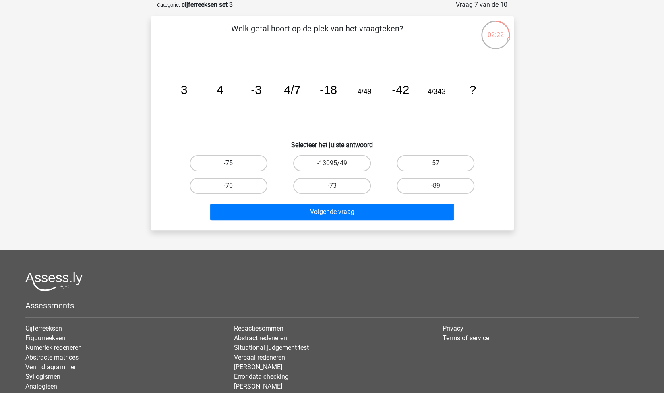
click at [250, 157] on label "-75" at bounding box center [229, 163] width 78 height 16
click at [234, 163] on input "-75" at bounding box center [230, 165] width 5 height 5
radio input "true"
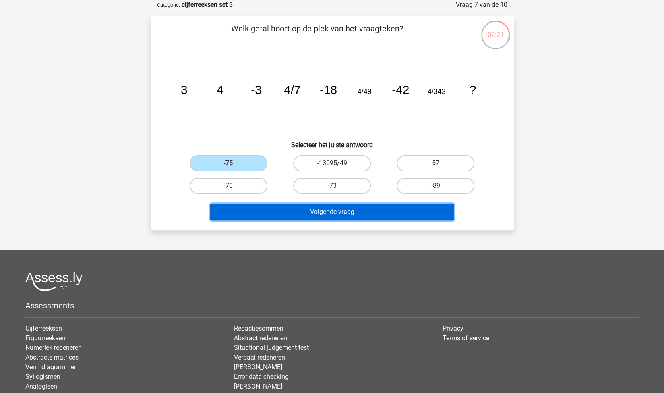
click at [346, 208] on button "Volgende vraag" at bounding box center [332, 211] width 244 height 17
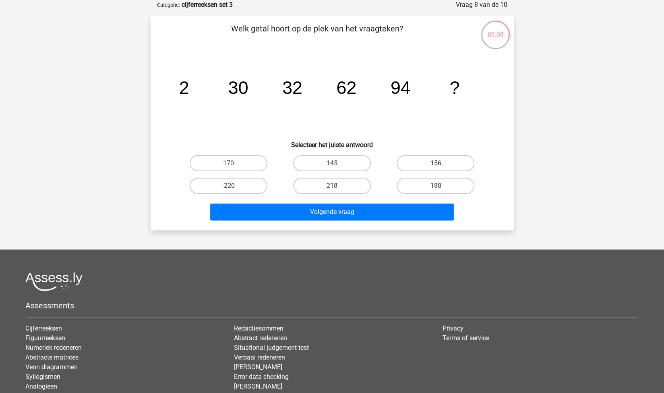
click at [418, 163] on label "156" at bounding box center [436, 163] width 78 height 16
click at [436, 163] on input "156" at bounding box center [438, 165] width 5 height 5
radio input "true"
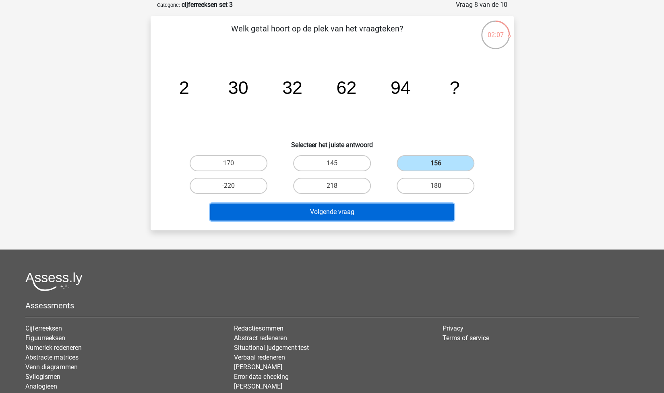
click at [380, 210] on button "Volgende vraag" at bounding box center [332, 211] width 244 height 17
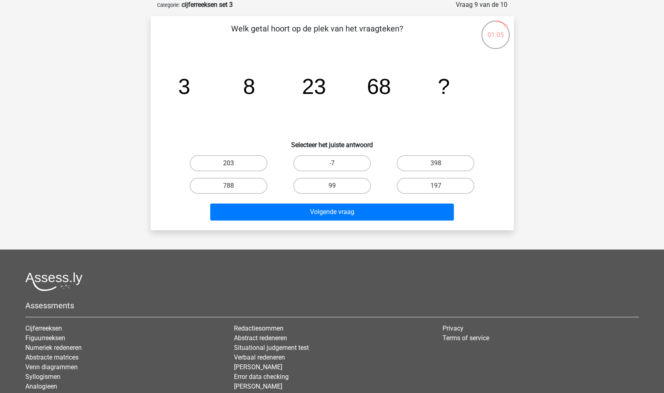
click at [258, 157] on label "203" at bounding box center [229, 163] width 78 height 16
click at [234, 163] on input "203" at bounding box center [230, 165] width 5 height 5
radio input "true"
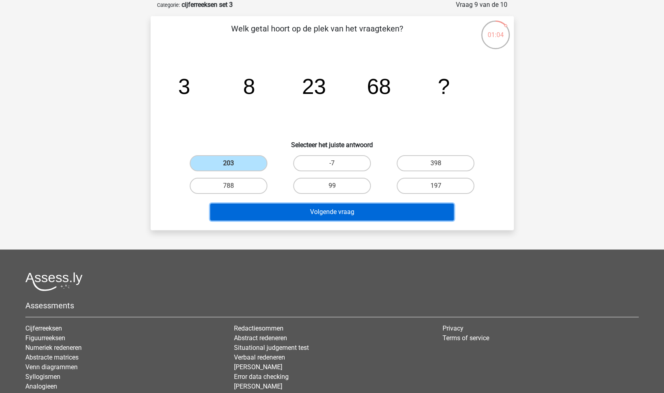
click at [344, 215] on button "Volgende vraag" at bounding box center [332, 211] width 244 height 17
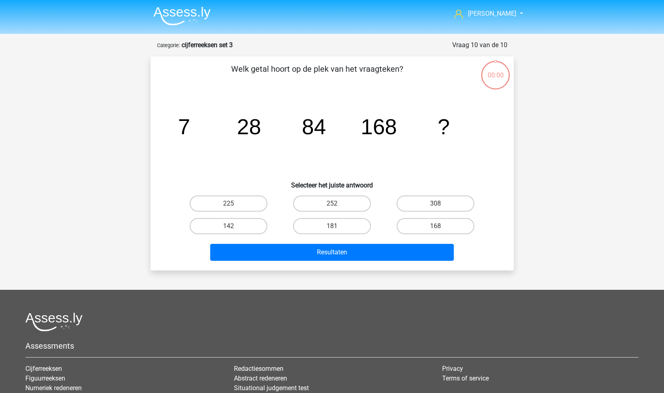
scroll to position [40, 0]
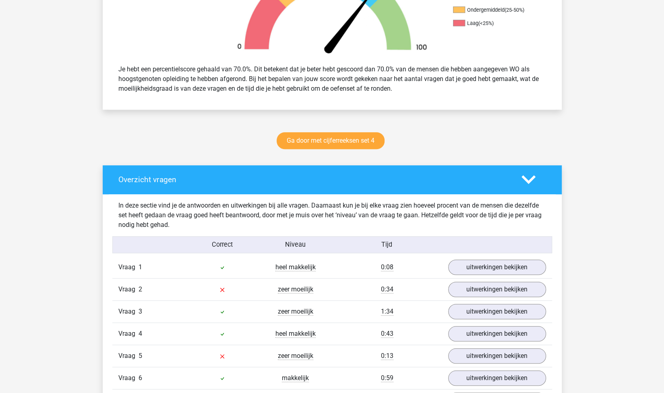
scroll to position [312, 0]
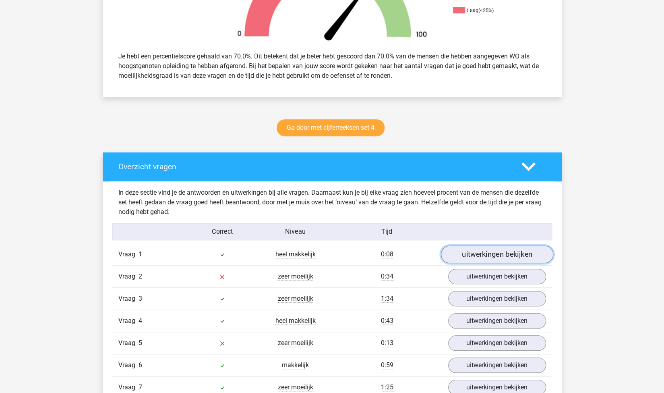
click at [476, 252] on link "uitwerkingen bekijken" at bounding box center [497, 254] width 112 height 18
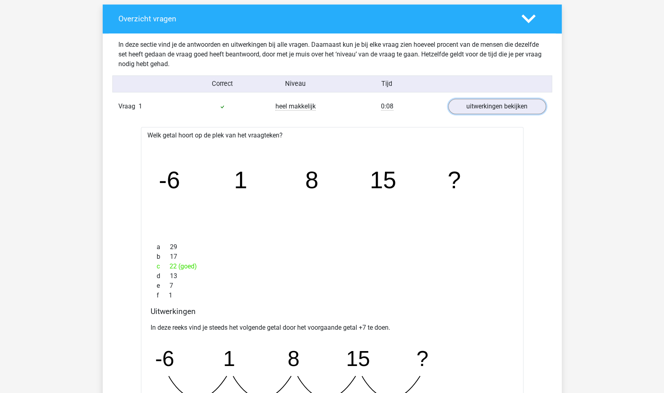
scroll to position [460, 0]
click at [480, 104] on link "uitwerkingen bekijken" at bounding box center [497, 106] width 112 height 18
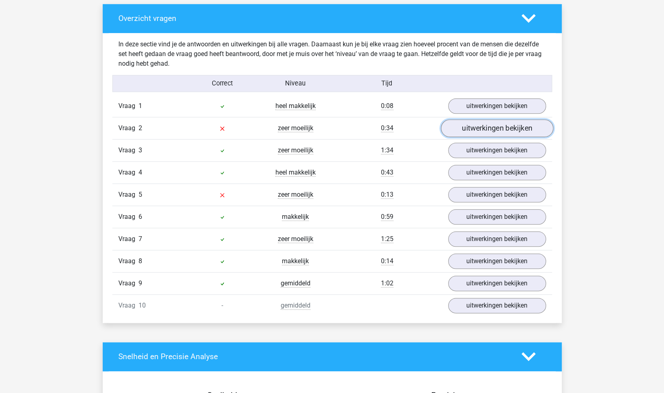
click at [476, 130] on link "uitwerkingen bekijken" at bounding box center [497, 128] width 112 height 18
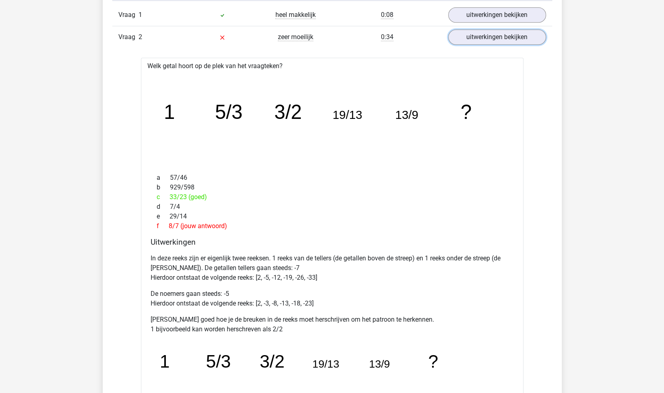
scroll to position [545, 0]
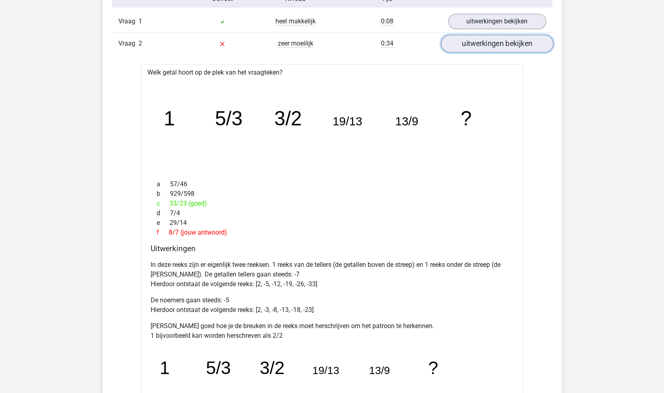
click at [480, 42] on link "uitwerkingen bekijken" at bounding box center [497, 44] width 112 height 18
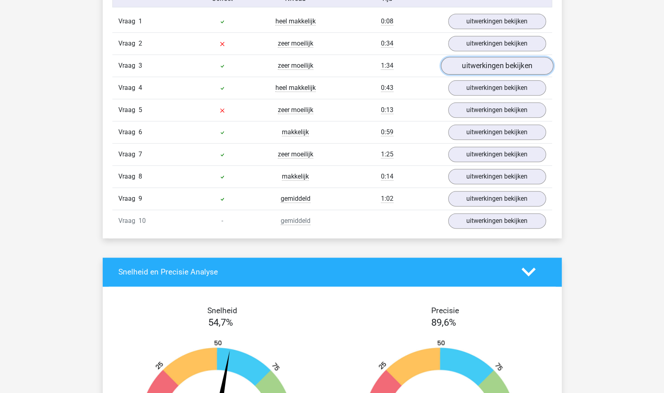
click at [474, 68] on link "uitwerkingen bekijken" at bounding box center [497, 66] width 112 height 18
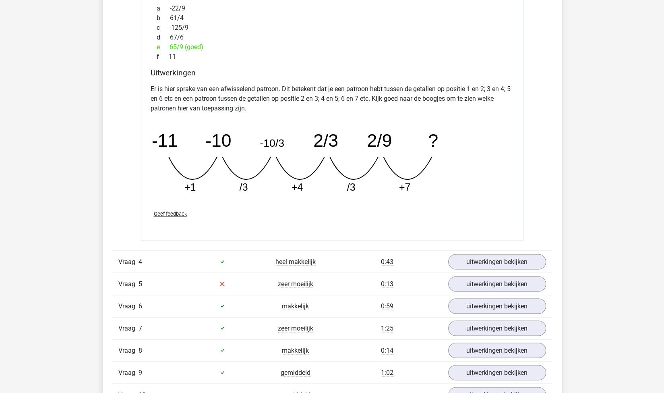
scroll to position [743, 0]
click at [473, 257] on link "uitwerkingen bekijken" at bounding box center [497, 261] width 112 height 18
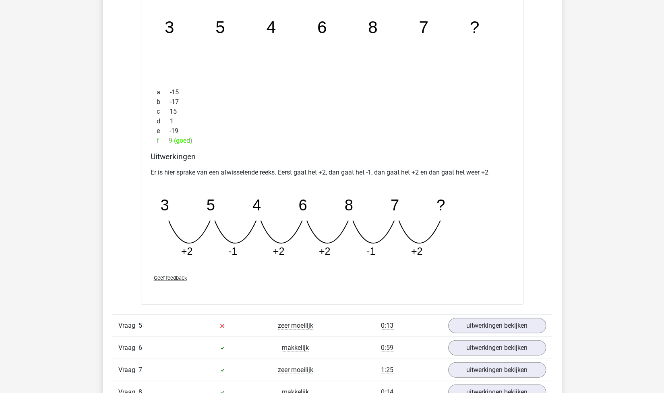
scroll to position [1066, 0]
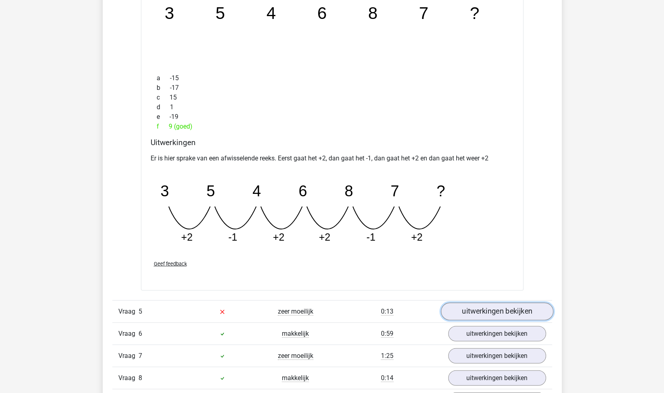
click at [462, 307] on link "uitwerkingen bekijken" at bounding box center [497, 312] width 112 height 18
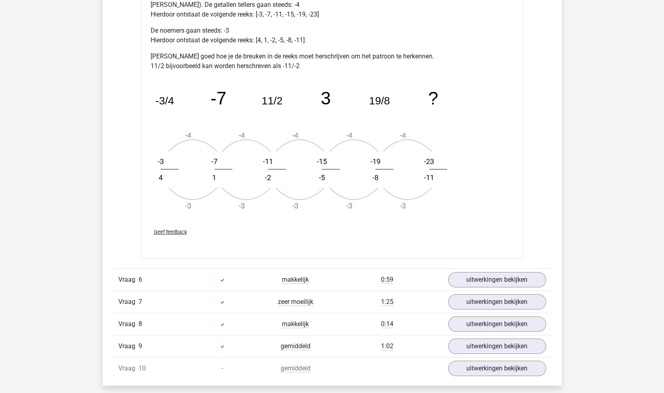
scroll to position [1604, 0]
click at [500, 277] on link "uitwerkingen bekijken" at bounding box center [497, 279] width 112 height 18
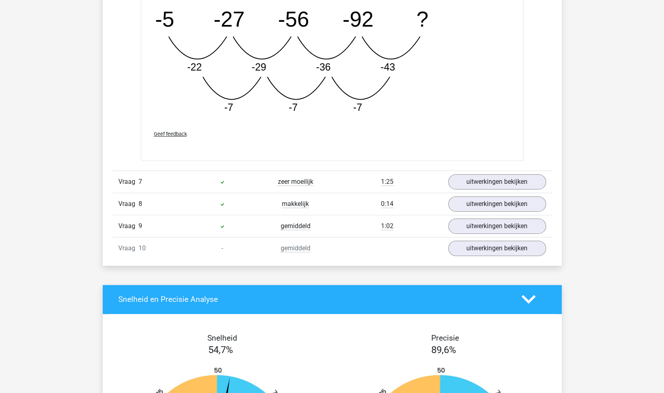
scroll to position [2137, 0]
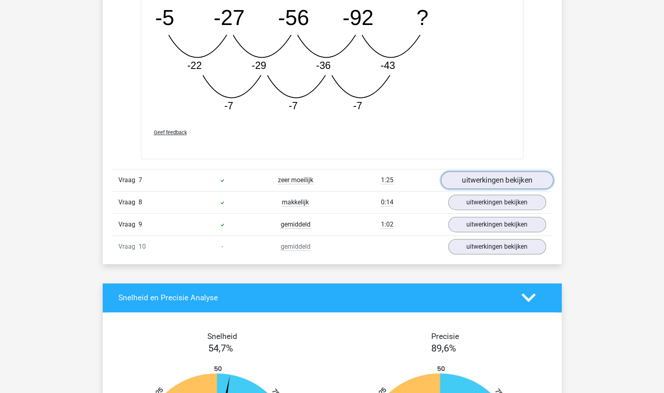
click at [465, 177] on link "uitwerkingen bekijken" at bounding box center [497, 180] width 112 height 18
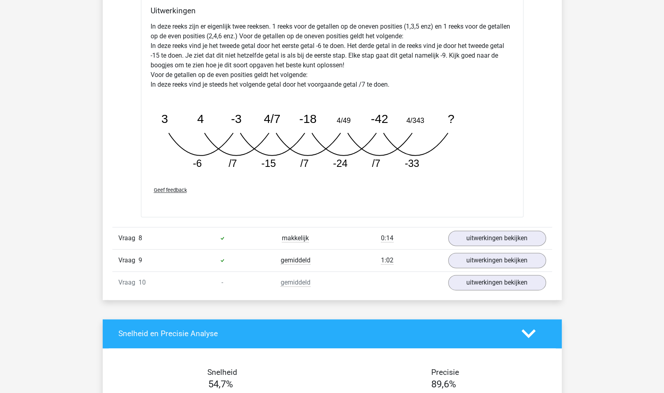
scroll to position [2511, 0]
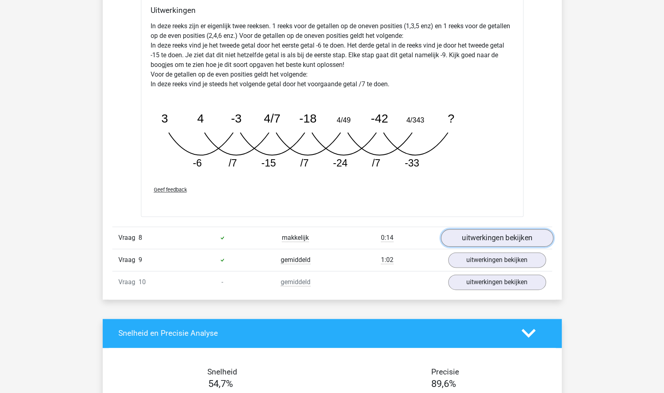
click at [472, 233] on link "uitwerkingen bekijken" at bounding box center [497, 238] width 112 height 18
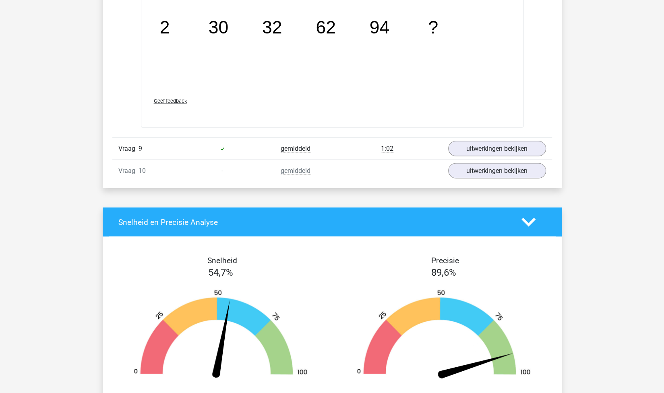
scroll to position [3027, 0]
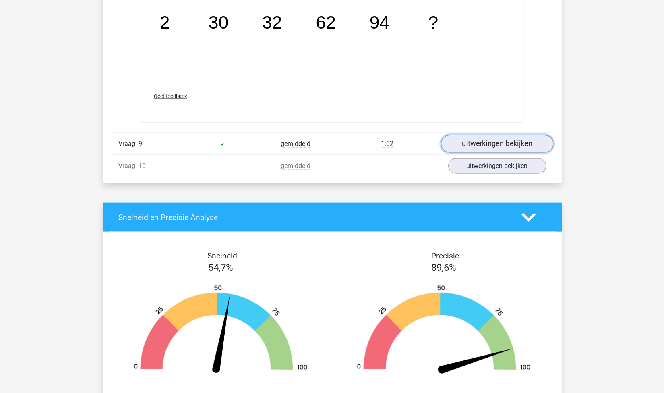
click at [495, 139] on link "uitwerkingen bekijken" at bounding box center [497, 144] width 112 height 18
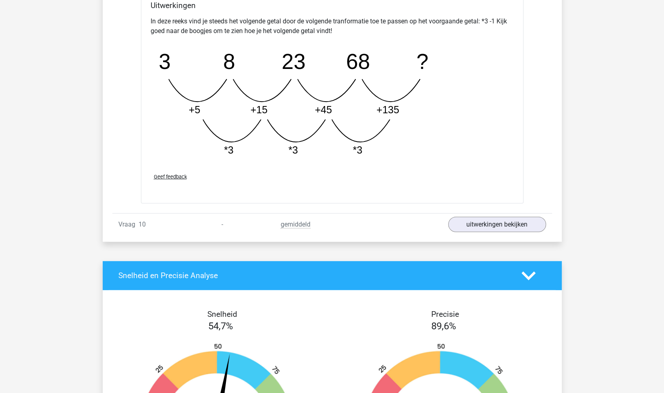
scroll to position [3377, 0]
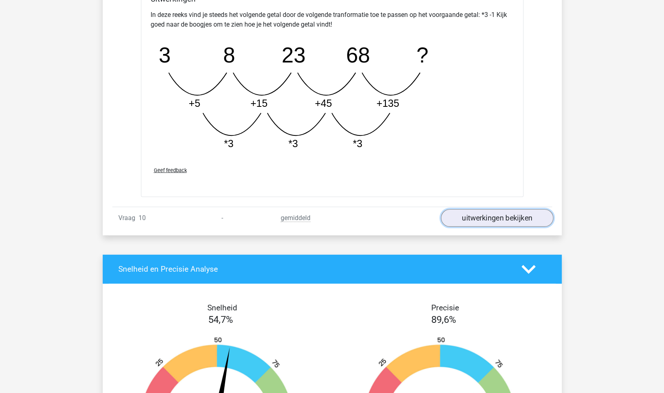
click at [487, 218] on link "uitwerkingen bekijken" at bounding box center [497, 218] width 112 height 18
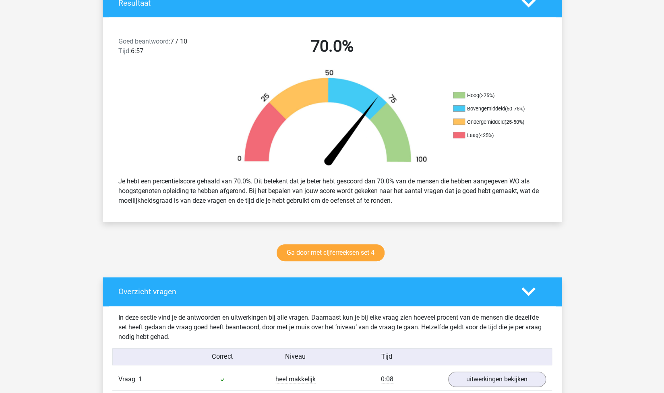
scroll to position [188, 0]
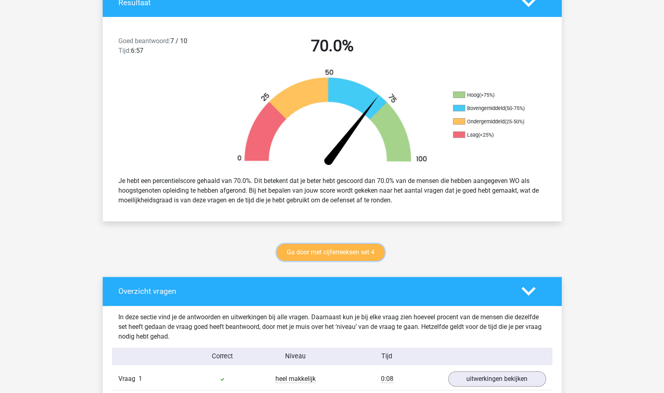
click at [340, 255] on link "Ga door met cijferreeksen set 4" at bounding box center [331, 252] width 108 height 17
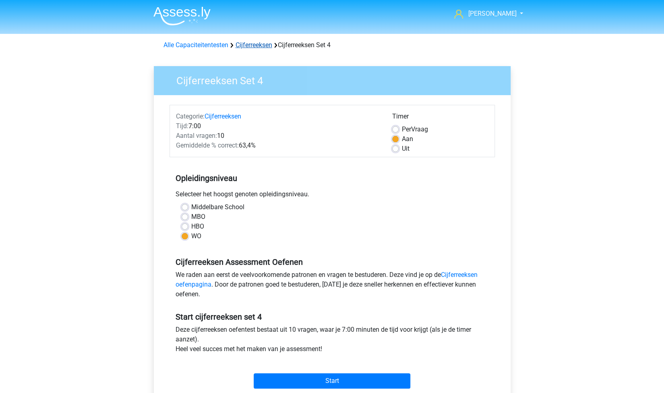
click at [257, 44] on link "Cijferreeksen" at bounding box center [254, 45] width 37 height 8
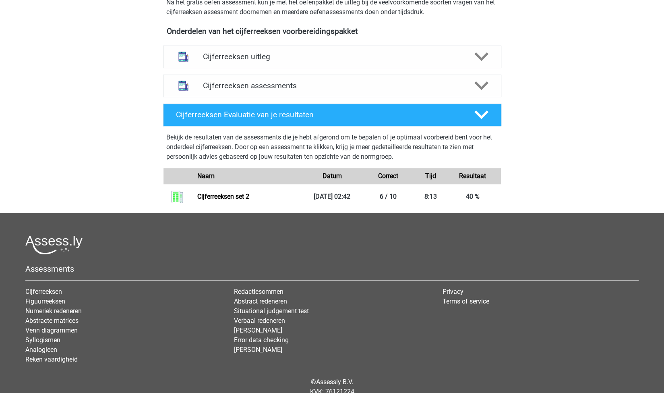
scroll to position [279, 0]
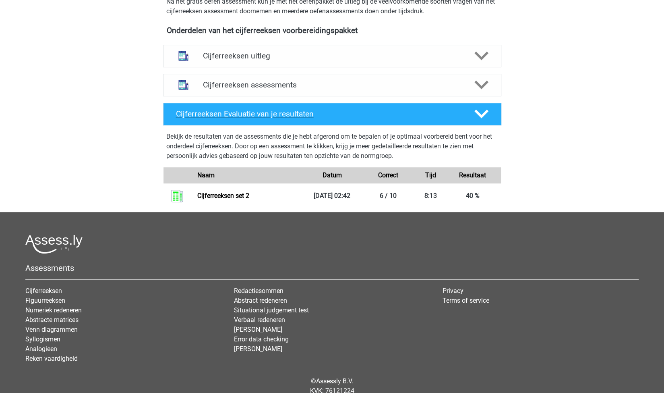
click at [356, 118] on h4 "Cijferreeksen Evaluatie van je resultaten" at bounding box center [319, 113] width 286 height 9
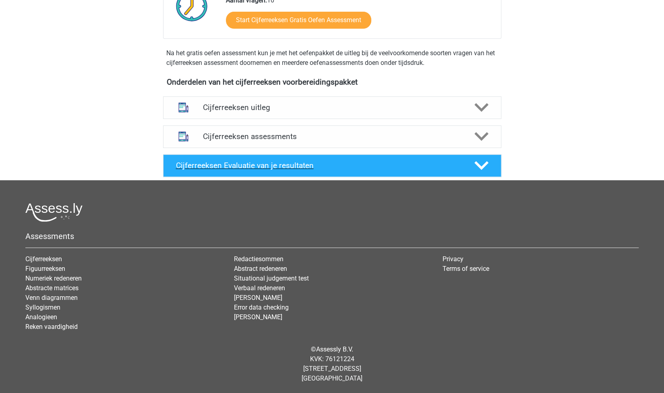
click at [358, 170] on h4 "Cijferreeksen Evaluatie van je resultaten" at bounding box center [319, 165] width 286 height 9
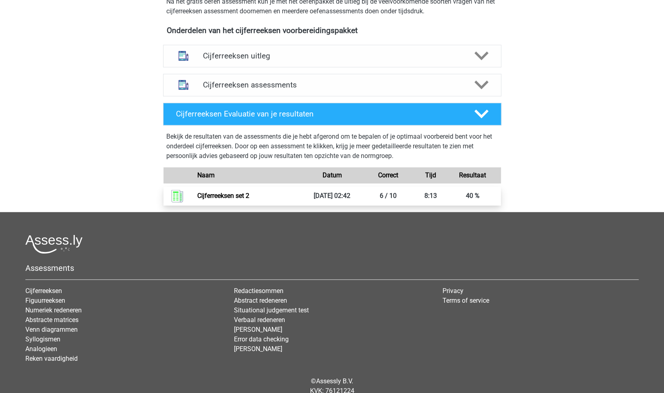
click at [249, 199] on link "Cijferreeksen set 2" at bounding box center [223, 196] width 52 height 8
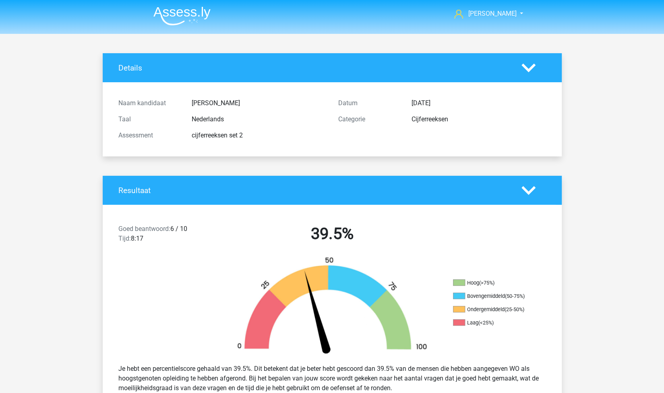
click at [195, 15] on img at bounding box center [181, 15] width 57 height 19
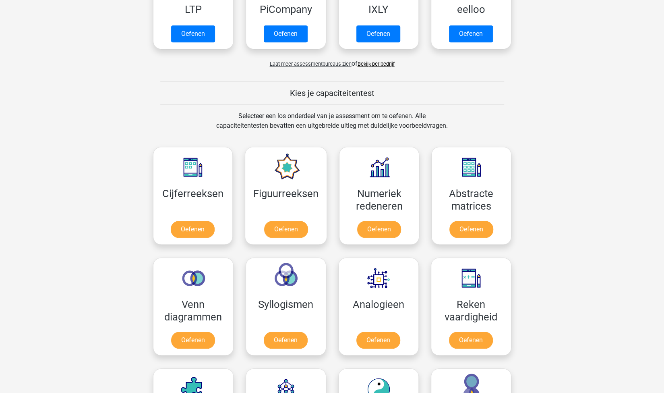
scroll to position [234, 0]
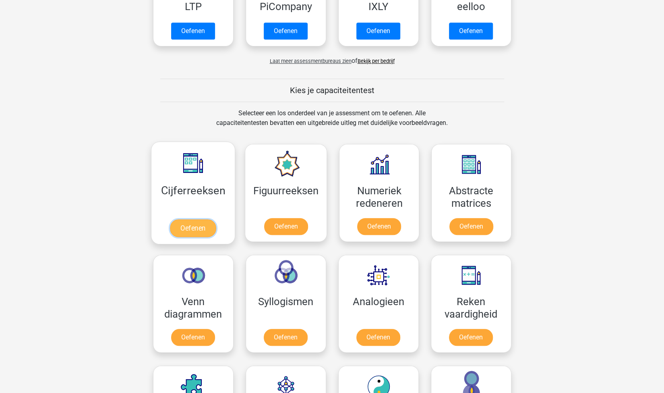
click at [203, 226] on link "Oefenen" at bounding box center [193, 228] width 46 height 18
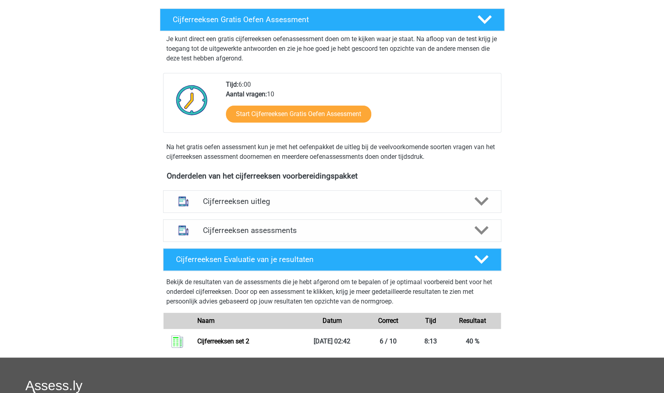
scroll to position [134, 0]
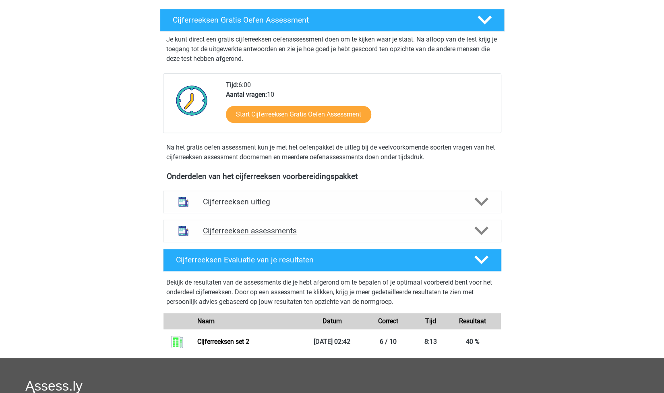
click at [296, 235] on h4 "Cijferreeksen assessments" at bounding box center [332, 230] width 259 height 9
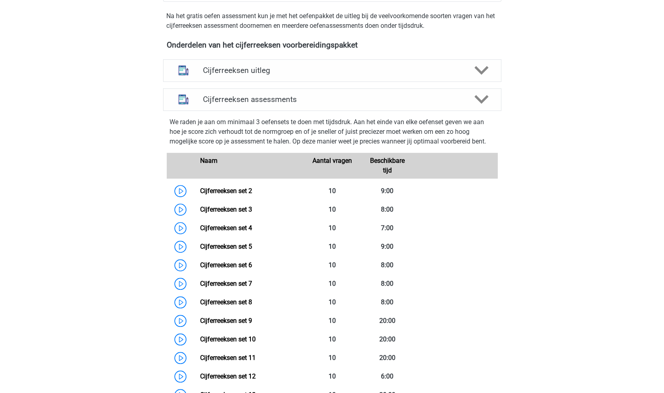
scroll to position [265, 0]
click at [252, 231] on link "Cijferreeksen set 4" at bounding box center [226, 228] width 52 height 8
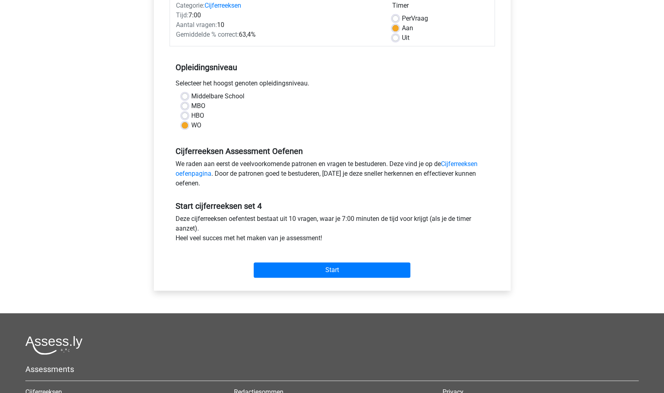
scroll to position [116, 0]
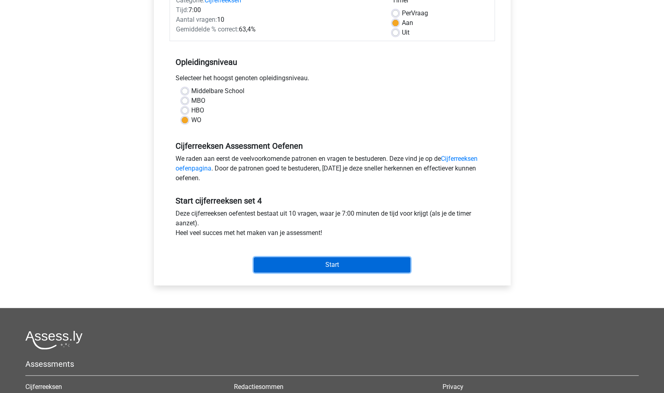
click at [355, 264] on input "Start" at bounding box center [332, 264] width 157 height 15
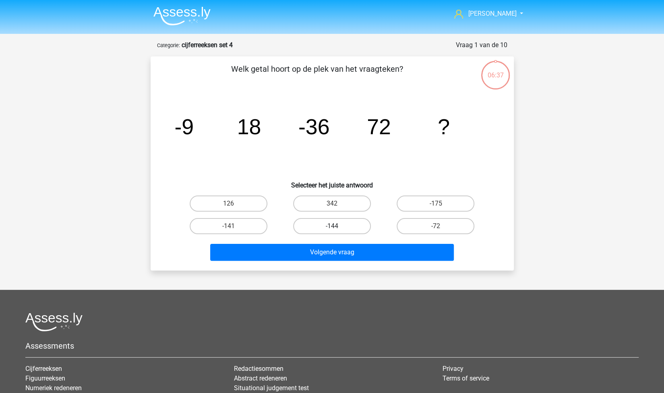
click at [337, 224] on label "-144" at bounding box center [332, 226] width 78 height 16
click at [337, 226] on input "-144" at bounding box center [334, 228] width 5 height 5
radio input "true"
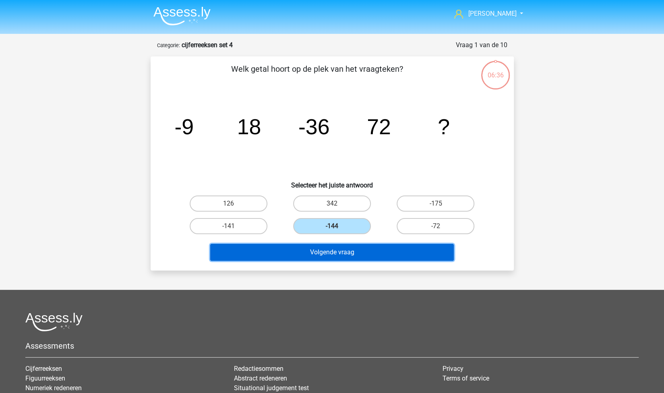
click at [339, 256] on button "Volgende vraag" at bounding box center [332, 252] width 244 height 17
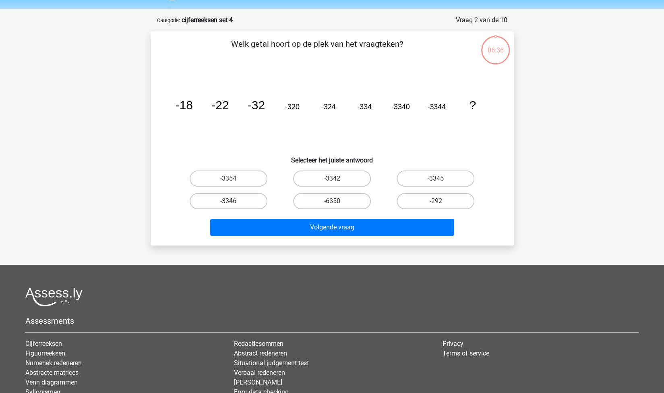
scroll to position [40, 0]
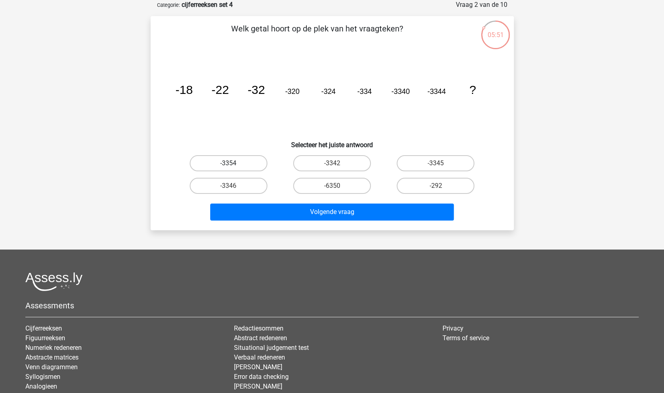
click at [228, 162] on label "-3354" at bounding box center [229, 163] width 78 height 16
click at [228, 163] on input "-3354" at bounding box center [230, 165] width 5 height 5
radio input "true"
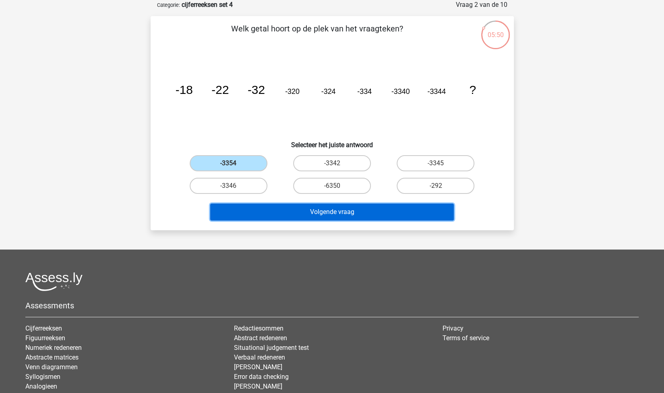
click at [306, 211] on button "Volgende vraag" at bounding box center [332, 211] width 244 height 17
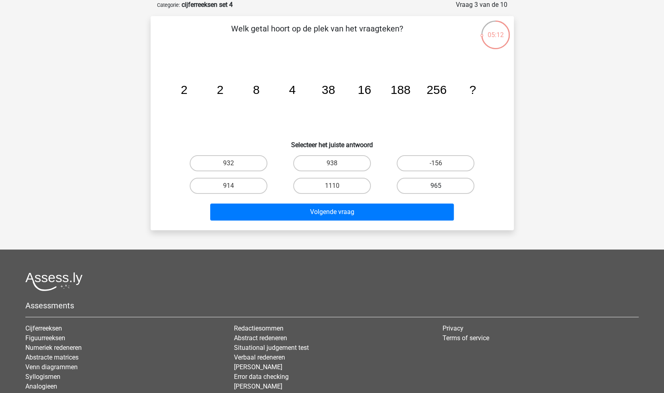
click at [410, 182] on label "965" at bounding box center [436, 186] width 78 height 16
click at [436, 186] on input "965" at bounding box center [438, 188] width 5 height 5
radio input "true"
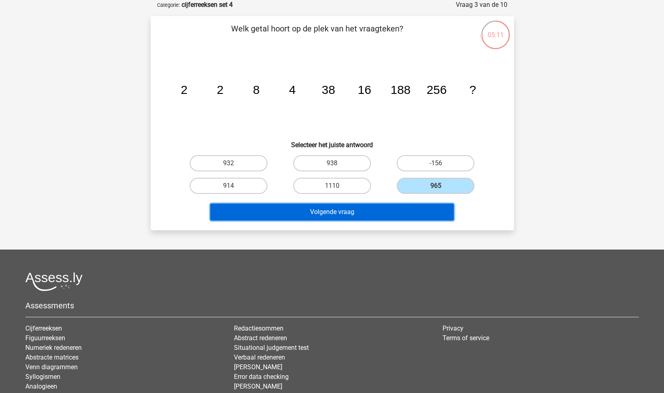
click at [377, 210] on button "Volgende vraag" at bounding box center [332, 211] width 244 height 17
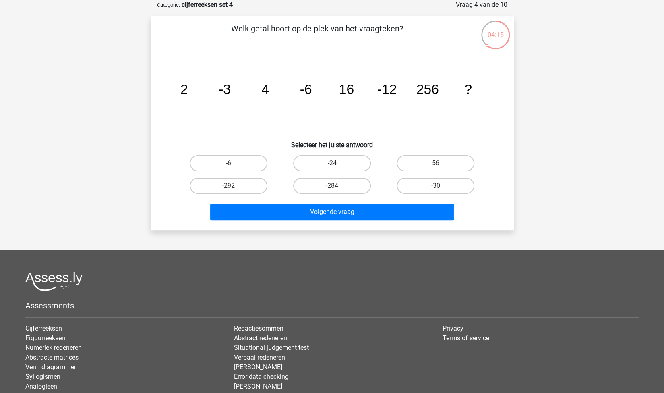
click at [327, 165] on label "-24" at bounding box center [332, 163] width 78 height 16
click at [332, 165] on input "-24" at bounding box center [334, 165] width 5 height 5
radio input "true"
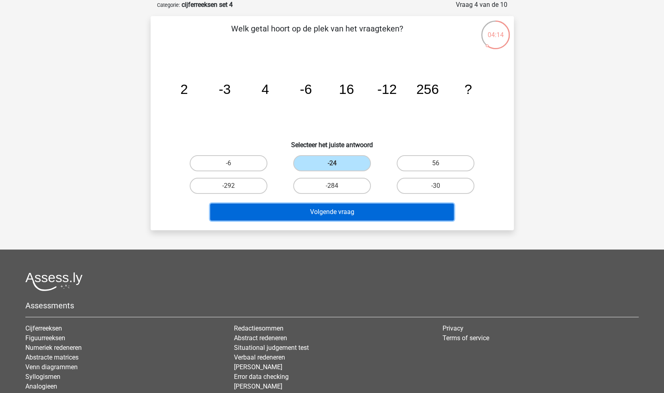
click at [344, 213] on button "Volgende vraag" at bounding box center [332, 211] width 244 height 17
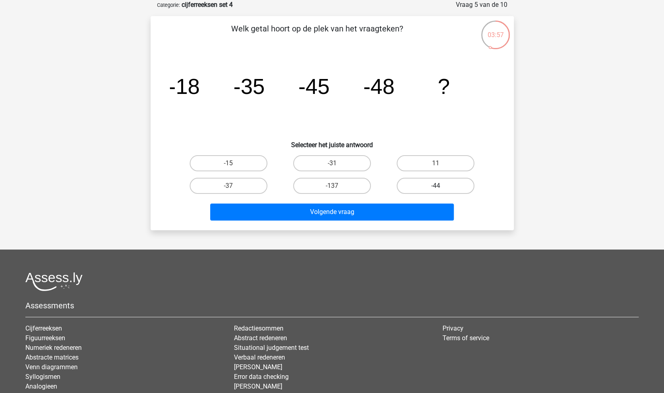
click at [439, 181] on label "-44" at bounding box center [436, 186] width 78 height 16
click at [439, 186] on input "-44" at bounding box center [438, 188] width 5 height 5
radio input "true"
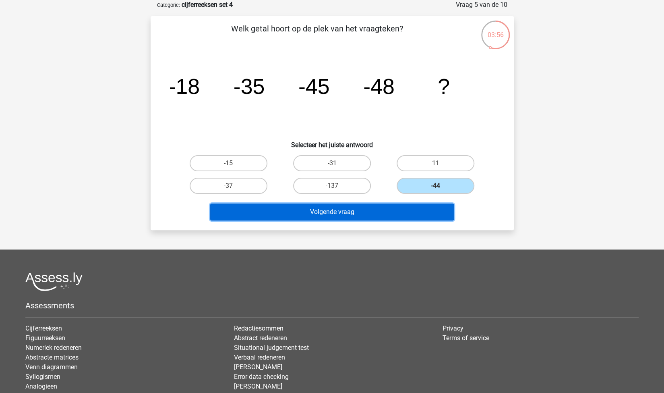
click at [397, 204] on button "Volgende vraag" at bounding box center [332, 211] width 244 height 17
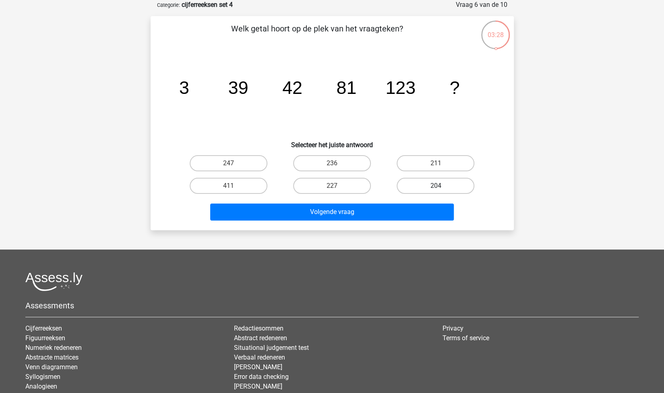
click at [417, 188] on label "204" at bounding box center [436, 186] width 78 height 16
click at [436, 188] on input "204" at bounding box center [438, 188] width 5 height 5
radio input "true"
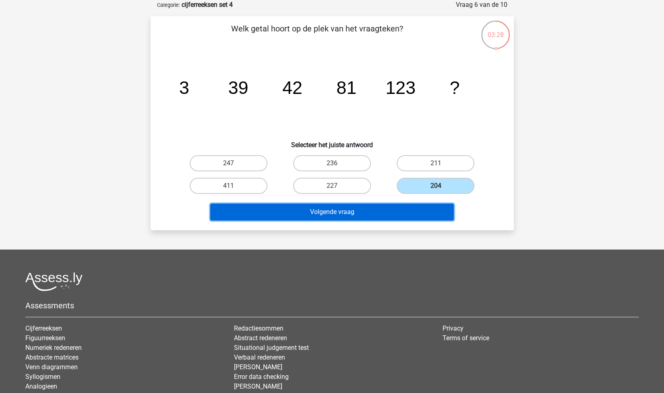
click at [366, 208] on button "Volgende vraag" at bounding box center [332, 211] width 244 height 17
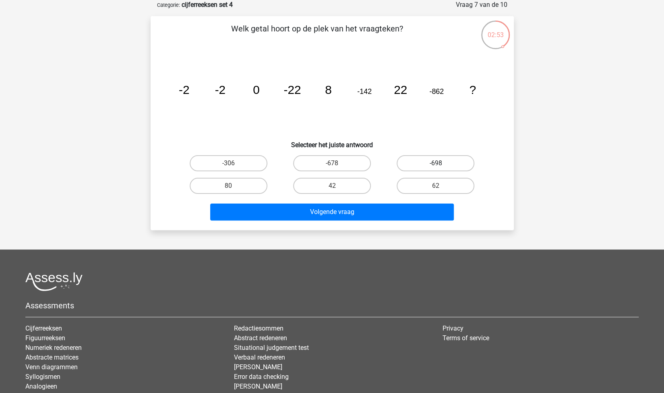
click at [447, 166] on label "-698" at bounding box center [436, 163] width 78 height 16
click at [441, 166] on input "-698" at bounding box center [438, 165] width 5 height 5
radio input "true"
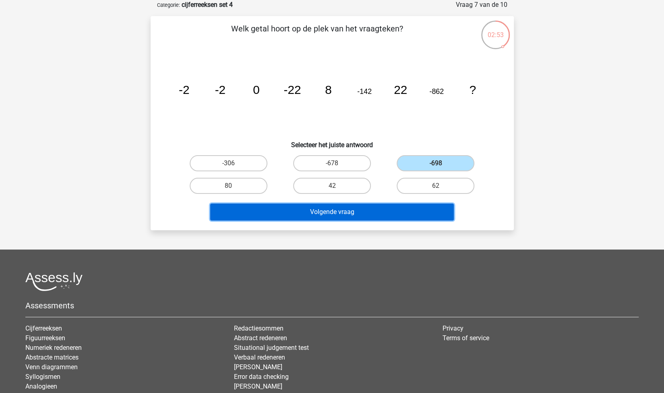
click at [391, 215] on button "Volgende vraag" at bounding box center [332, 211] width 244 height 17
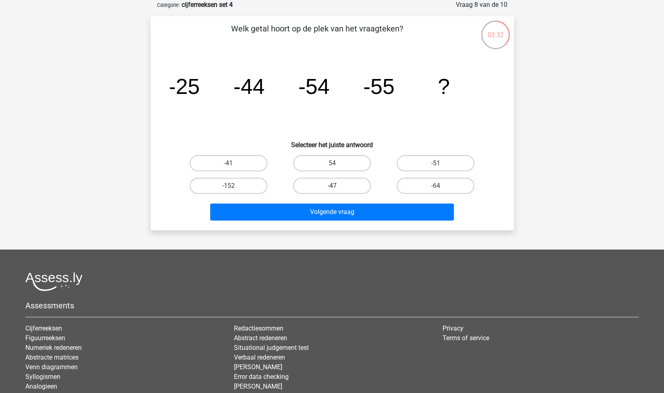
click at [309, 187] on label "-47" at bounding box center [332, 186] width 78 height 16
click at [332, 187] on input "-47" at bounding box center [334, 188] width 5 height 5
radio input "true"
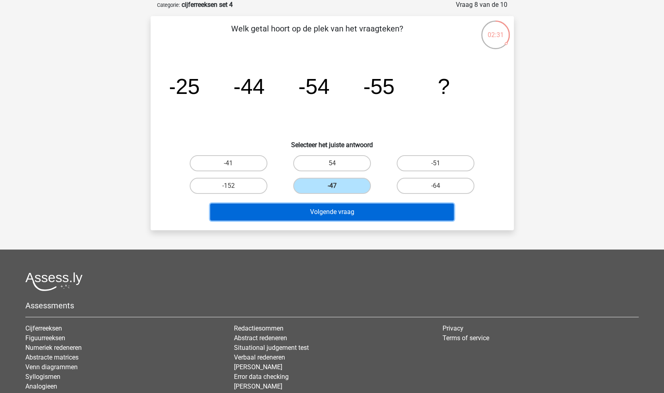
click at [302, 206] on button "Volgende vraag" at bounding box center [332, 211] width 244 height 17
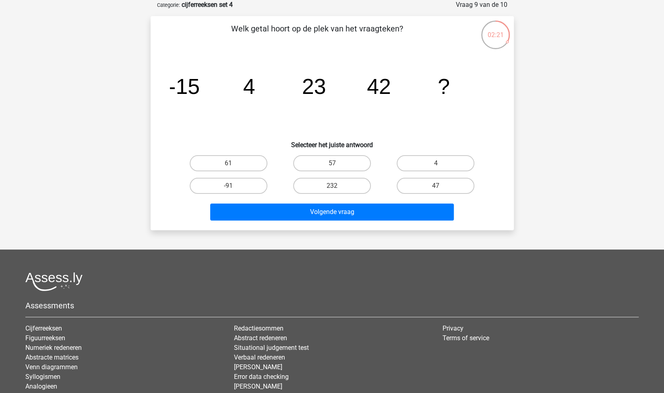
click at [231, 163] on input "61" at bounding box center [230, 165] width 5 height 5
radio input "true"
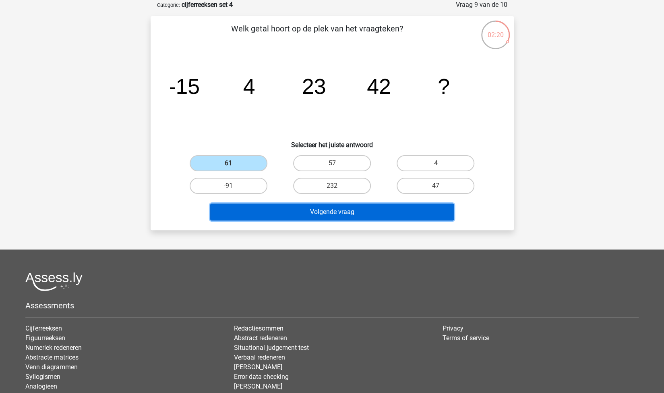
click at [319, 206] on button "Volgende vraag" at bounding box center [332, 211] width 244 height 17
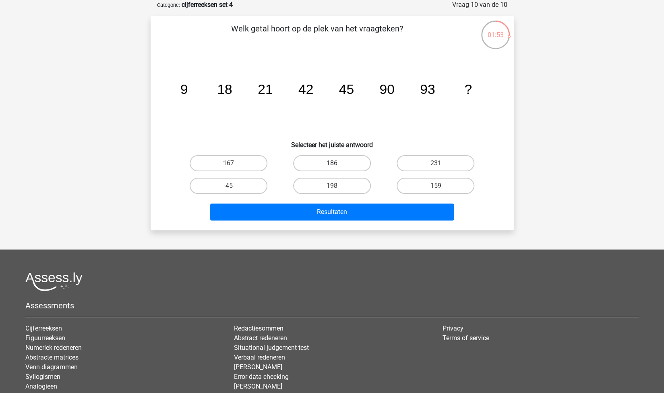
click at [323, 165] on label "186" at bounding box center [332, 163] width 78 height 16
click at [332, 165] on input "186" at bounding box center [334, 165] width 5 height 5
radio input "true"
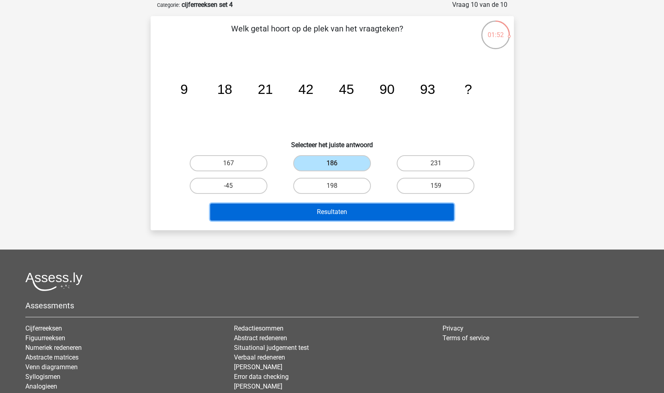
click at [379, 208] on button "Resultaten" at bounding box center [332, 211] width 244 height 17
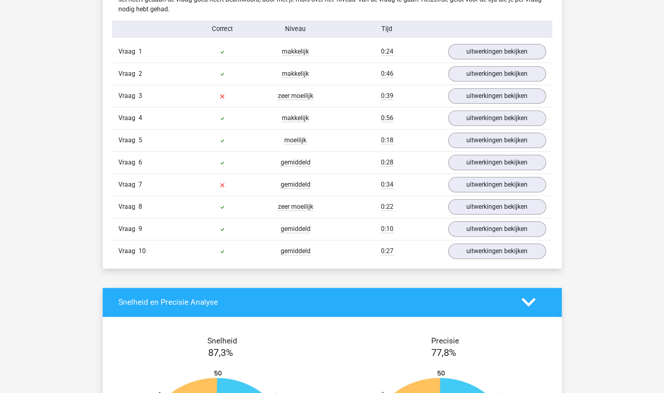
scroll to position [515, 0]
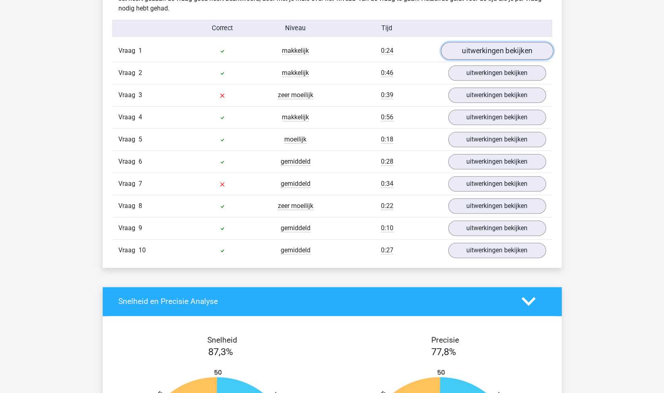
click at [495, 47] on link "uitwerkingen bekijken" at bounding box center [497, 51] width 112 height 18
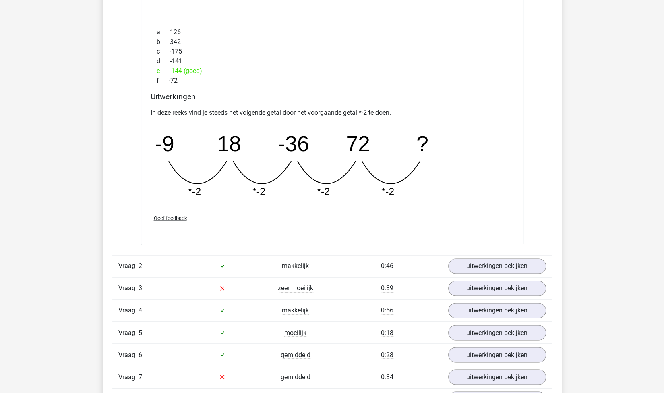
scroll to position [675, 0]
click at [480, 259] on link "uitwerkingen bekijken" at bounding box center [497, 266] width 112 height 18
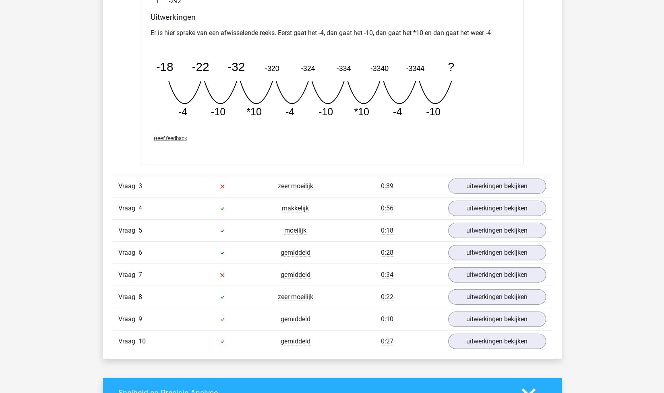
scroll to position [1130, 0]
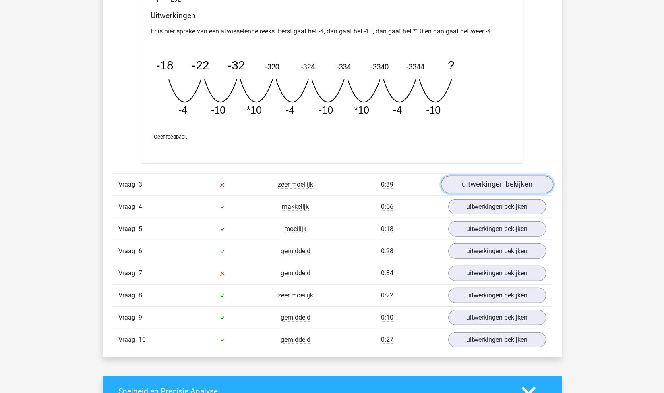
click at [487, 181] on link "uitwerkingen bekijken" at bounding box center [497, 185] width 112 height 18
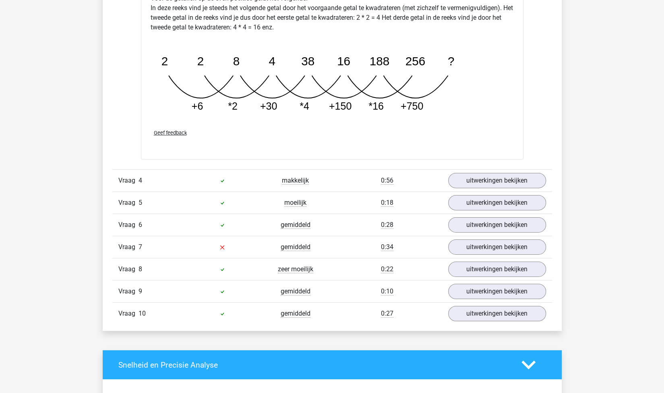
scroll to position [1578, 0]
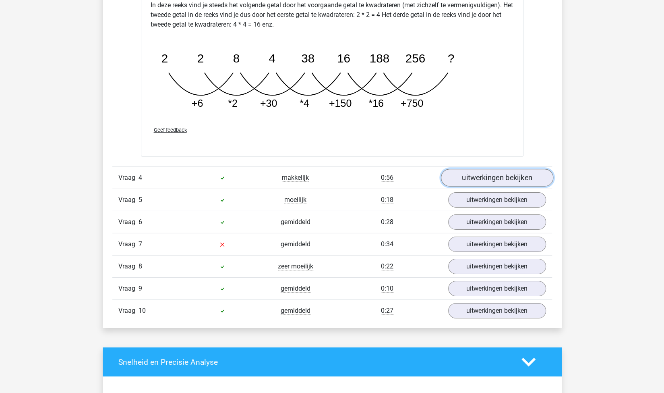
click at [513, 178] on link "uitwerkingen bekijken" at bounding box center [497, 178] width 112 height 18
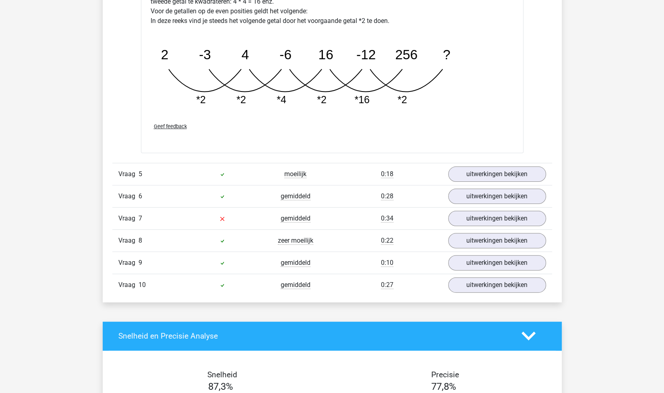
scroll to position [2044, 0]
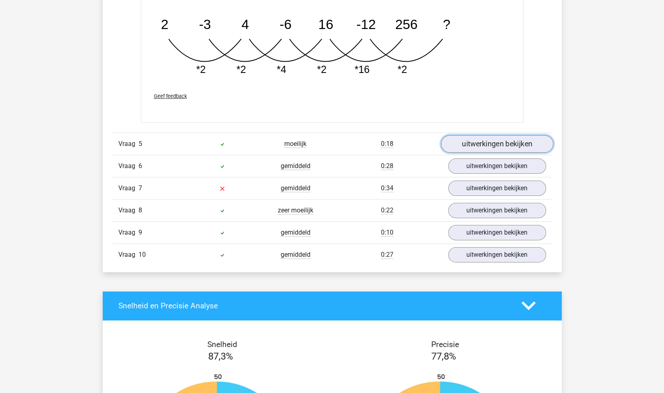
click at [478, 137] on link "uitwerkingen bekijken" at bounding box center [497, 144] width 112 height 18
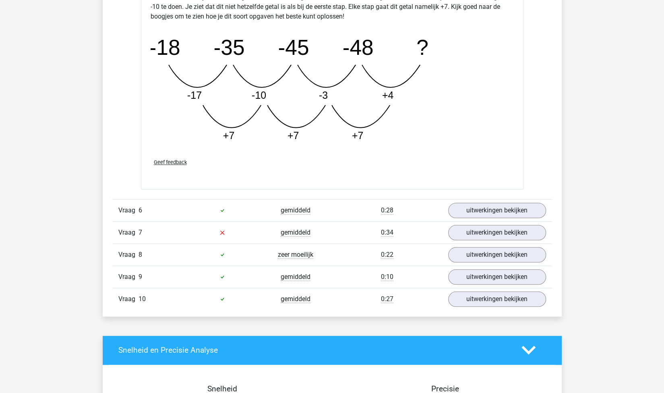
scroll to position [2454, 0]
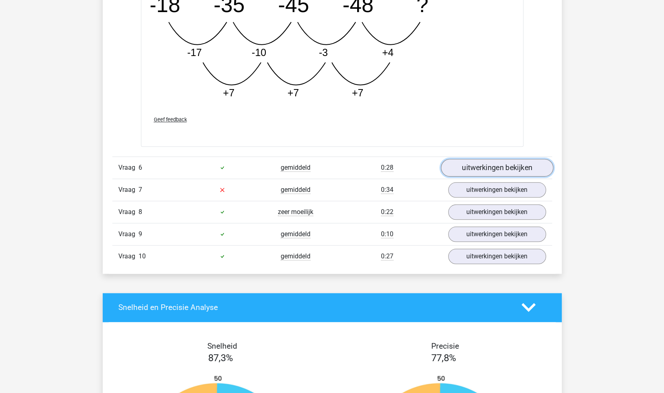
click at [473, 165] on link "uitwerkingen bekijken" at bounding box center [497, 168] width 112 height 18
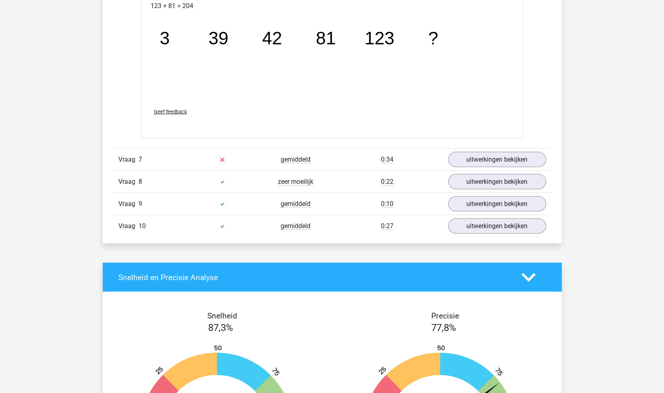
scroll to position [2885, 0]
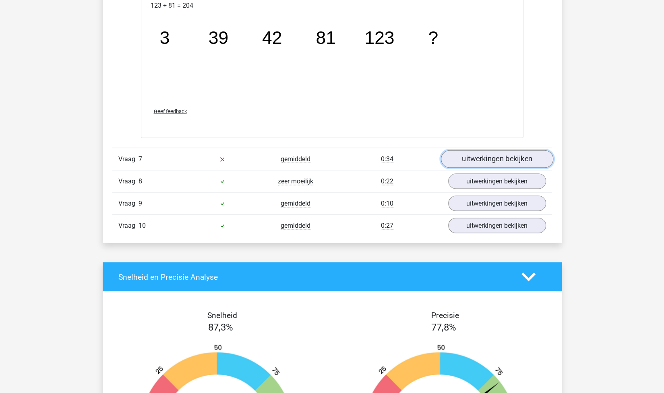
click at [489, 154] on link "uitwerkingen bekijken" at bounding box center [497, 159] width 112 height 18
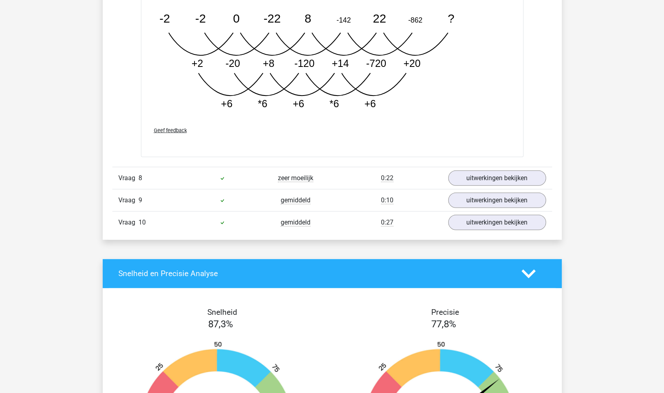
scroll to position [3348, 0]
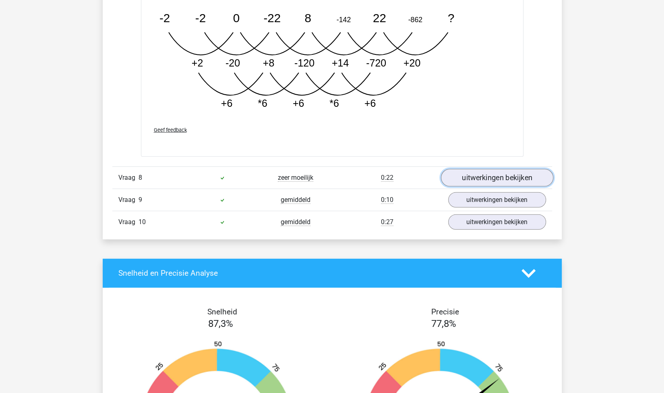
click at [482, 173] on link "uitwerkingen bekijken" at bounding box center [497, 178] width 112 height 18
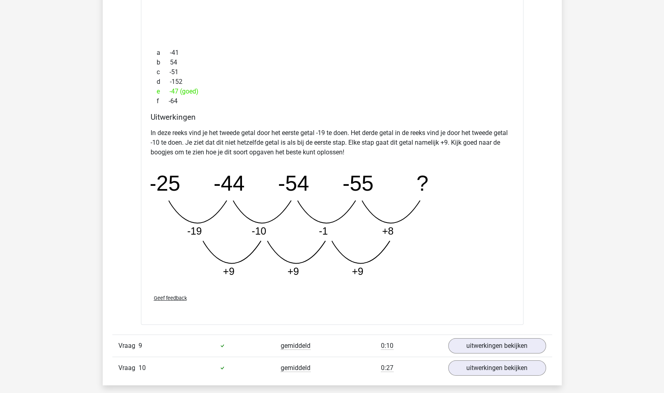
scroll to position [3742, 0]
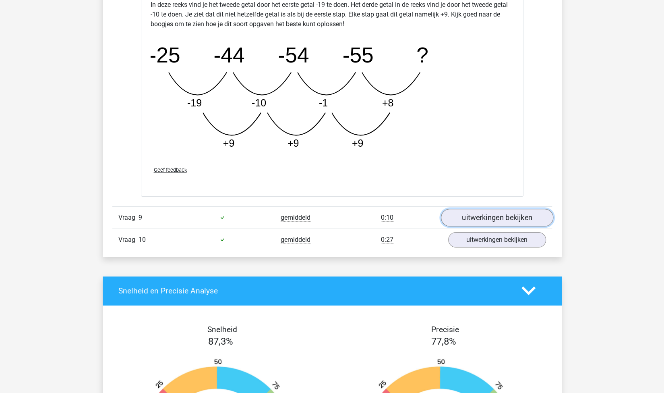
click at [476, 212] on link "uitwerkingen bekijken" at bounding box center [497, 218] width 112 height 18
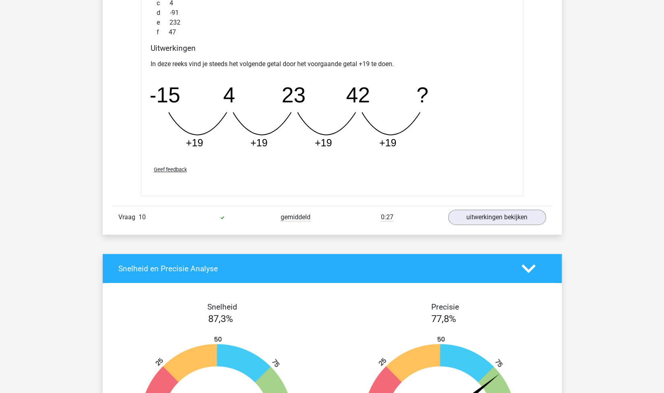
scroll to position [4119, 0]
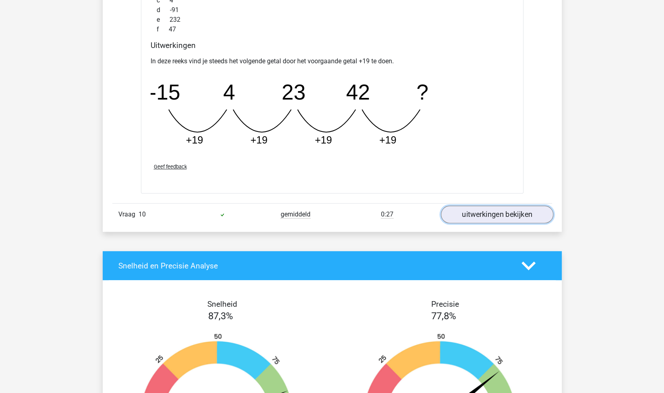
click at [496, 206] on link "uitwerkingen bekijken" at bounding box center [497, 215] width 112 height 18
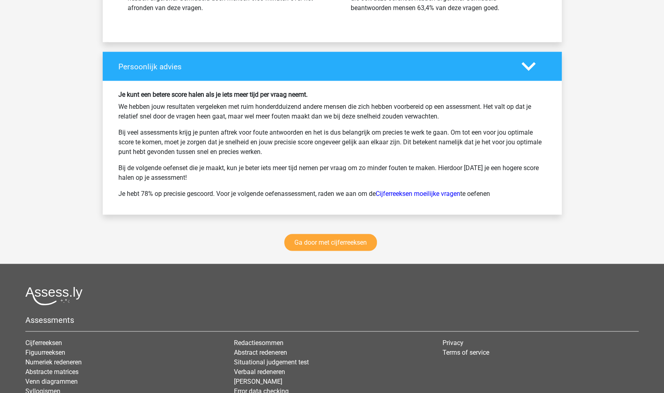
scroll to position [4967, 0]
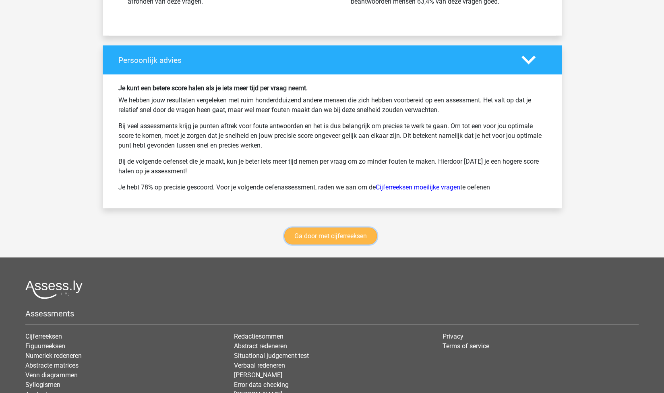
click at [347, 228] on link "Ga door met cijferreeksen" at bounding box center [330, 235] width 93 height 17
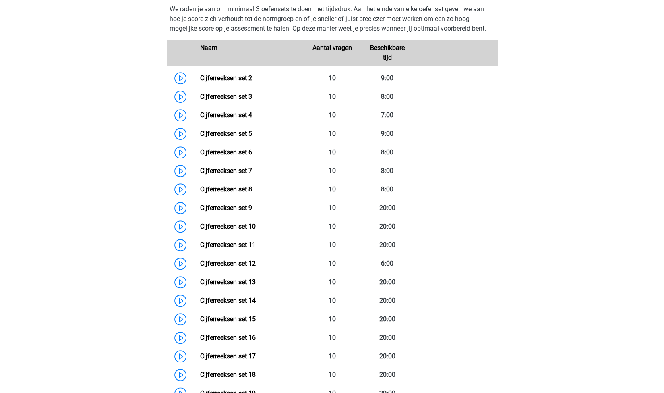
scroll to position [376, 0]
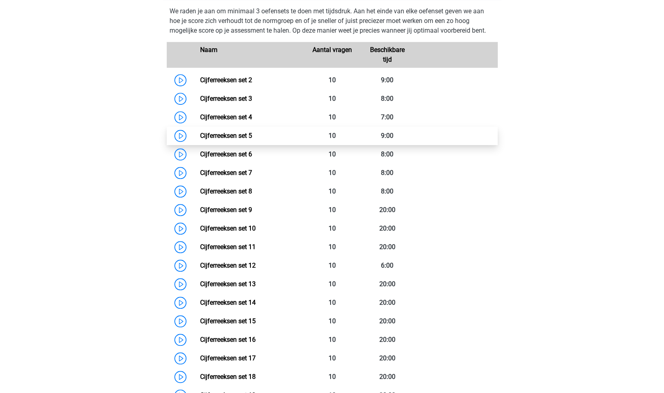
click at [246, 139] on link "Cijferreeksen set 5" at bounding box center [226, 136] width 52 height 8
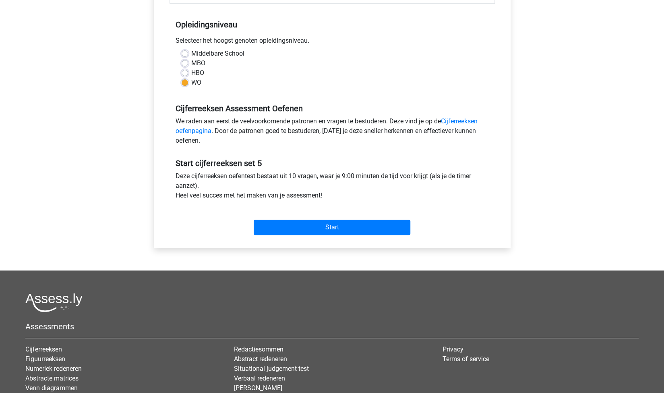
scroll to position [154, 0]
click at [329, 226] on input "Start" at bounding box center [332, 226] width 157 height 15
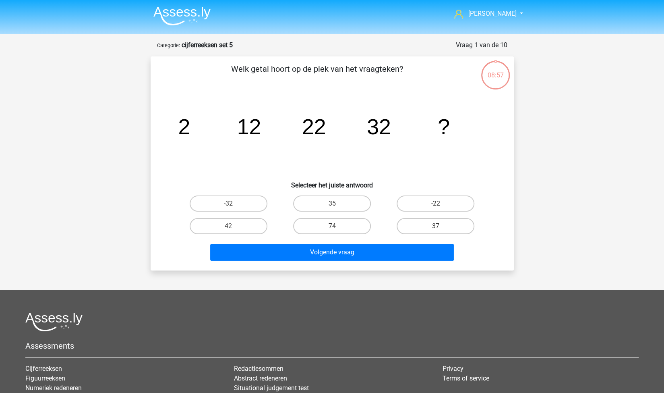
click at [243, 236] on div "42" at bounding box center [228, 226] width 103 height 23
click at [249, 228] on label "42" at bounding box center [229, 226] width 78 height 16
click at [234, 228] on input "42" at bounding box center [230, 228] width 5 height 5
radio input "true"
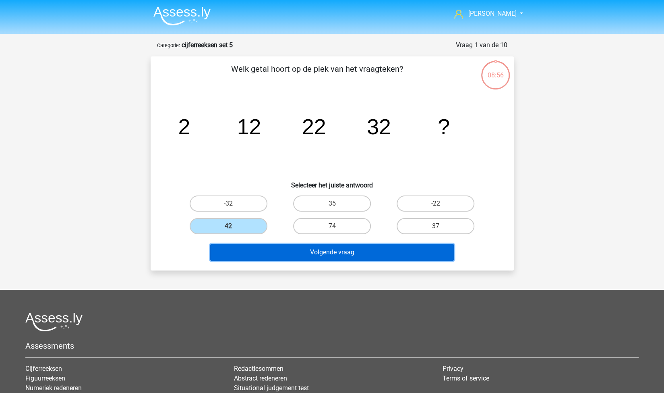
click at [317, 255] on button "Volgende vraag" at bounding box center [332, 252] width 244 height 17
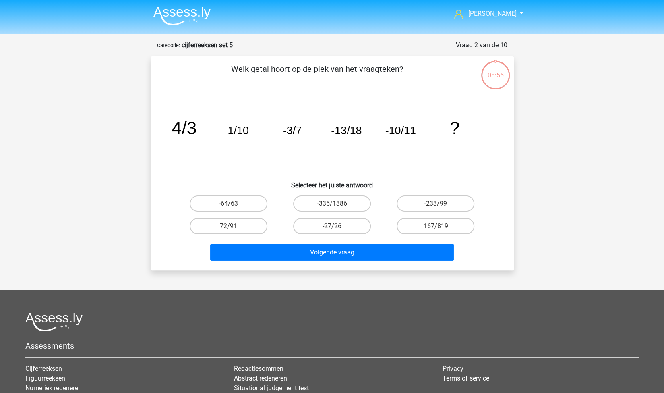
scroll to position [40, 0]
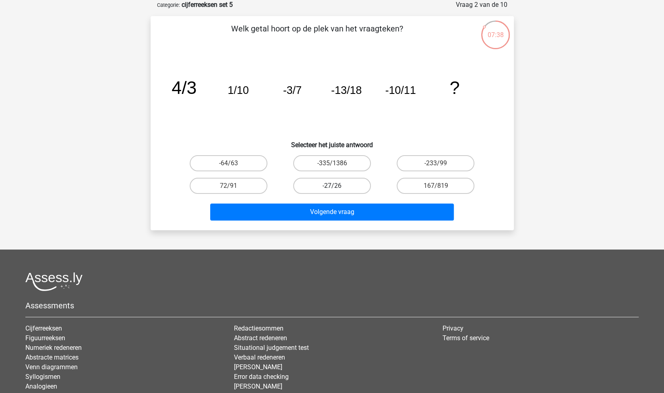
click at [339, 181] on label "-27/26" at bounding box center [332, 186] width 78 height 16
click at [337, 186] on input "-27/26" at bounding box center [334, 188] width 5 height 5
radio input "true"
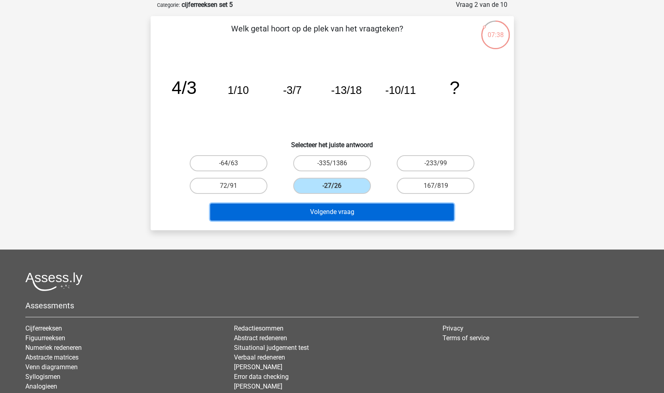
click at [337, 208] on button "Volgende vraag" at bounding box center [332, 211] width 244 height 17
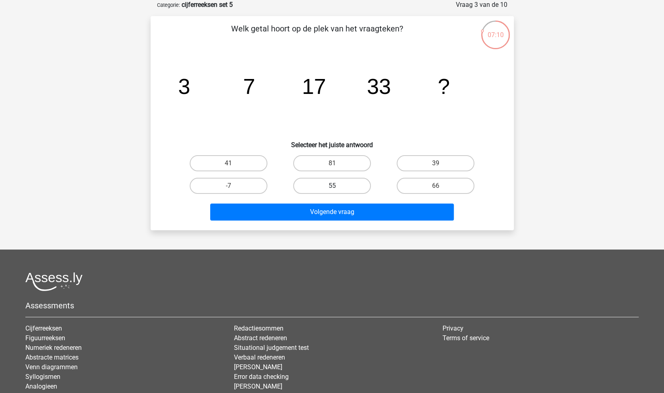
click at [344, 182] on label "55" at bounding box center [332, 186] width 78 height 16
click at [337, 186] on input "55" at bounding box center [334, 188] width 5 height 5
radio input "true"
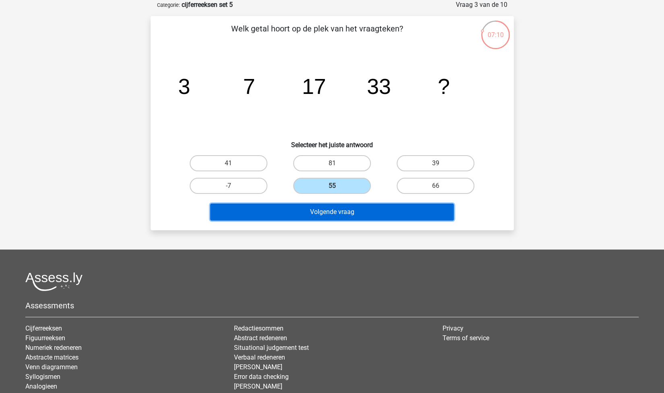
click at [327, 204] on button "Volgende vraag" at bounding box center [332, 211] width 244 height 17
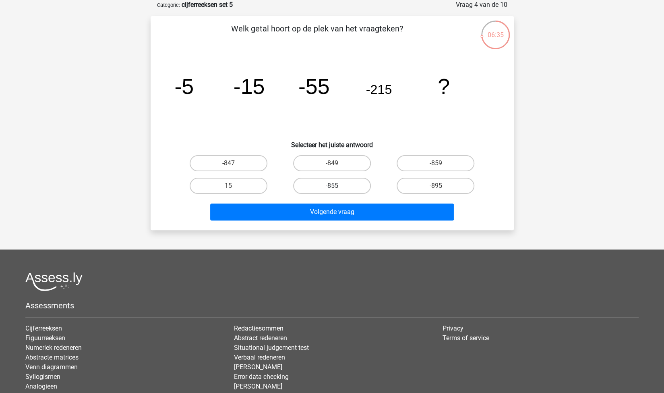
click at [323, 186] on label "-855" at bounding box center [332, 186] width 78 height 16
click at [332, 186] on input "-855" at bounding box center [334, 188] width 5 height 5
radio input "true"
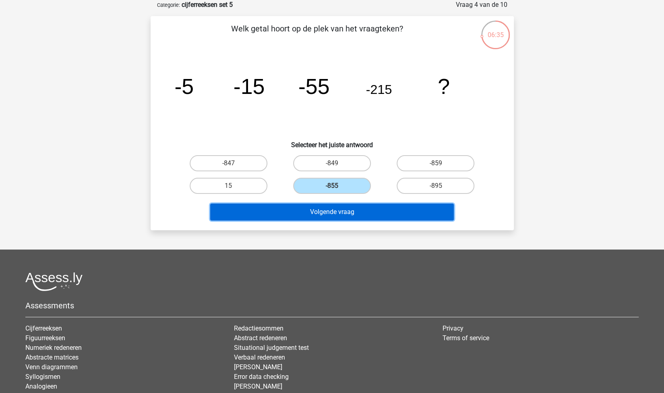
click at [341, 210] on button "Volgende vraag" at bounding box center [332, 211] width 244 height 17
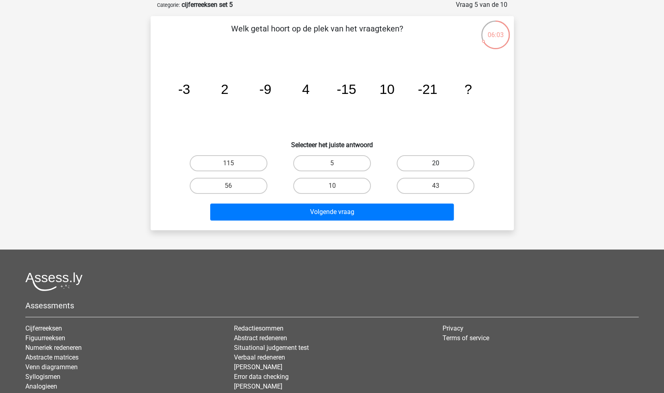
click at [415, 164] on label "20" at bounding box center [436, 163] width 78 height 16
click at [436, 164] on input "20" at bounding box center [438, 165] width 5 height 5
radio input "true"
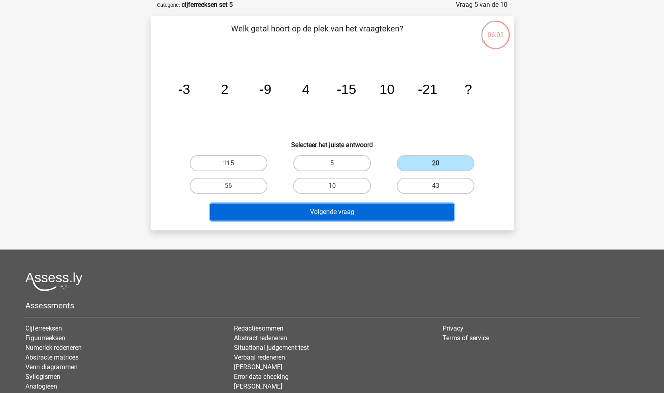
click at [375, 209] on button "Volgende vraag" at bounding box center [332, 211] width 244 height 17
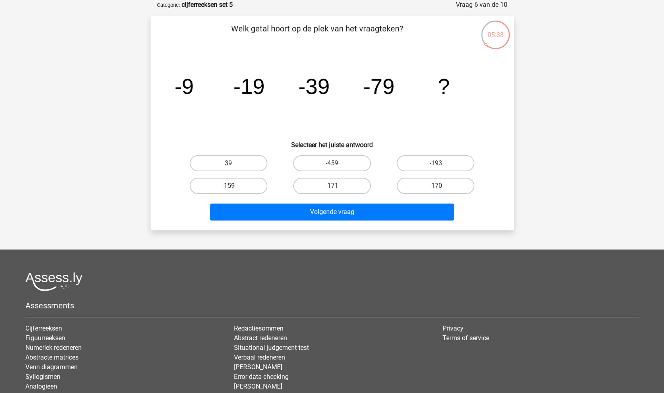
click at [243, 189] on label "-159" at bounding box center [229, 186] width 78 height 16
click at [234, 189] on input "-159" at bounding box center [230, 188] width 5 height 5
radio input "true"
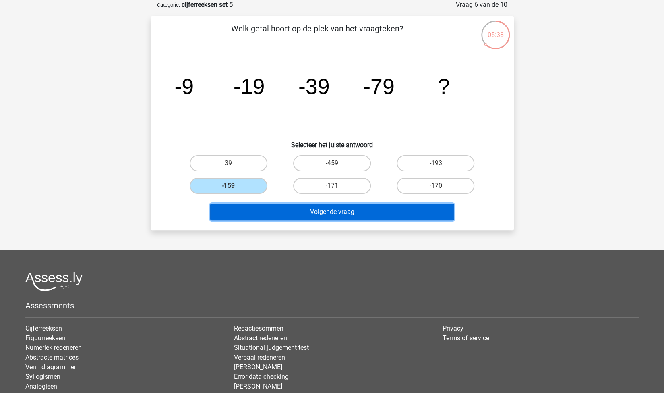
click at [283, 212] on button "Volgende vraag" at bounding box center [332, 211] width 244 height 17
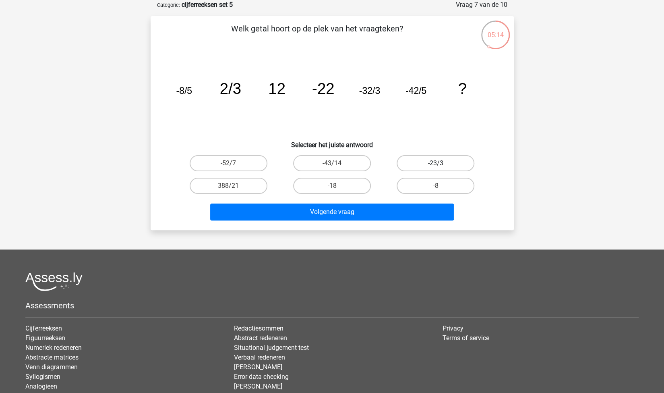
click at [416, 158] on label "-23/3" at bounding box center [436, 163] width 78 height 16
click at [436, 163] on input "-23/3" at bounding box center [438, 165] width 5 height 5
radio input "true"
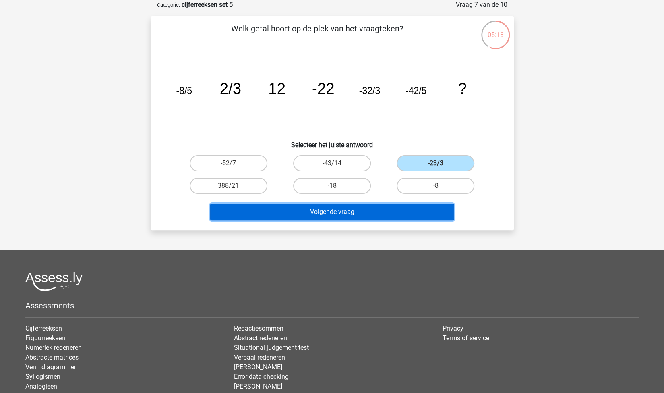
click at [360, 208] on button "Volgende vraag" at bounding box center [332, 211] width 244 height 17
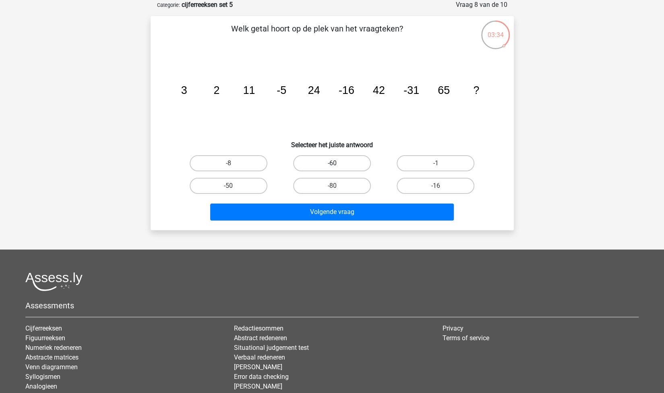
click at [338, 159] on label "-60" at bounding box center [332, 163] width 78 height 16
click at [337, 163] on input "-60" at bounding box center [334, 165] width 5 height 5
radio input "true"
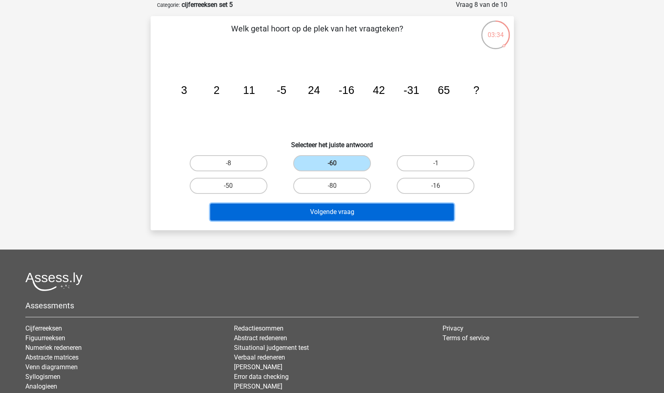
click at [373, 207] on button "Volgende vraag" at bounding box center [332, 211] width 244 height 17
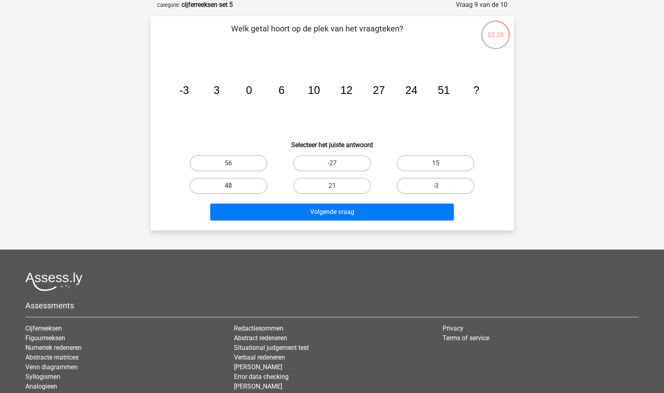
click at [253, 182] on label "48" at bounding box center [229, 186] width 78 height 16
click at [234, 186] on input "48" at bounding box center [230, 188] width 5 height 5
radio input "true"
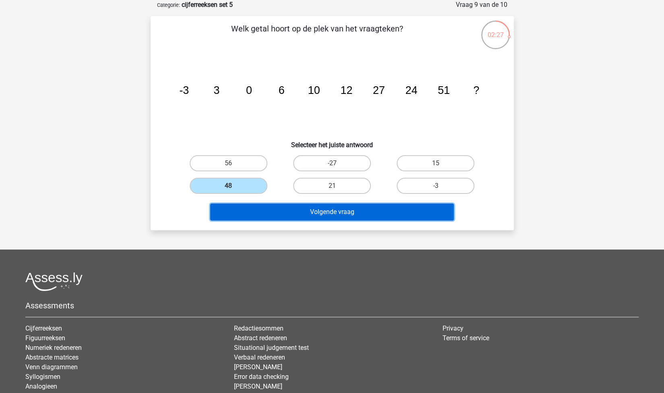
click at [304, 216] on button "Volgende vraag" at bounding box center [332, 211] width 244 height 17
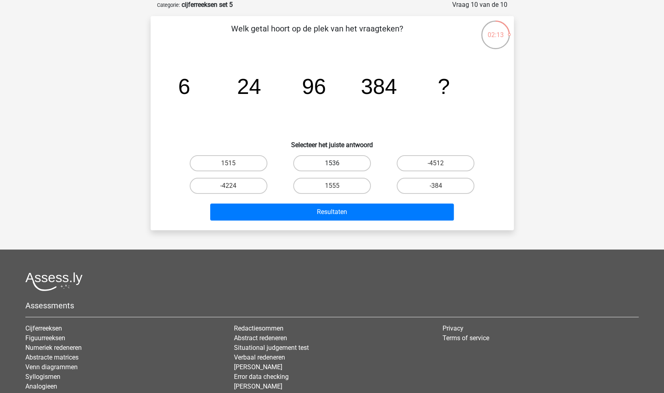
click at [343, 161] on label "1536" at bounding box center [332, 163] width 78 height 16
click at [337, 163] on input "1536" at bounding box center [334, 165] width 5 height 5
radio input "true"
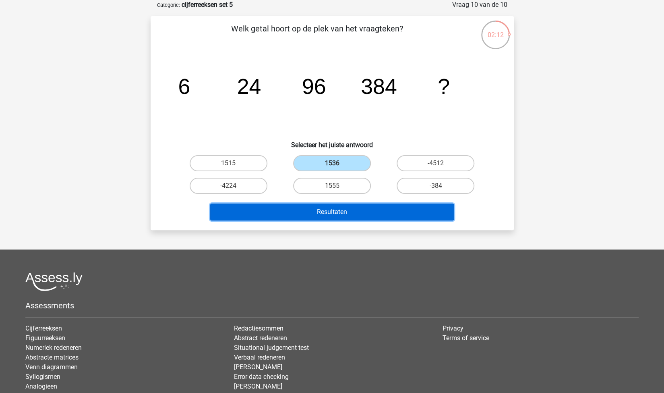
click at [374, 217] on button "Resultaten" at bounding box center [332, 211] width 244 height 17
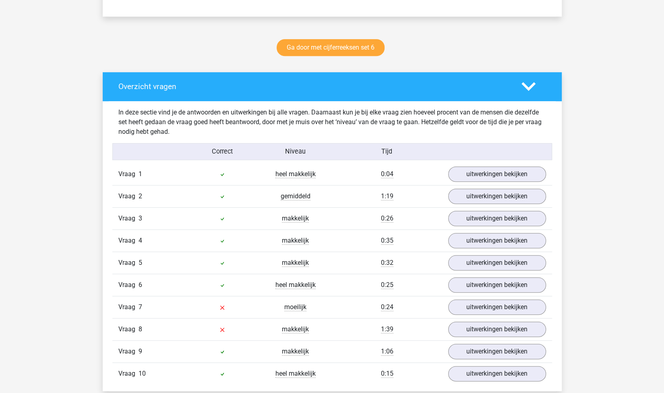
scroll to position [408, 0]
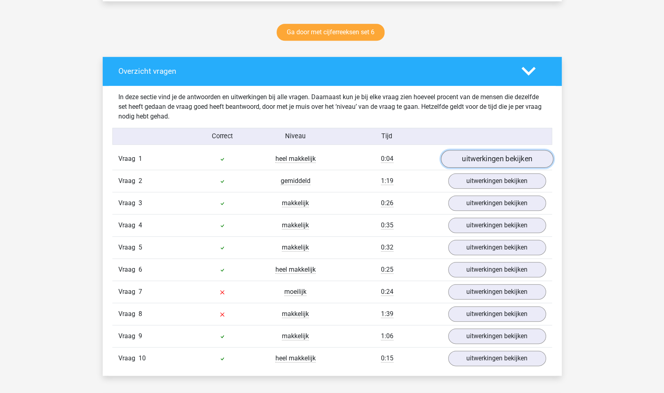
click at [483, 157] on link "uitwerkingen bekijken" at bounding box center [497, 159] width 112 height 18
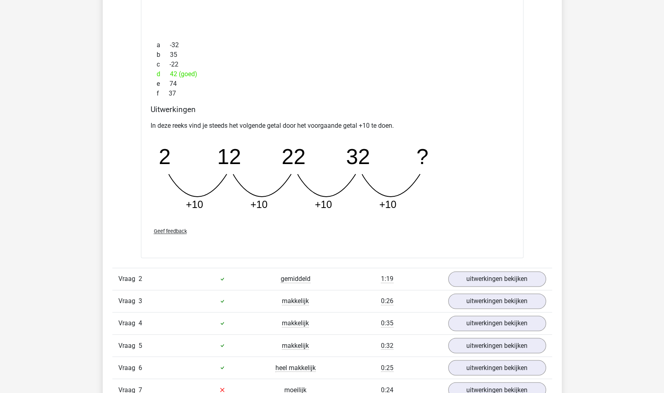
scroll to position [663, 0]
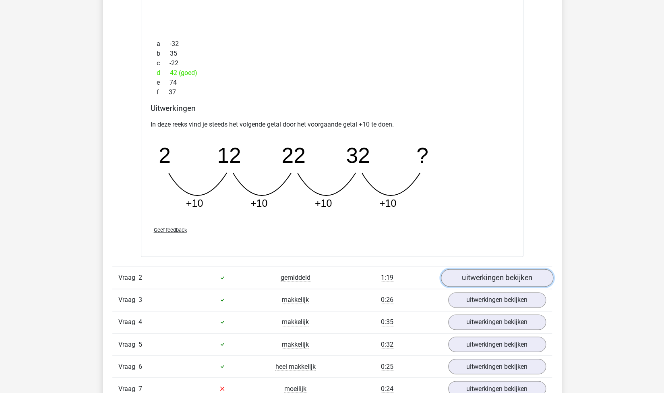
click at [470, 275] on link "uitwerkingen bekijken" at bounding box center [497, 278] width 112 height 18
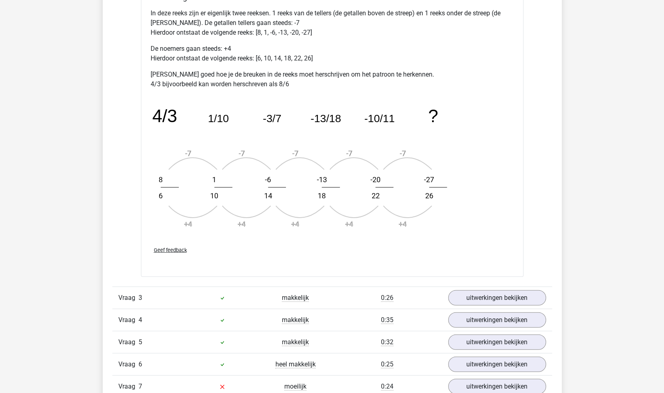
scroll to position [1252, 0]
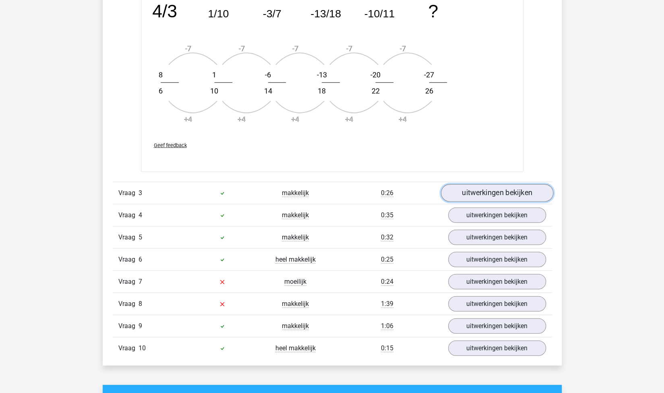
click at [482, 194] on link "uitwerkingen bekijken" at bounding box center [497, 193] width 112 height 18
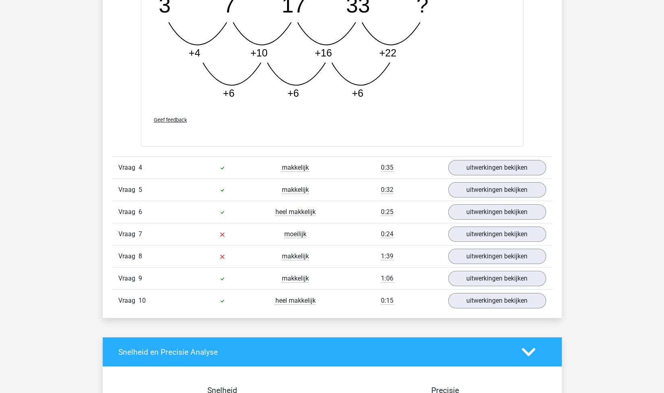
scroll to position [1716, 0]
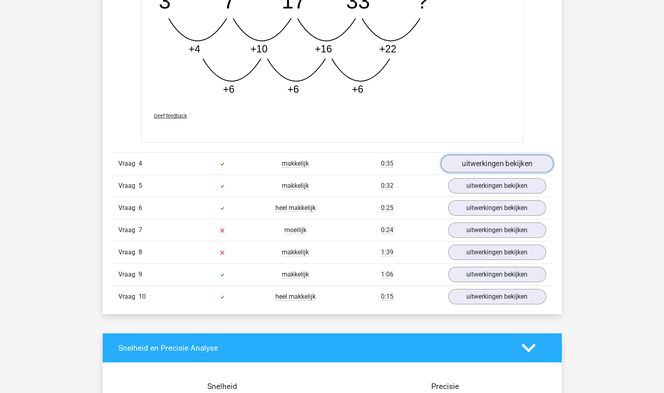
click at [471, 157] on link "uitwerkingen bekijken" at bounding box center [497, 164] width 112 height 18
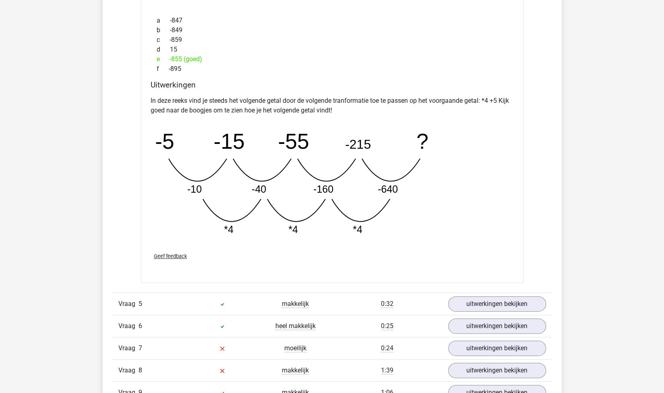
scroll to position [2005, 0]
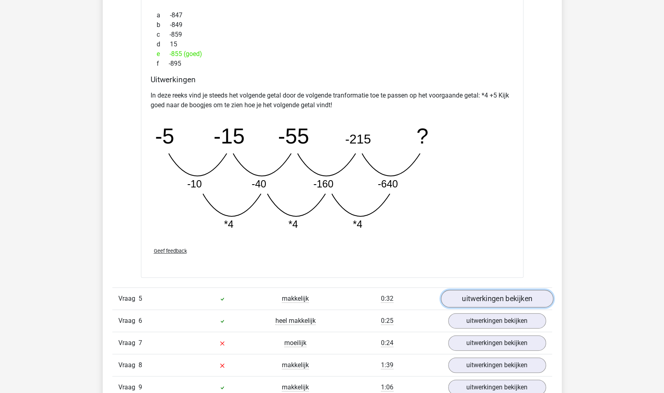
click at [464, 294] on link "uitwerkingen bekijken" at bounding box center [497, 299] width 112 height 18
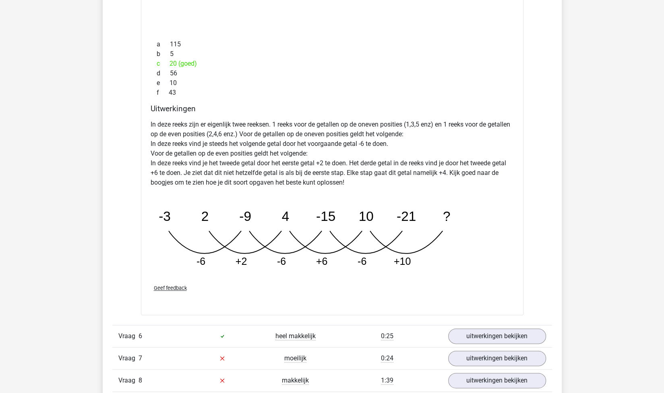
scroll to position [2410, 0]
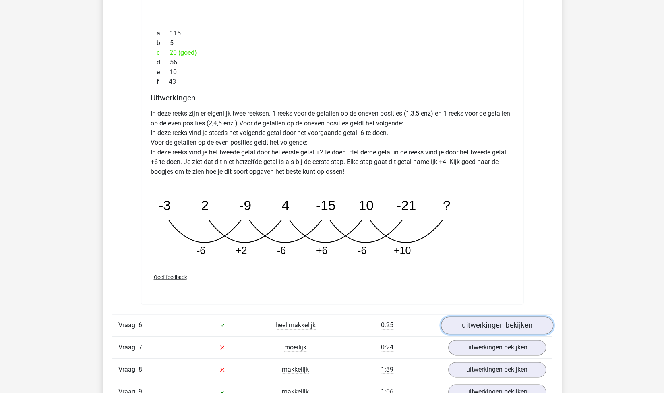
click at [472, 327] on link "uitwerkingen bekijken" at bounding box center [497, 325] width 112 height 18
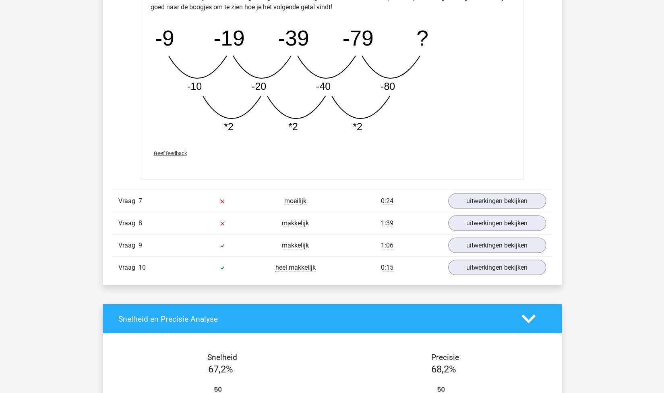
scroll to position [2975, 0]
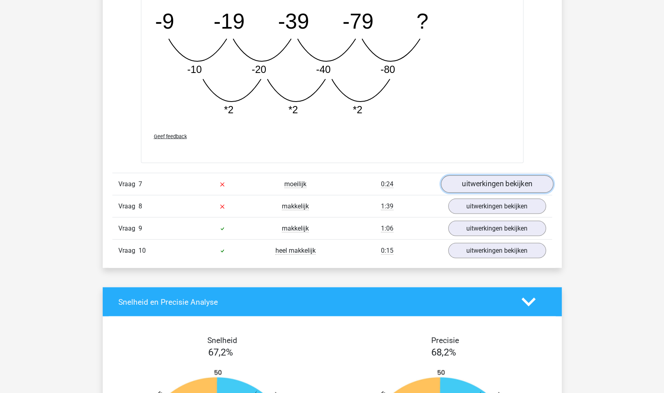
click at [468, 181] on link "uitwerkingen bekijken" at bounding box center [497, 184] width 112 height 18
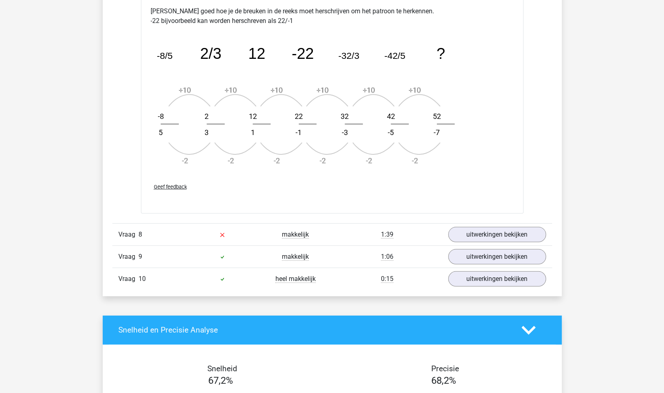
scroll to position [3430, 0]
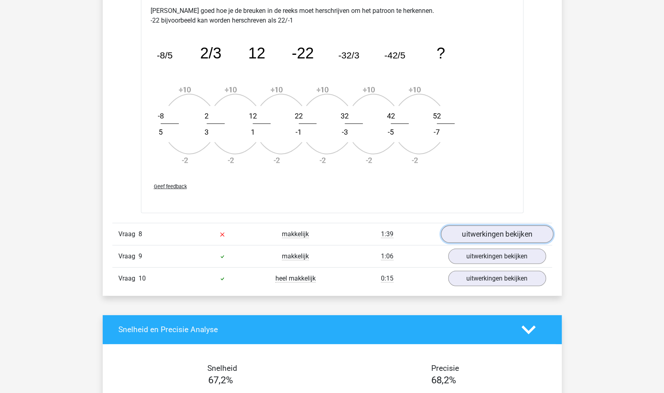
click at [470, 234] on link "uitwerkingen bekijken" at bounding box center [497, 234] width 112 height 18
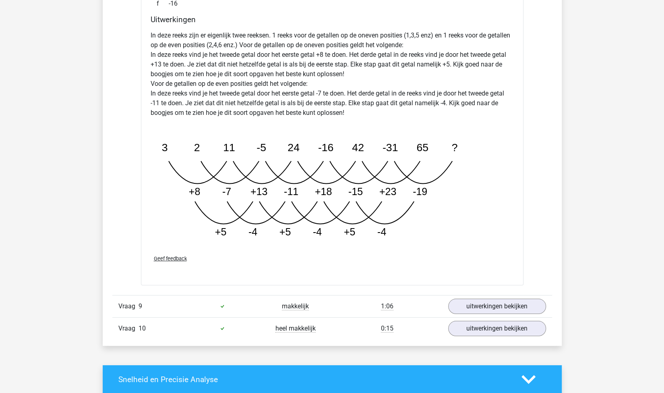
scroll to position [3850, 0]
click at [482, 297] on link "uitwerkingen bekijken" at bounding box center [497, 306] width 112 height 18
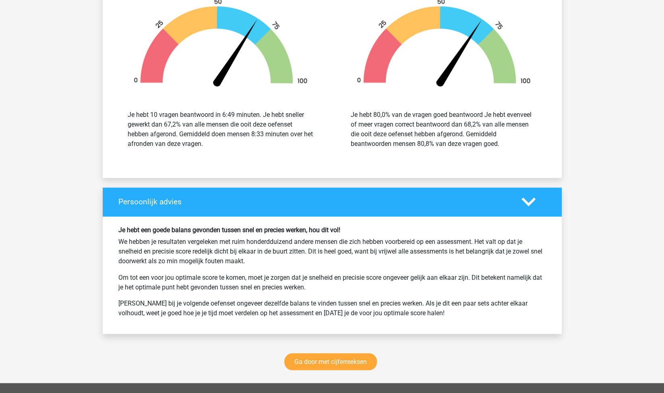
scroll to position [4708, 0]
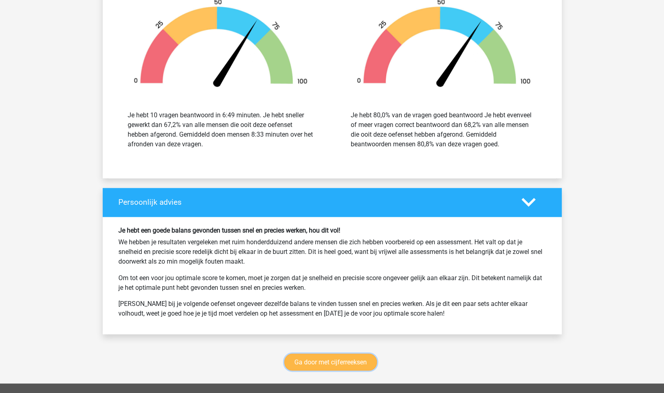
click at [354, 357] on link "Ga door met cijferreeksen" at bounding box center [330, 361] width 93 height 17
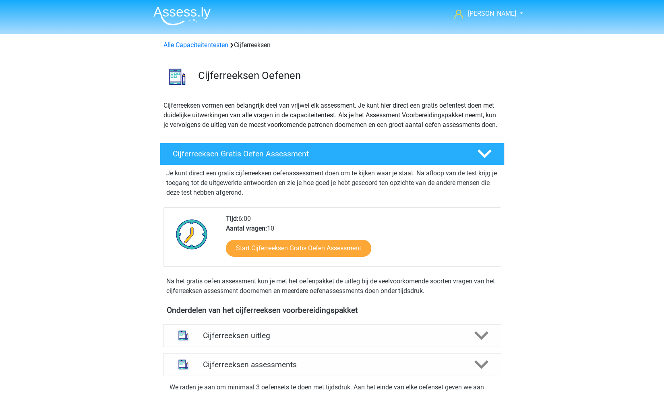
scroll to position [359, 0]
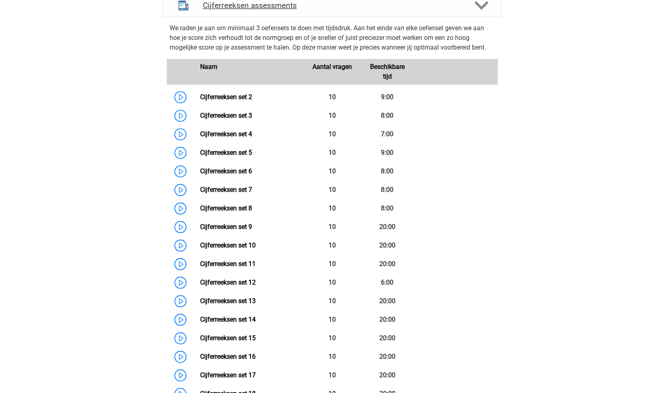
click at [328, 17] on div "Cijferreeksen assessments" at bounding box center [332, 5] width 338 height 23
click at [478, 10] on polygon at bounding box center [481, 5] width 14 height 9
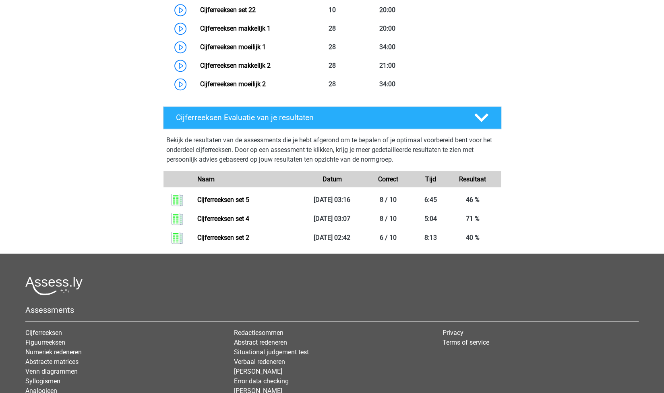
scroll to position [817, 0]
